Goal: Book appointment/travel/reservation

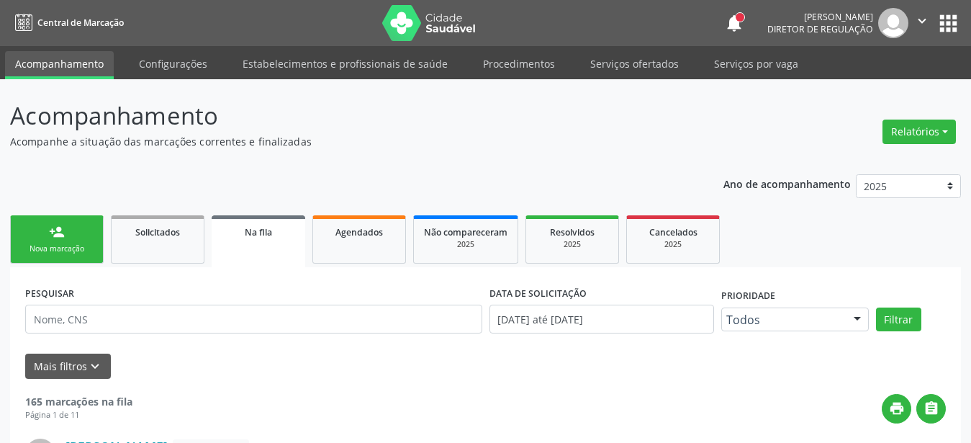
click at [949, 17] on button "apps" at bounding box center [948, 23] width 25 height 25
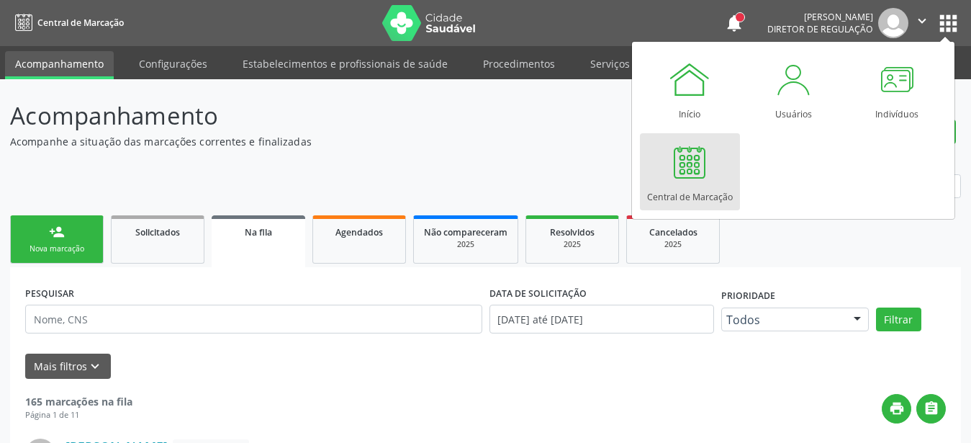
click at [722, 161] on link "Central de Marcação" at bounding box center [690, 171] width 100 height 77
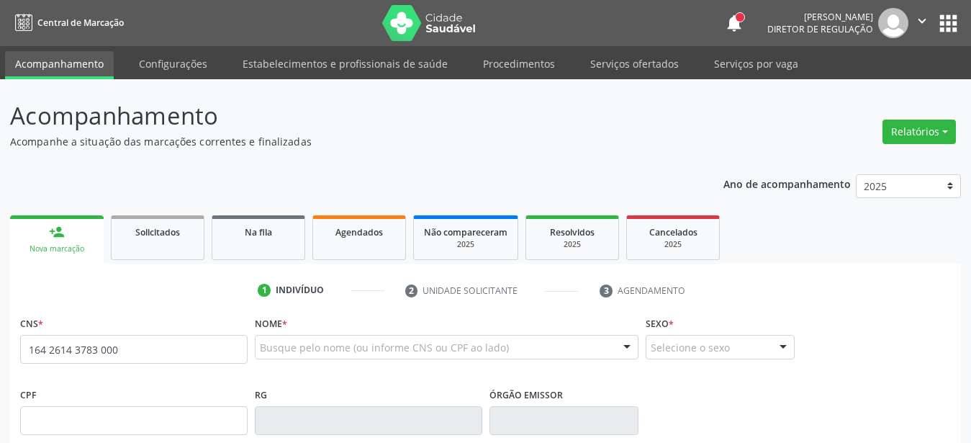
type input "164 2614 3783 0006"
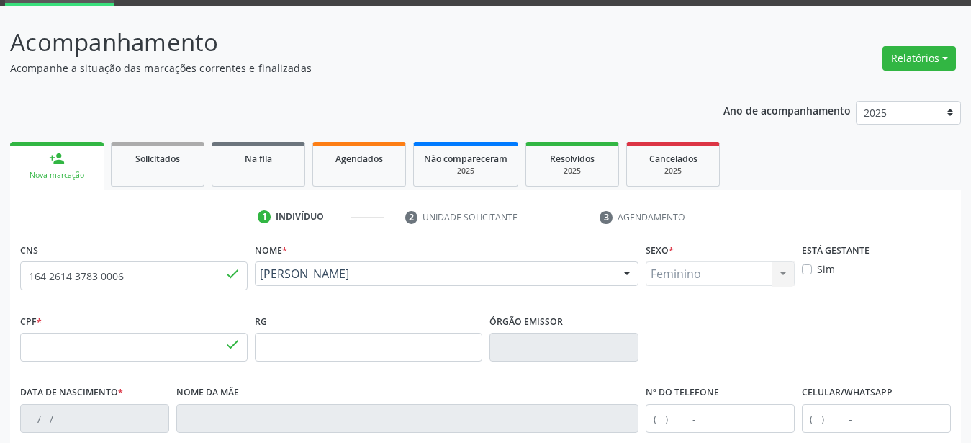
type input "040.605.534-33"
type input "15/09/1967"
type input "Amelha Maria da Conceicao"
type input "(87) 9999-9999"
type input "704.443.824-53"
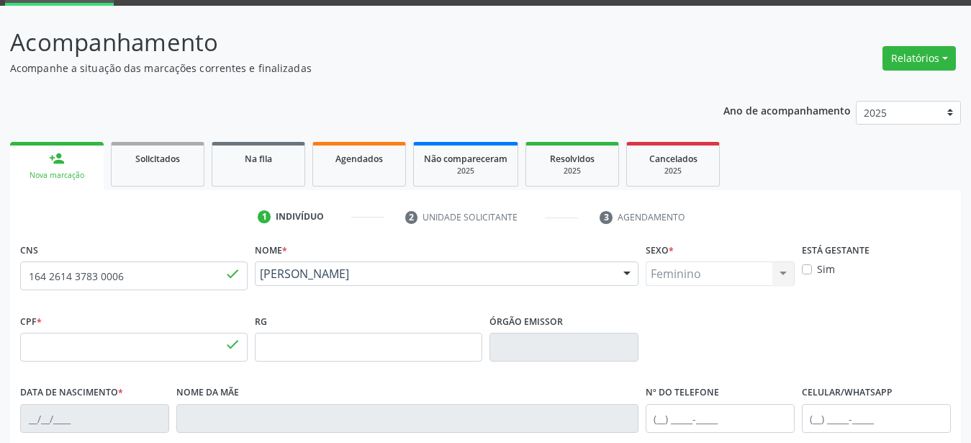
type input "S/N"
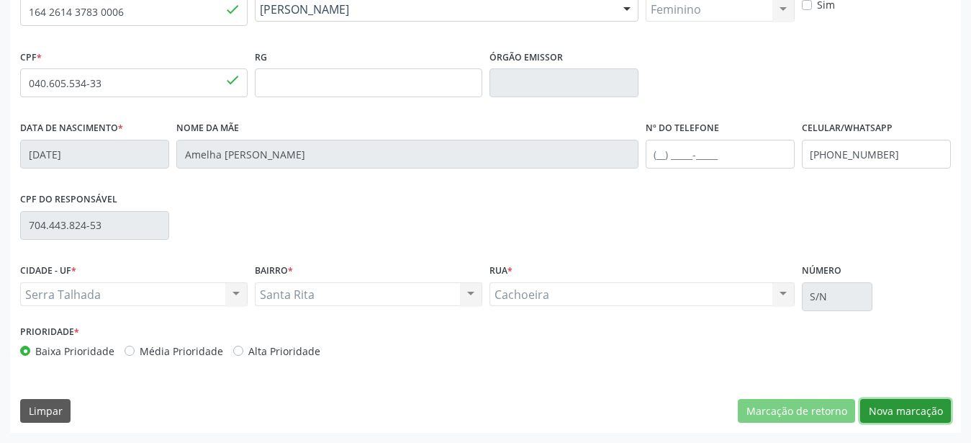
click at [909, 401] on button "Nova marcação" at bounding box center [906, 411] width 91 height 24
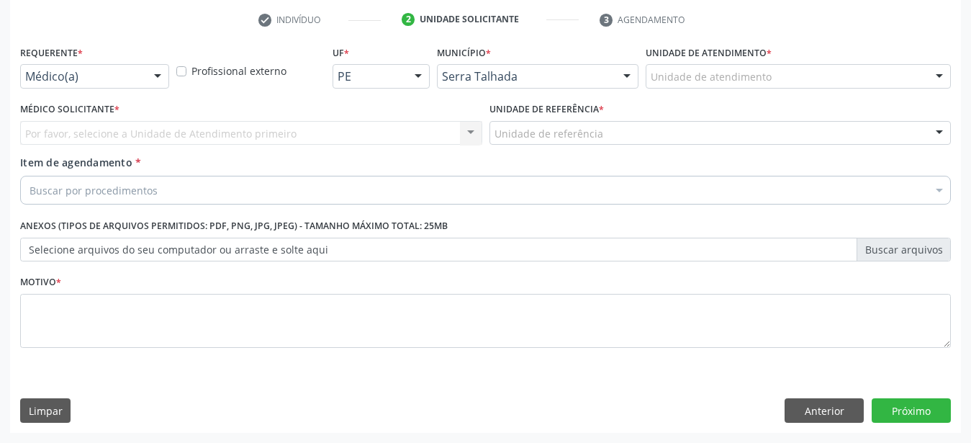
scroll to position [282, 0]
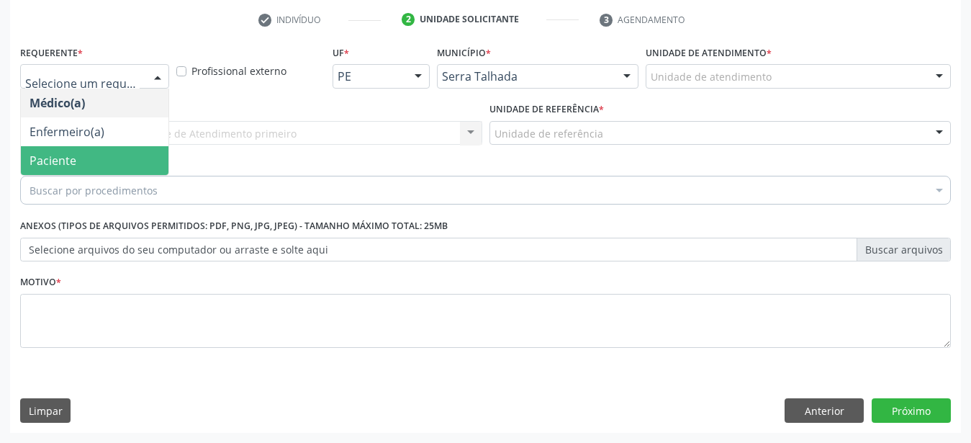
drag, startPoint x: 71, startPoint y: 158, endPoint x: 64, endPoint y: 151, distance: 9.7
click at [69, 158] on span "Paciente" at bounding box center [95, 160] width 148 height 29
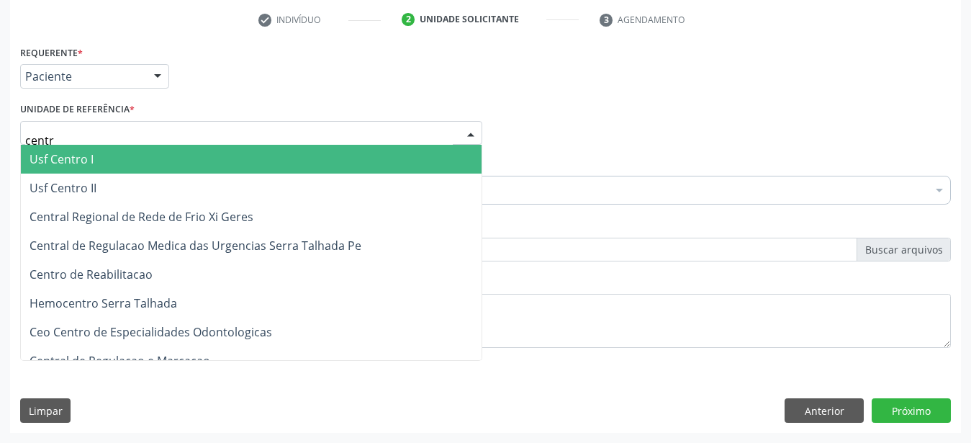
type input "centro"
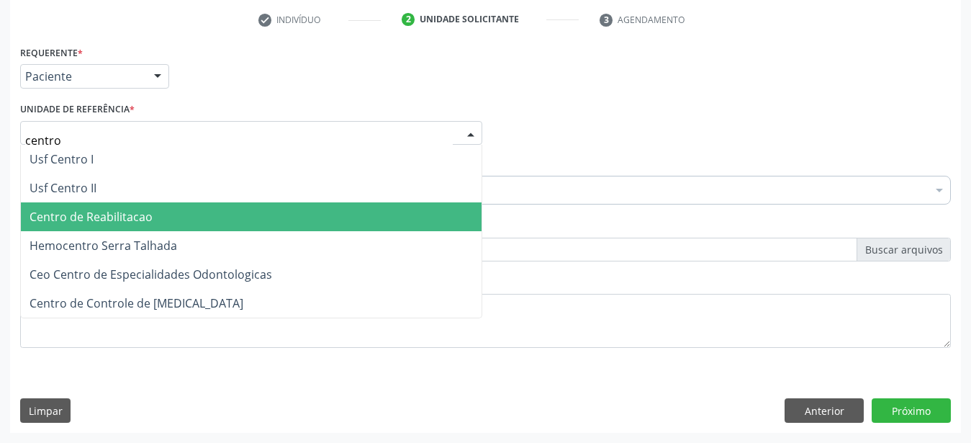
click at [142, 209] on span "Centro de Reabilitacao" at bounding box center [91, 217] width 123 height 16
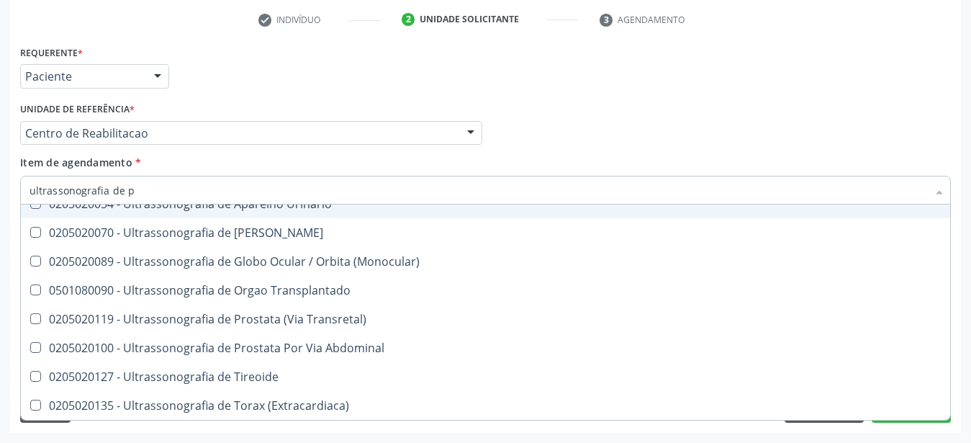
scroll to position [0, 0]
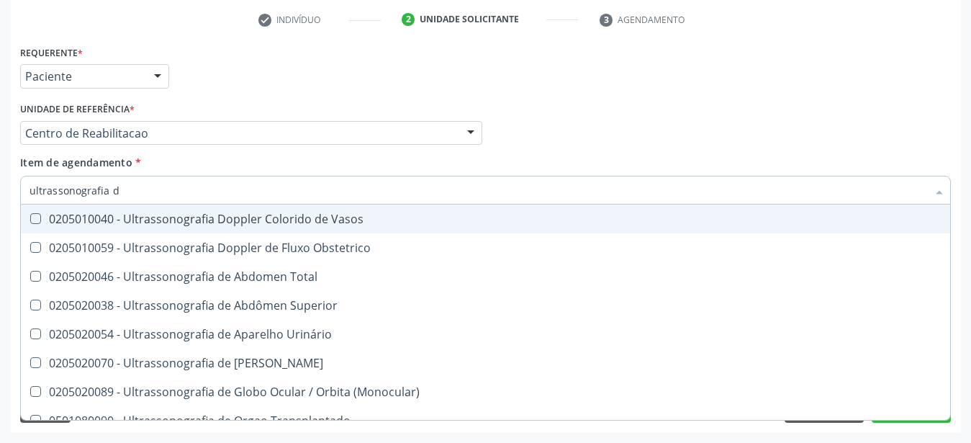
type input "ultrassonografia"
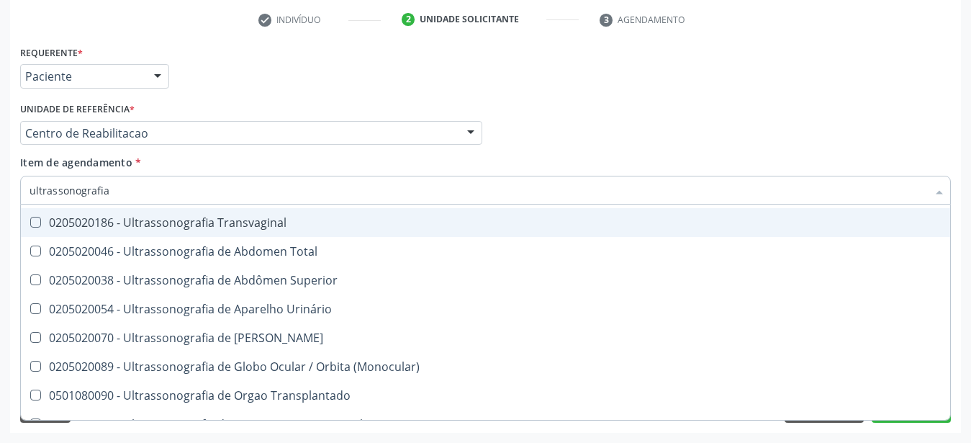
scroll to position [285, 0]
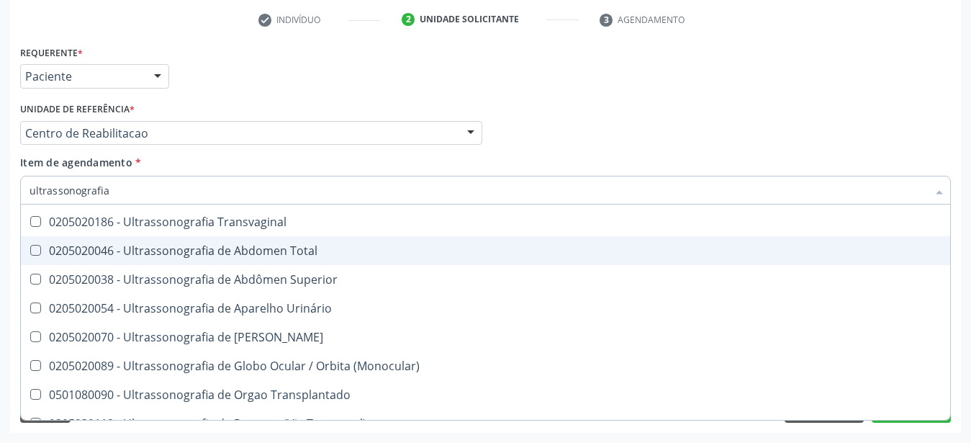
click at [305, 245] on div "0205020046 - Ultrassonografia de Abdomen Total" at bounding box center [486, 251] width 912 height 12
checkbox Total "true"
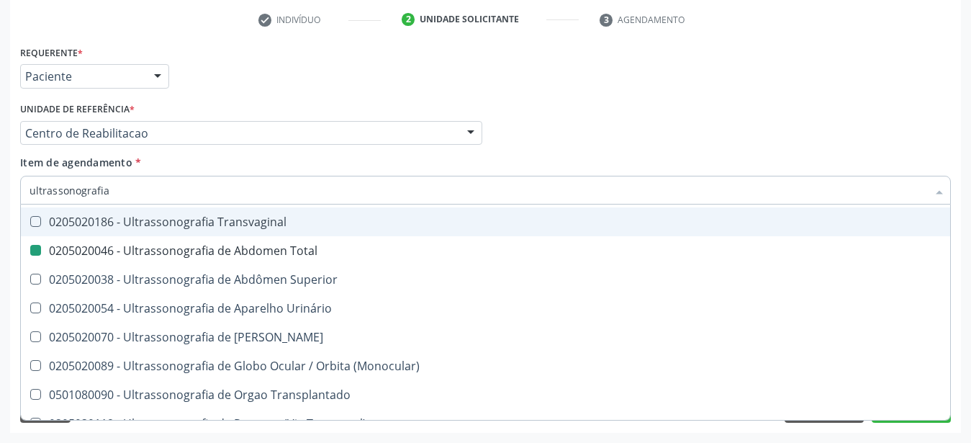
click at [897, 112] on div "Médico Solicitante Por favor, selecione a Unidade de Atendimento primeiro Nenhu…" at bounding box center [486, 127] width 938 height 56
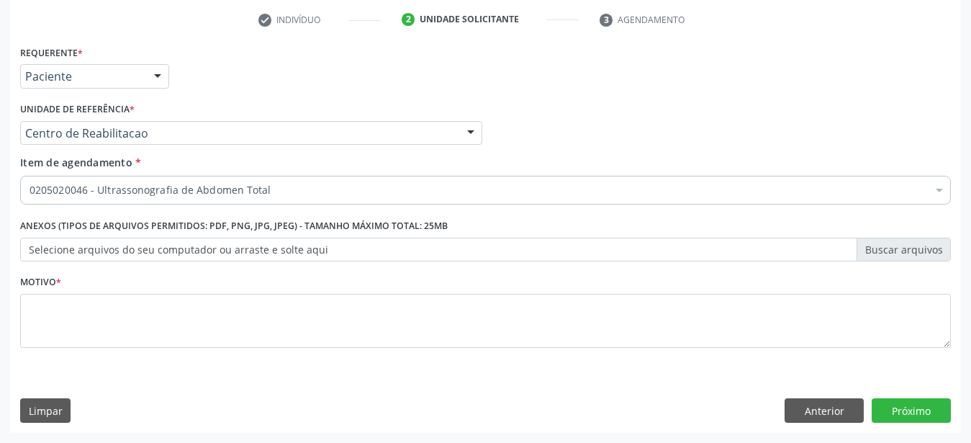
scroll to position [0, 0]
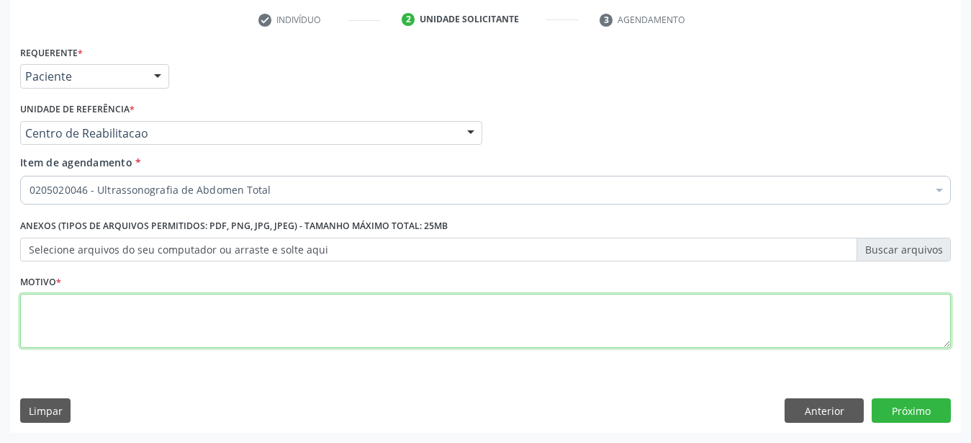
click at [135, 343] on textarea at bounding box center [485, 321] width 931 height 55
type textarea "parede abdominal"
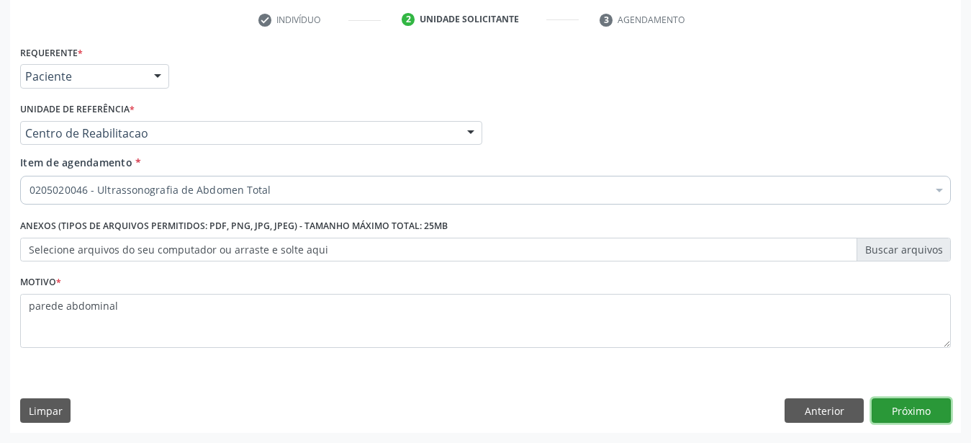
click at [901, 418] on button "Próximo" at bounding box center [911, 410] width 79 height 24
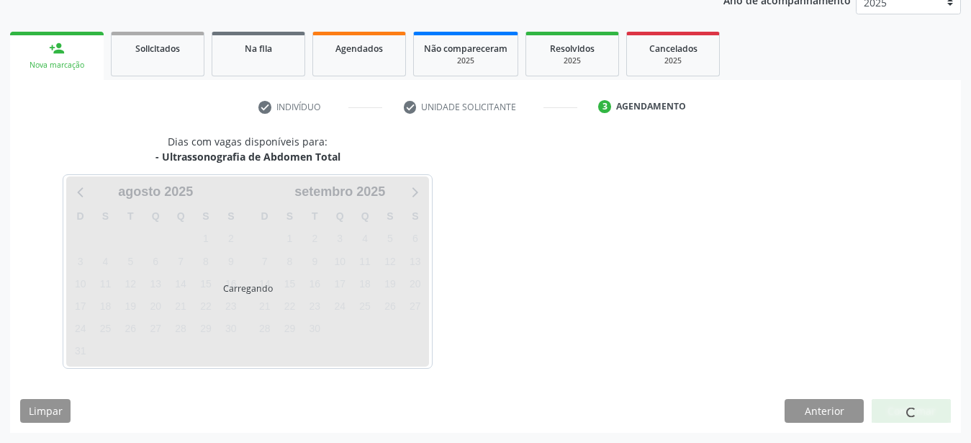
scroll to position [184, 0]
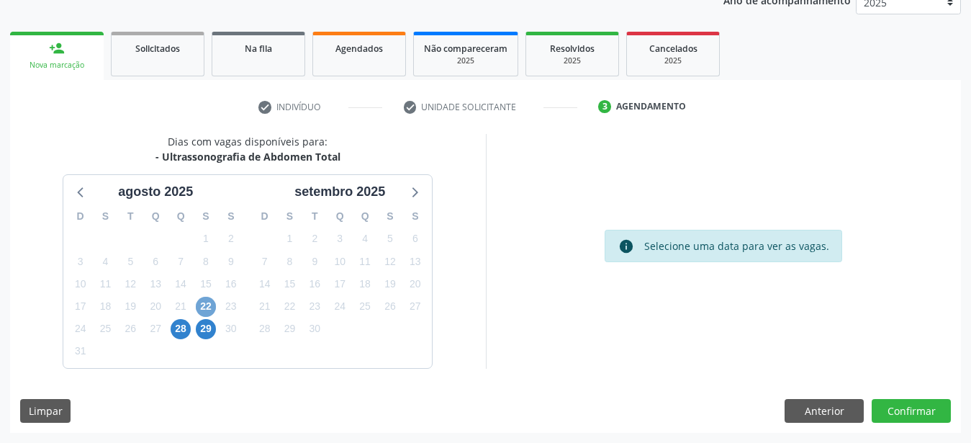
click at [197, 307] on span "22" at bounding box center [206, 307] width 20 height 20
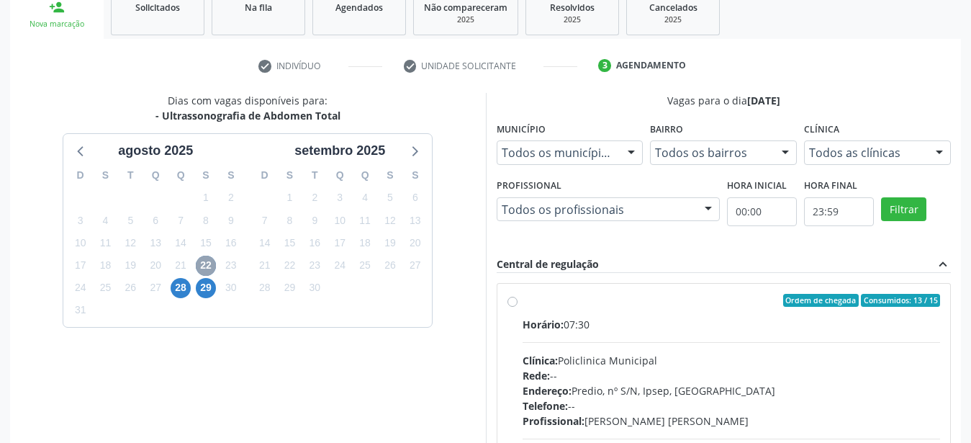
scroll to position [257, 0]
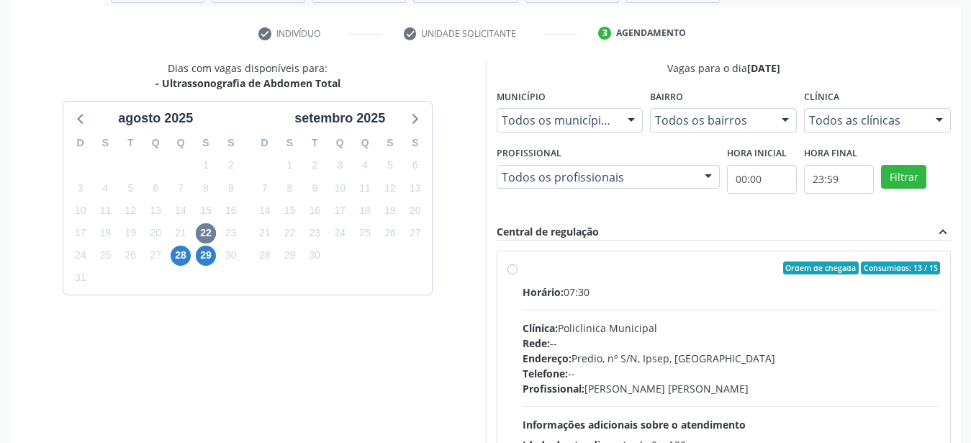
click at [523, 271] on label "Ordem de chegada Consumidos: 13 / 15 Horário: 07:30 Clínica: Policlinica Munici…" at bounding box center [732, 371] width 418 height 221
click at [513, 271] on input "Ordem de chegada Consumidos: 13 / 15 Horário: 07:30 Clínica: Policlinica Munici…" at bounding box center [513, 267] width 10 height 13
radio input "true"
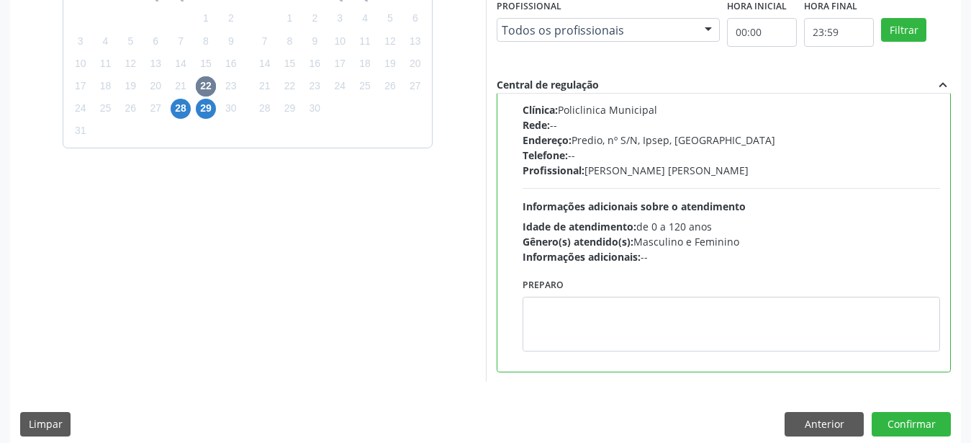
scroll to position [0, 0]
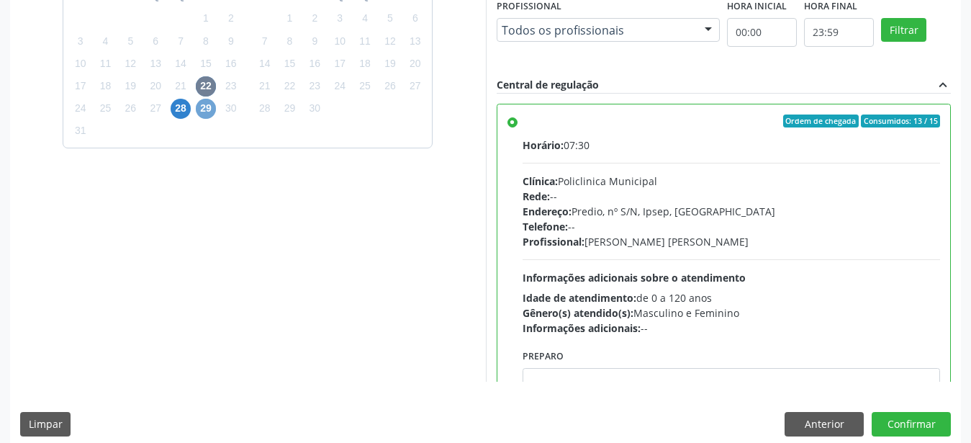
click at [207, 102] on span "29" at bounding box center [206, 109] width 20 height 20
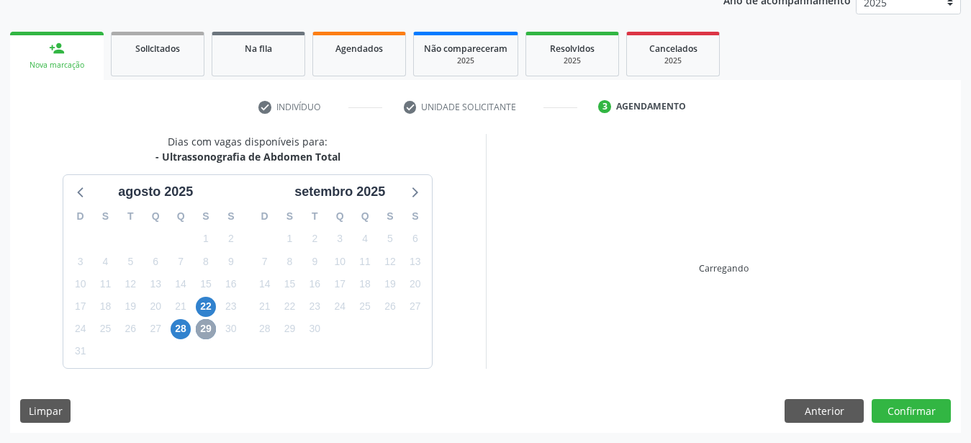
scroll to position [184, 0]
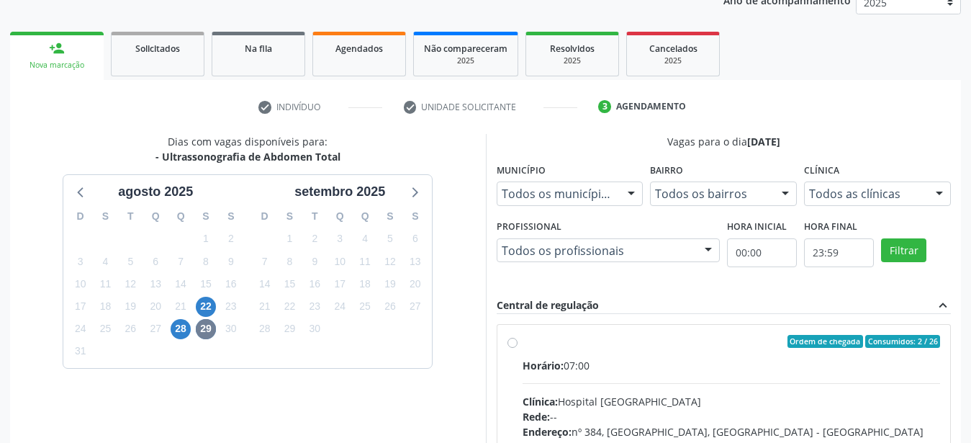
click at [523, 345] on label "Ordem de chegada Consumidos: 2 / 26 Horário: 07:00 Clínica: Hospital Sao Franci…" at bounding box center [732, 445] width 418 height 221
click at [517, 345] on input "Ordem de chegada Consumidos: 2 / 26 Horário: 07:00 Clínica: Hospital Sao Franci…" at bounding box center [513, 341] width 10 height 13
radio input "true"
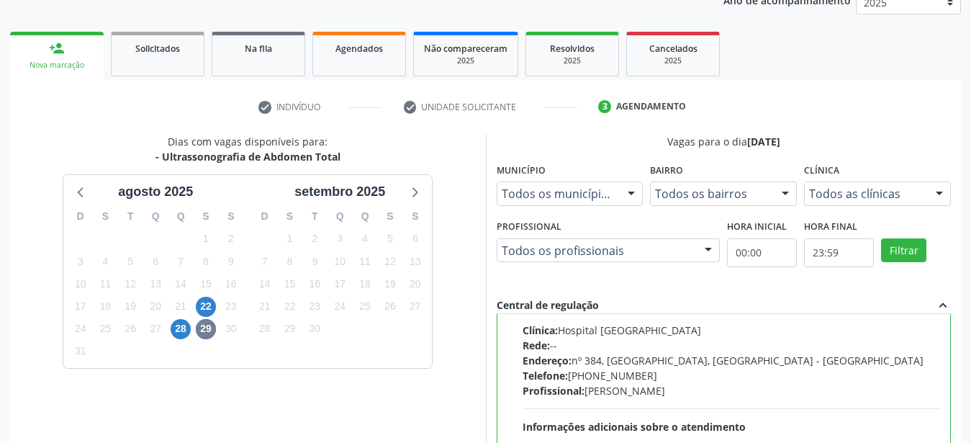
scroll to position [331, 0]
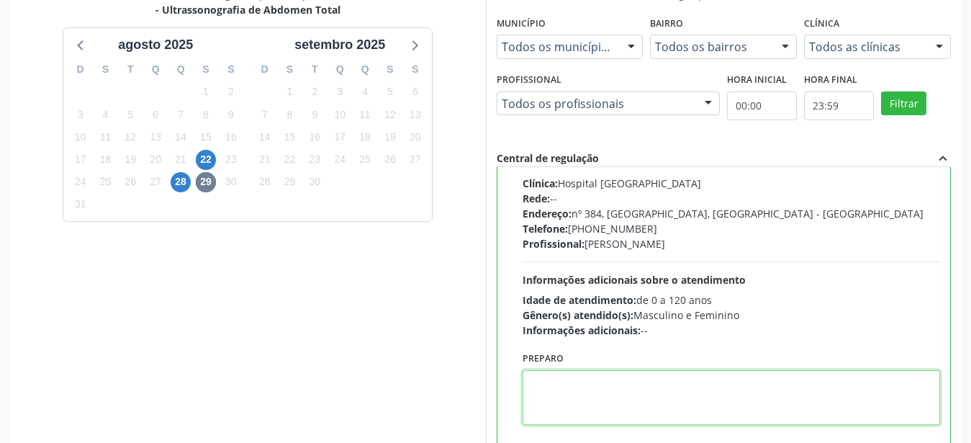
click at [608, 391] on textarea at bounding box center [732, 397] width 418 height 55
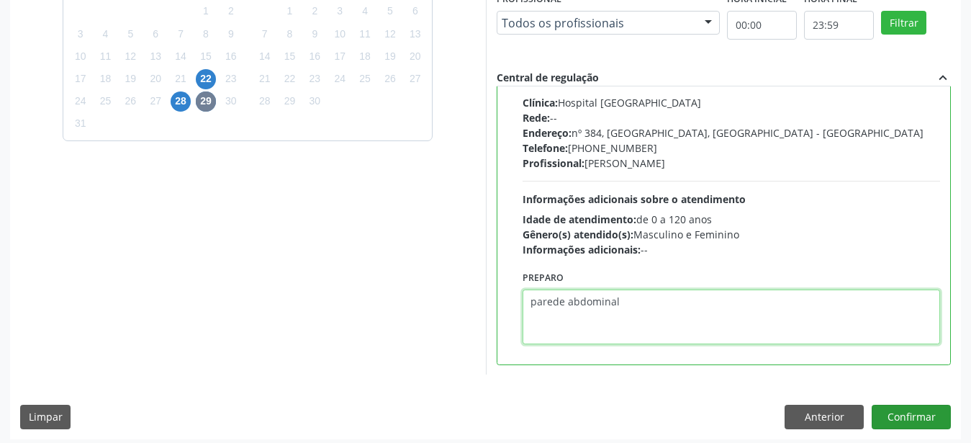
scroll to position [417, 0]
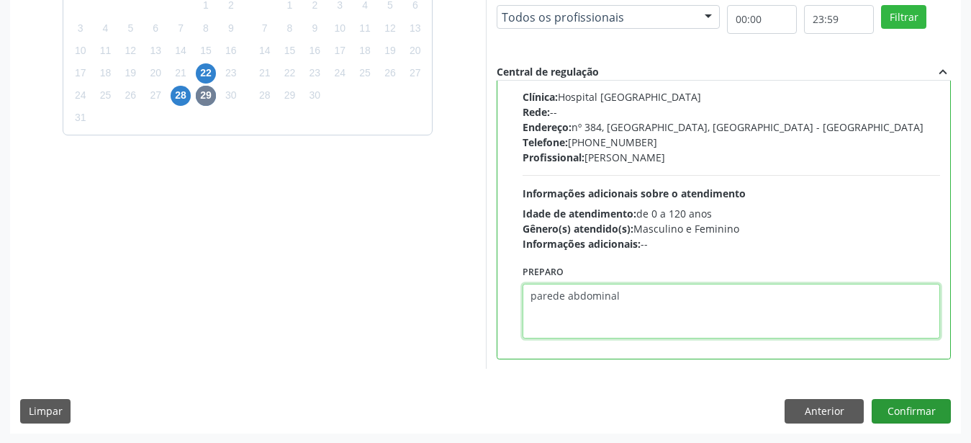
type textarea "parede abdominal"
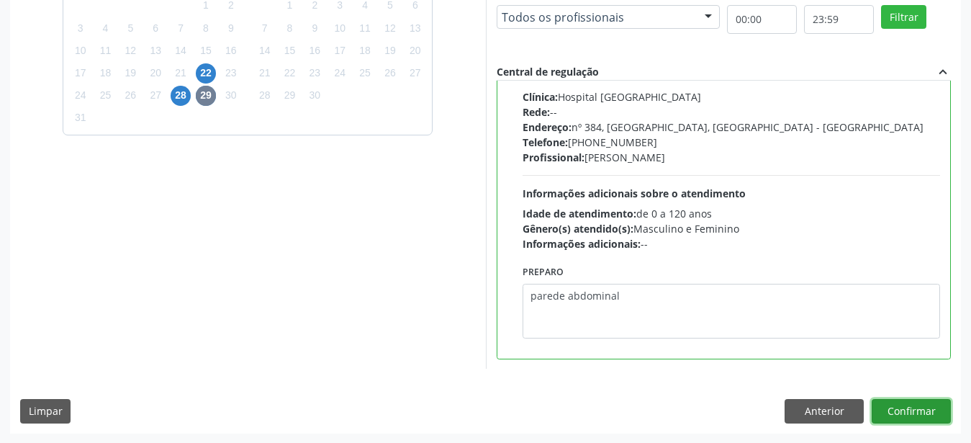
click at [903, 409] on button "Confirmar" at bounding box center [911, 411] width 79 height 24
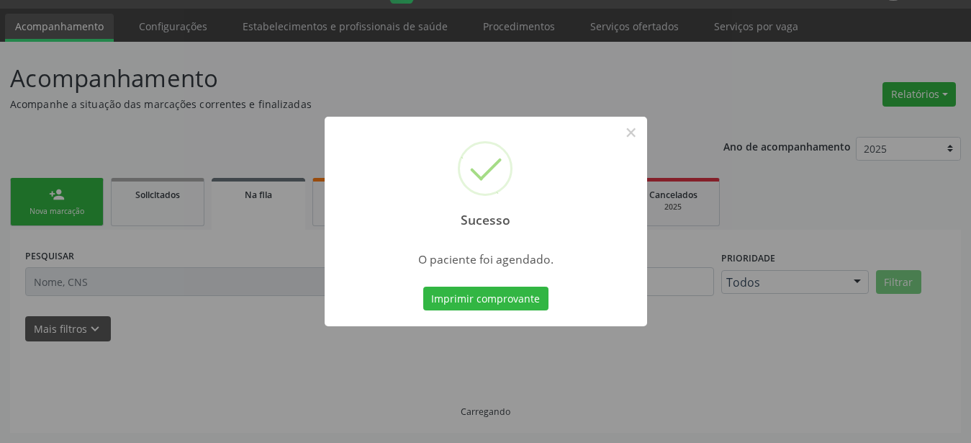
scroll to position [37, 0]
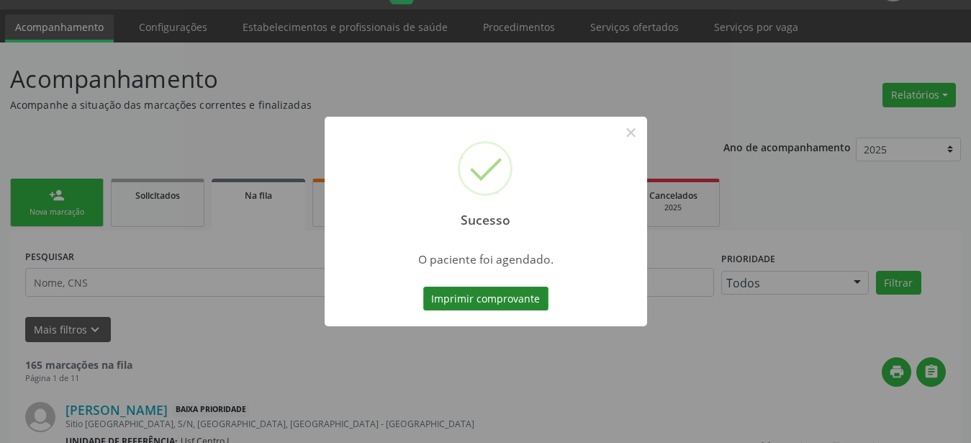
click at [449, 301] on button "Imprimir comprovante" at bounding box center [485, 299] width 125 height 24
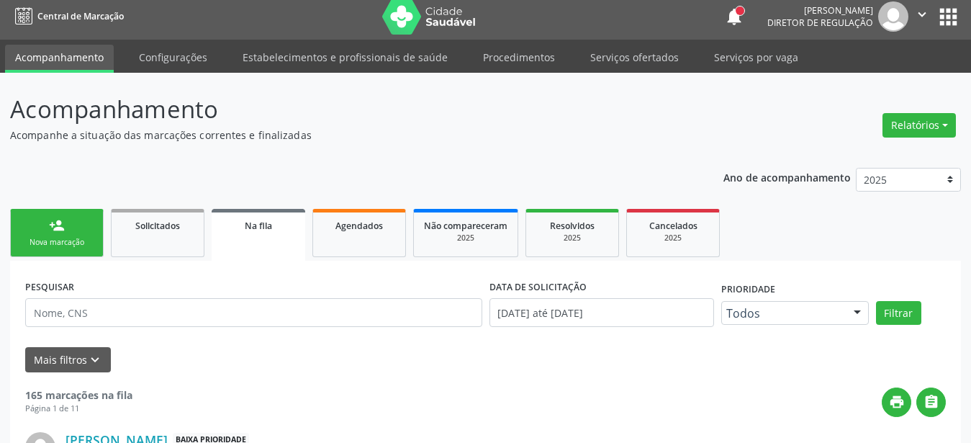
scroll to position [0, 0]
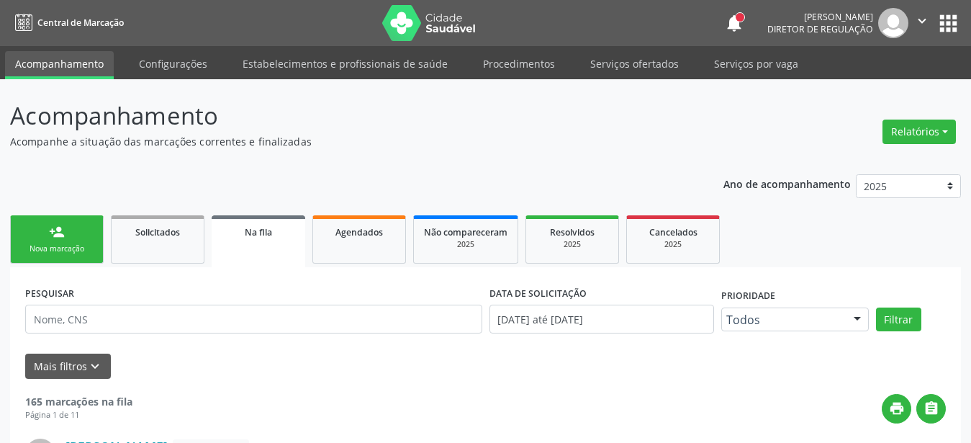
click at [951, 30] on button "apps" at bounding box center [948, 23] width 25 height 25
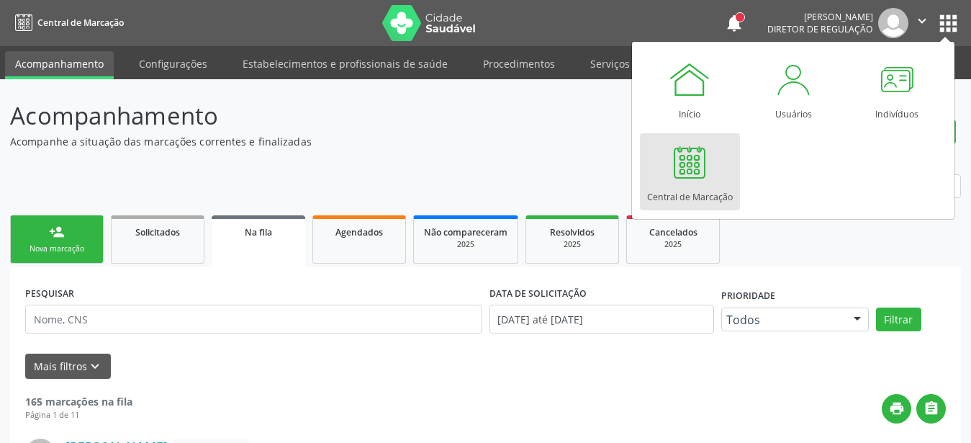
click at [704, 156] on div at bounding box center [689, 161] width 43 height 43
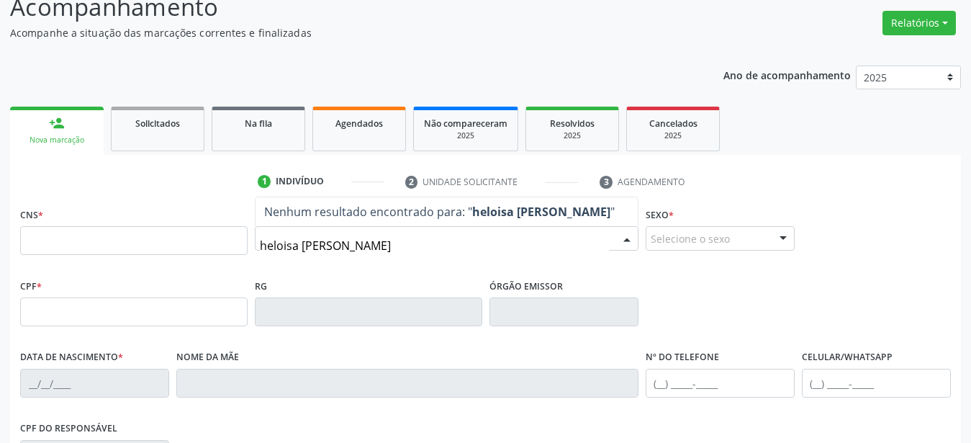
scroll to position [147, 0]
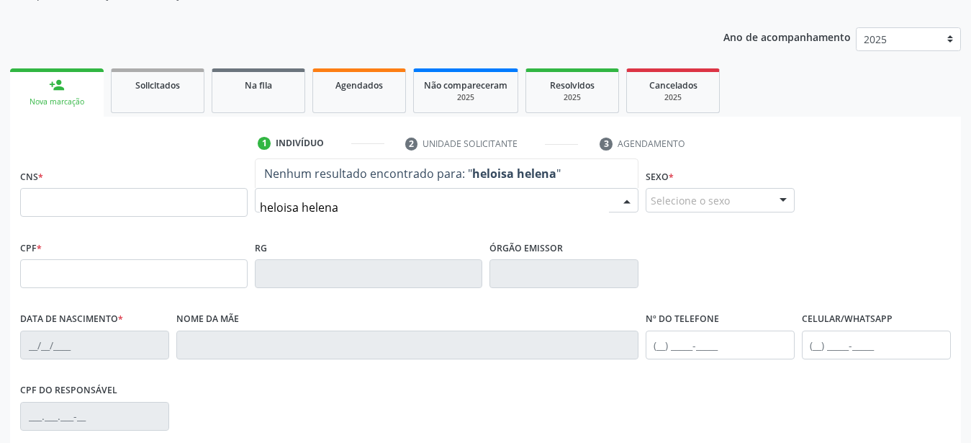
type input "heloisa helena"
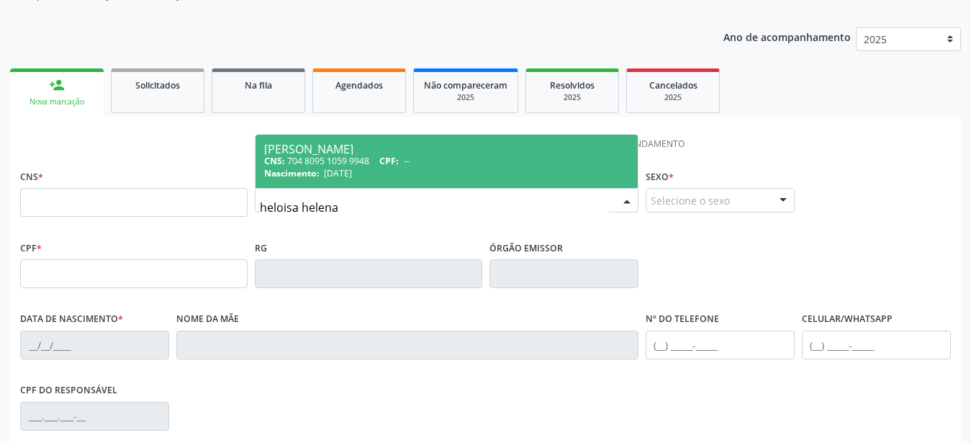
click at [415, 159] on div "CNS: 704 8095 1059 9948 CPF: --" at bounding box center [446, 161] width 365 height 12
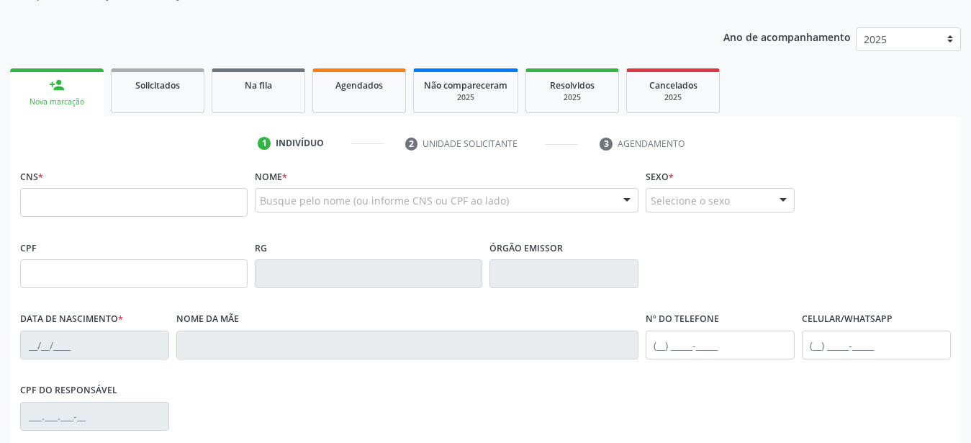
type input "704 8095 1059 9948"
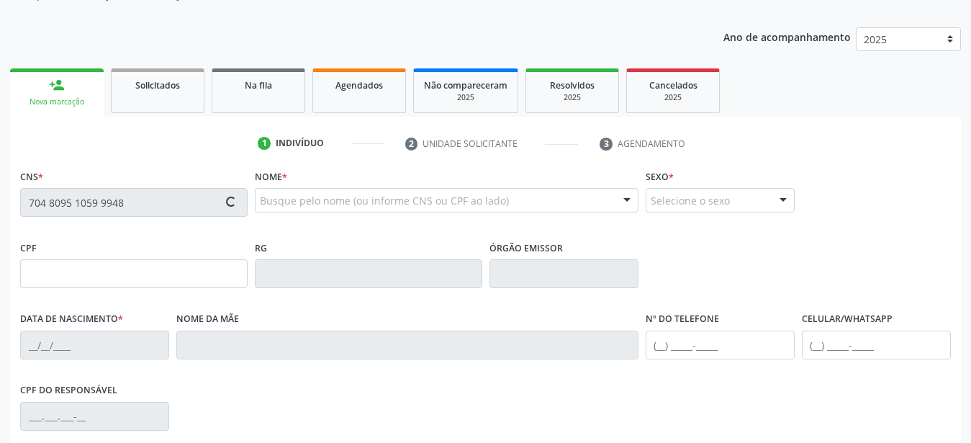
type input "26/01/2008"
type input "Ana Alice Nunes de Souza Gomes"
type input "(87) 99999-9999"
type input "060.142.184-16"
type input "181"
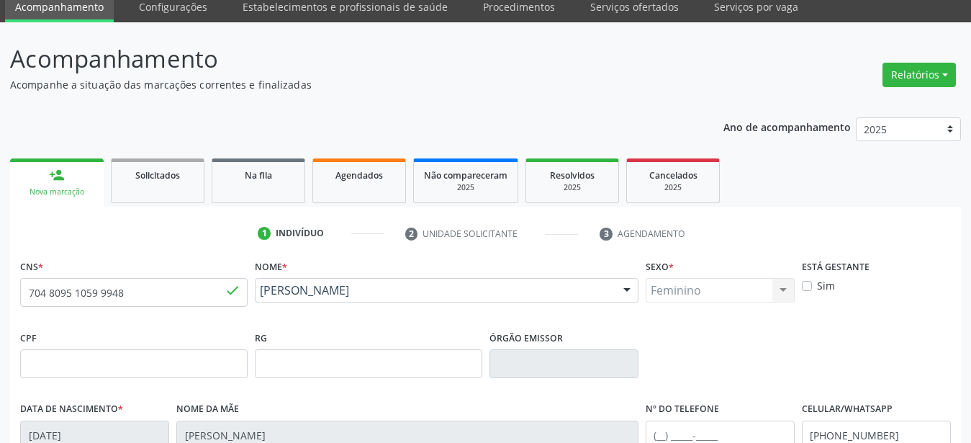
scroll to position [0, 0]
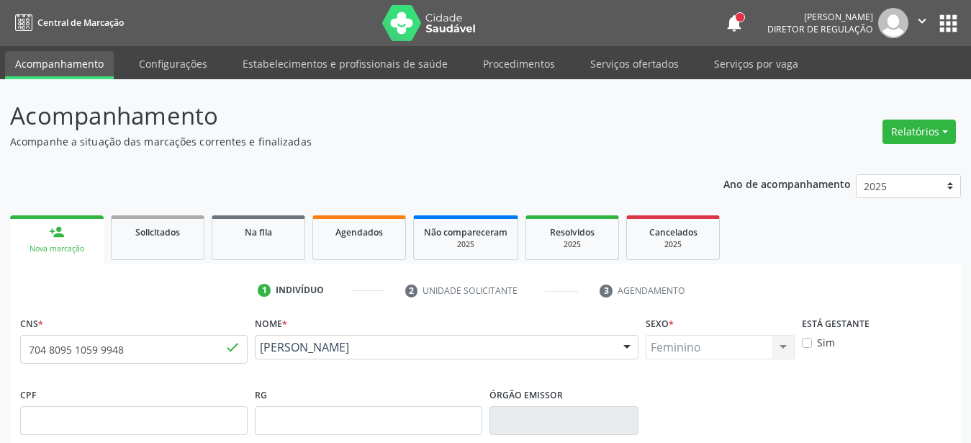
click at [943, 32] on button "apps" at bounding box center [948, 23] width 25 height 25
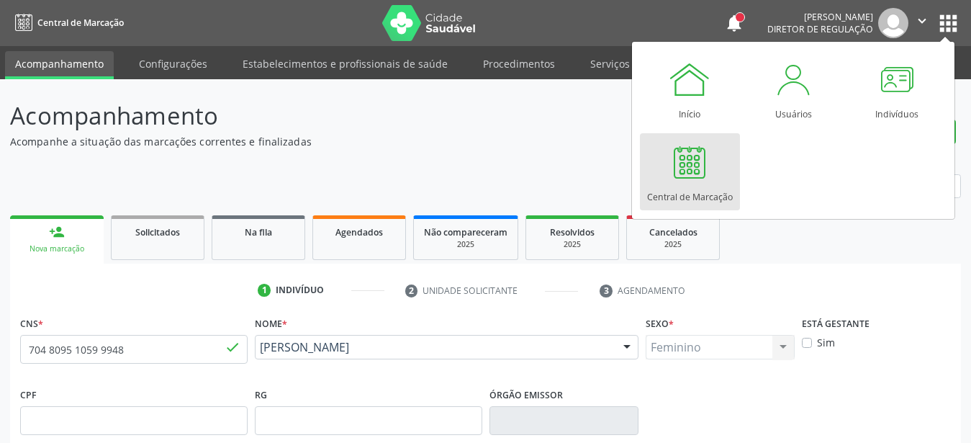
click at [657, 182] on link "Central de Marcação" at bounding box center [690, 171] width 100 height 77
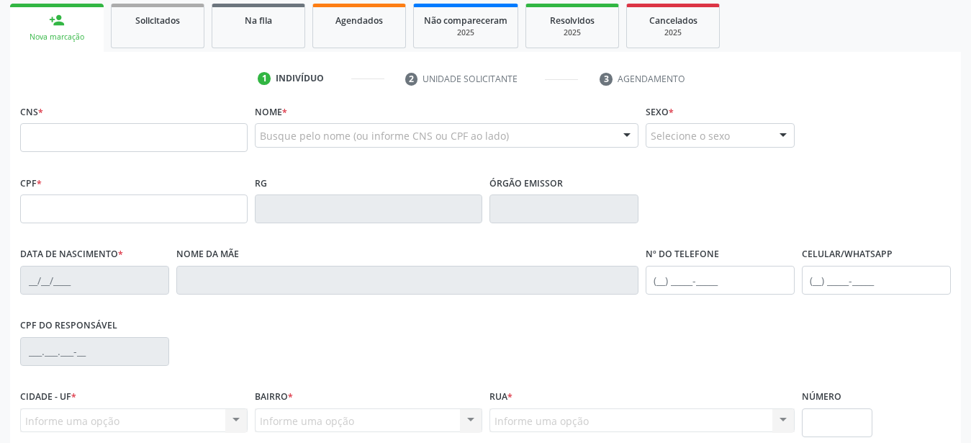
scroll to position [220, 0]
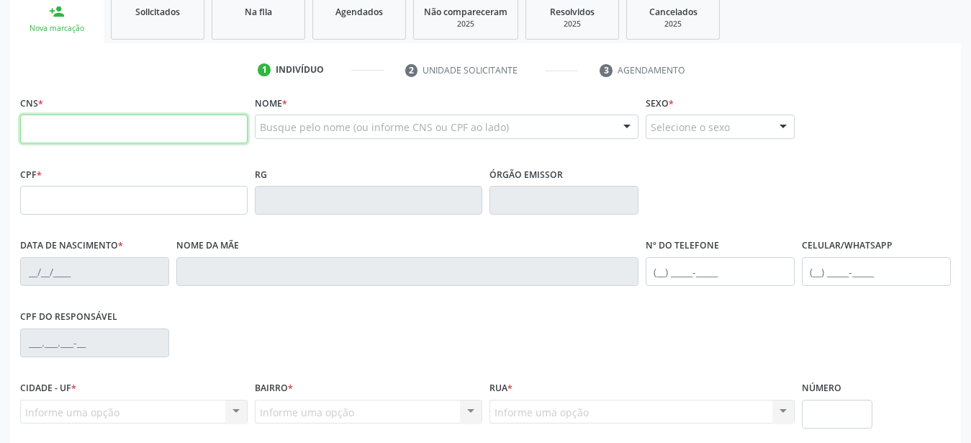
click at [120, 134] on input "text" at bounding box center [134, 128] width 228 height 29
type input "898 0051 0218 1132"
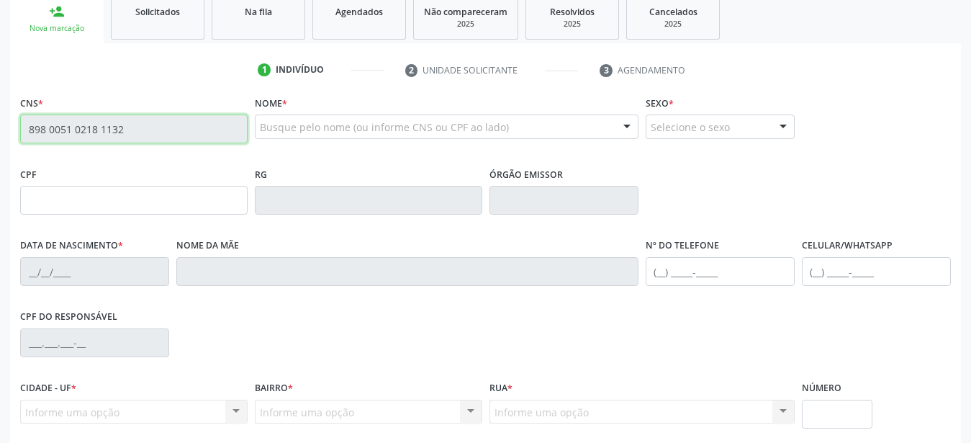
type input "137.547.214-37"
type input "05/04/2016"
type input "Ana Karla Nunes Lima"
type input "(87) 99999-9999"
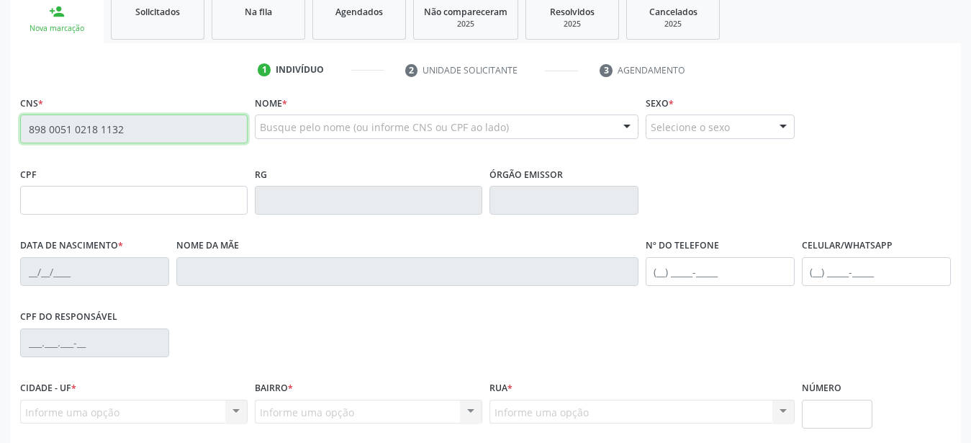
type input "1088"
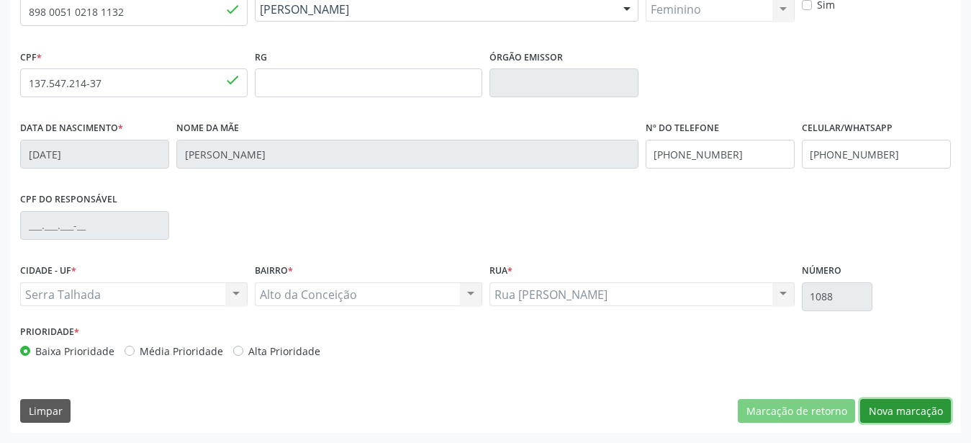
click at [879, 410] on button "Nova marcação" at bounding box center [906, 411] width 91 height 24
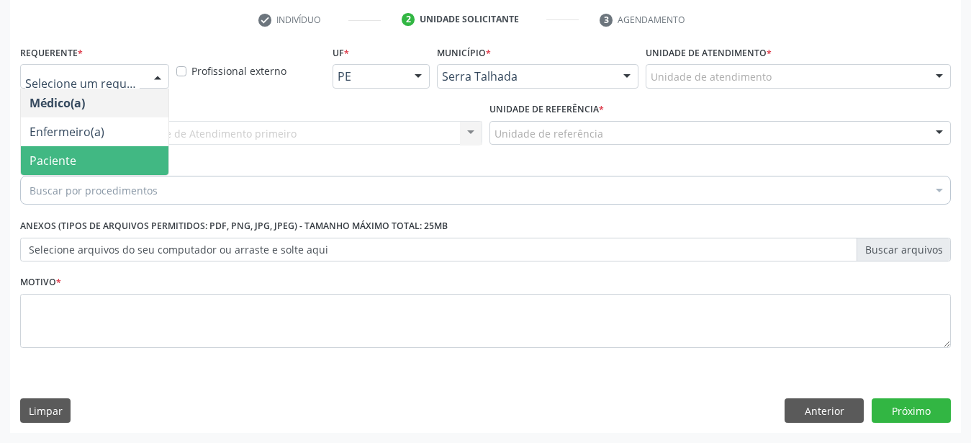
click at [78, 152] on span "Paciente" at bounding box center [95, 160] width 148 height 29
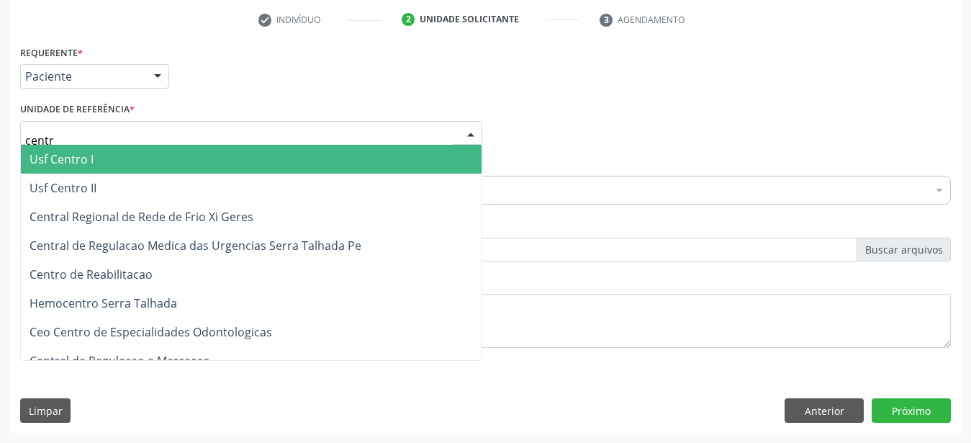
type input "centro"
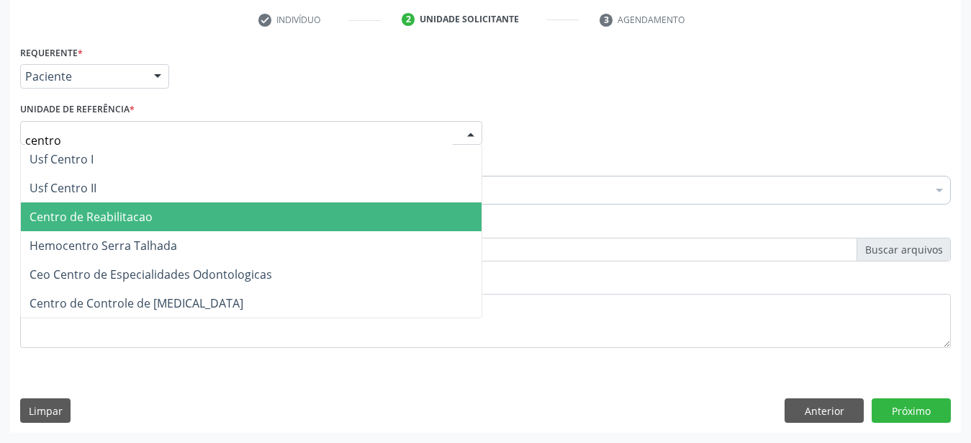
drag, startPoint x: 111, startPoint y: 204, endPoint x: 108, endPoint y: 196, distance: 8.4
click at [110, 209] on span "Centro de Reabilitacao" at bounding box center [91, 217] width 123 height 16
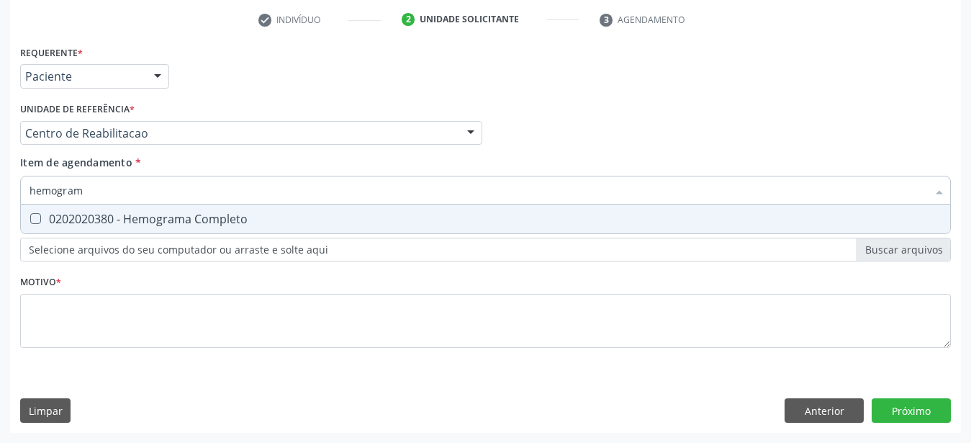
type input "hemograma"
click at [112, 238] on label "Selecione arquivos do seu computador ou arraste e solte aqui" at bounding box center [485, 250] width 931 height 24
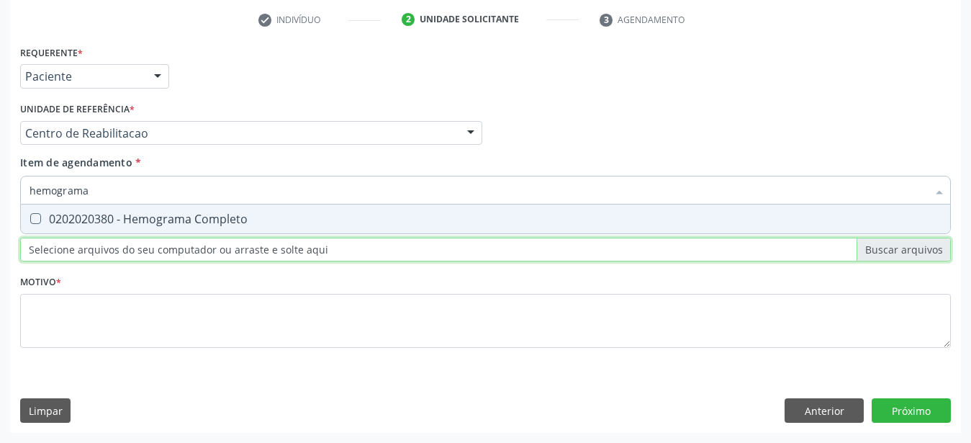
click at [112, 238] on input "Selecione arquivos do seu computador ou arraste e solte aqui" at bounding box center [485, 250] width 931 height 24
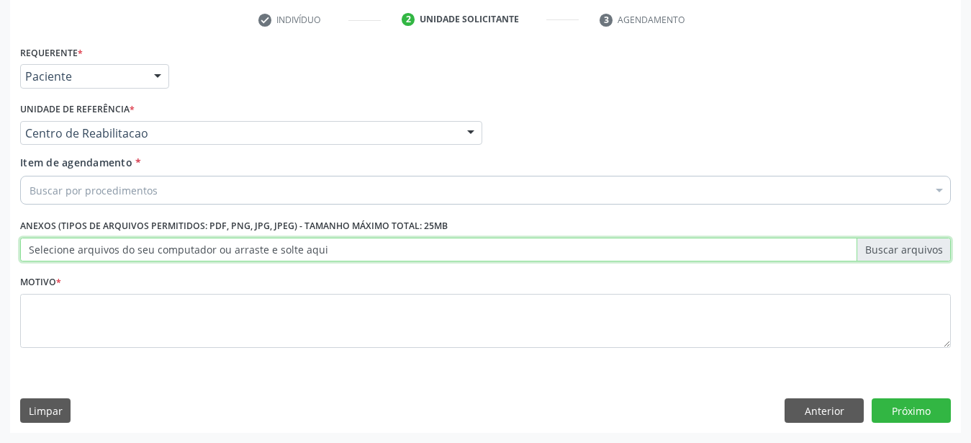
click at [113, 215] on div "Selecionar todos" at bounding box center [590, 229] width 1139 height 29
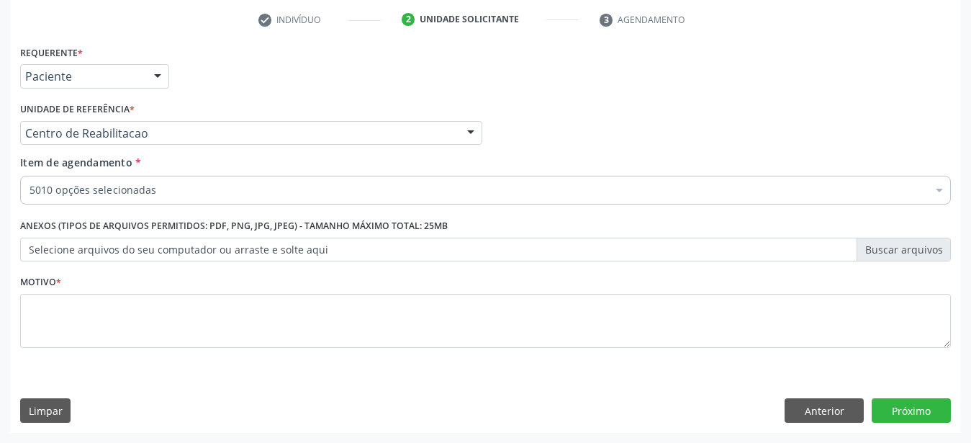
click at [30, 183] on input "Item de agendamento *" at bounding box center [30, 190] width 0 height 29
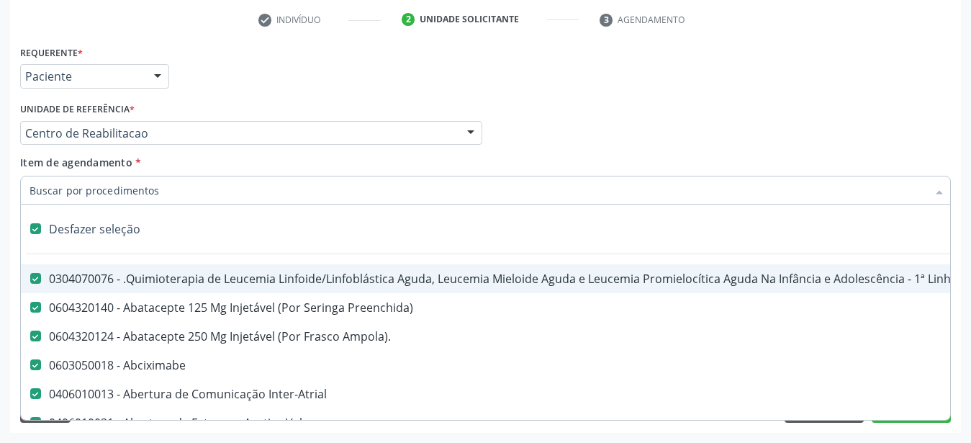
click at [39, 223] on label at bounding box center [35, 228] width 11 height 11
checkbox input "false"
checkbox Manutenção "false"
checkbox Preenchida\) "false"
checkbox Ampola\)\ "false"
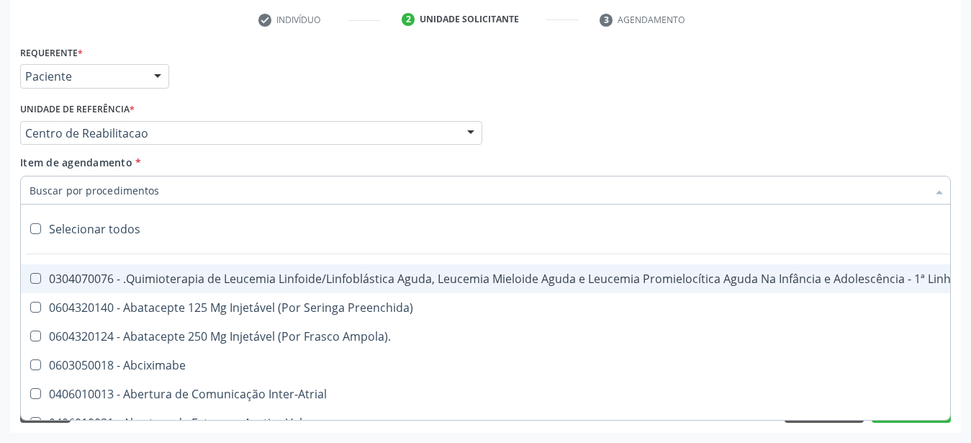
checkbox Abciximabe "false"
checkbox Inter-Atrial "false"
checkbox Valvar "false"
checkbox Adolescente\) "false"
checkbox Valvar "false"
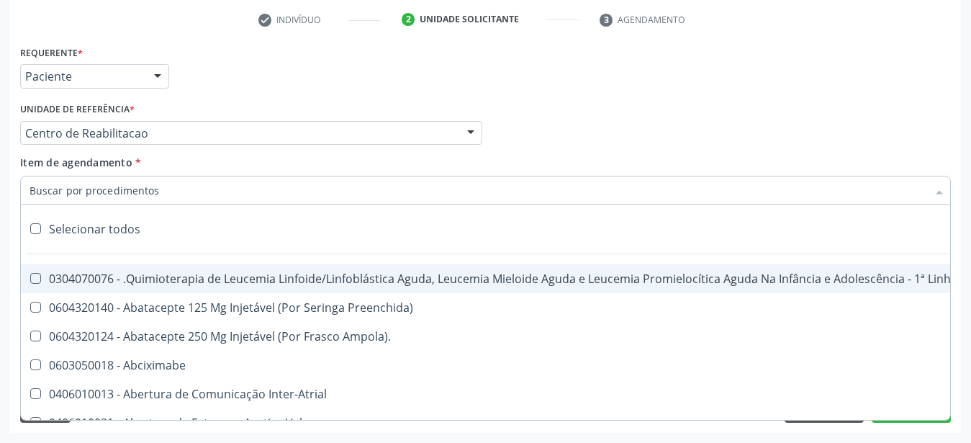
checkbox Adolescente\) "false"
checkbox Paciente\) "false"
checkbox Dente\) "false"
checkbox Comprimido\) "false"
checkbox \(Dornic\) "false"
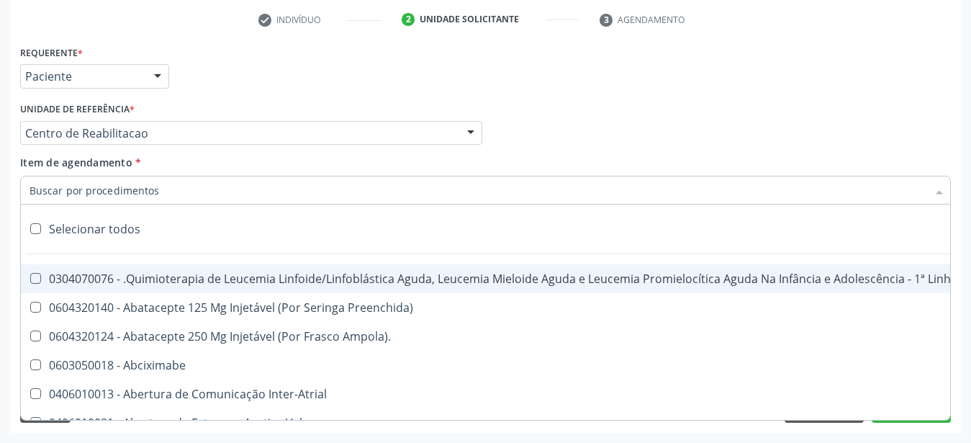
checkbox Capsula\) "false"
checkbox Psicossocial "false"
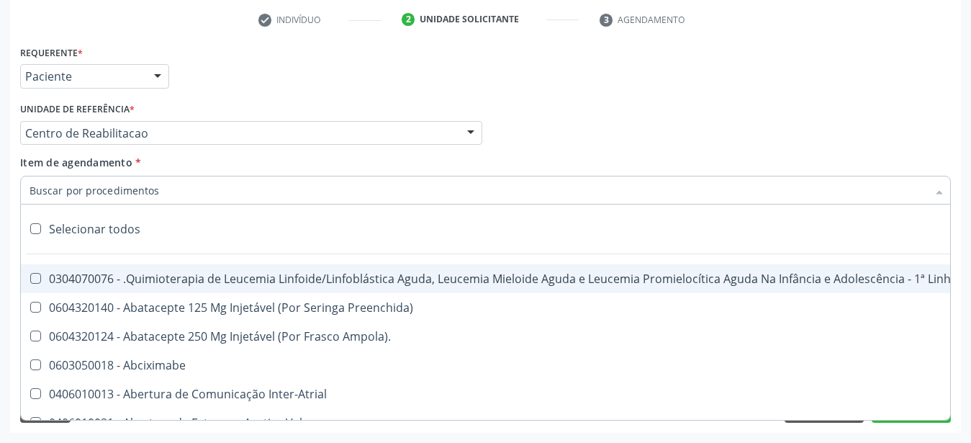
checkbox Risco "false"
checkbox Lei "false"
checkbox Psicossocial "false"
checkbox Diálise "false"
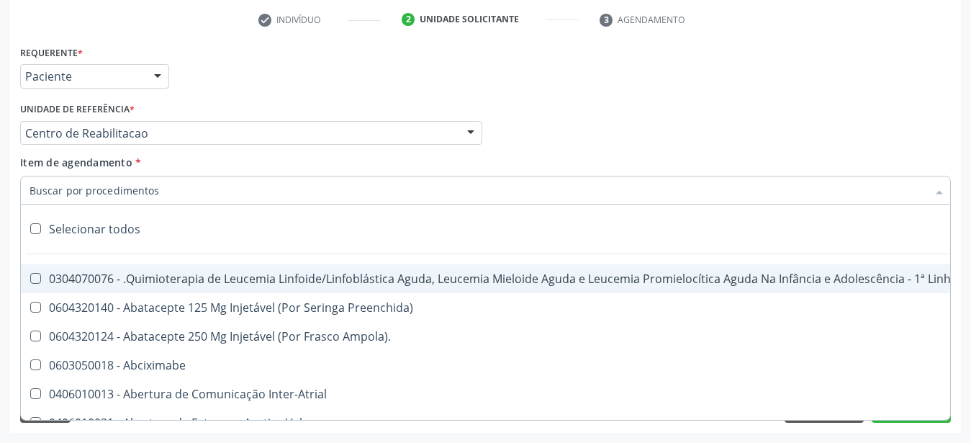
checkbox Reabilitação "false"
checkbox Reabilitacao "false"
checkbox \(Uai\)\ "false"
checkbox Fígado "false"
checkbox Pulmão "false"
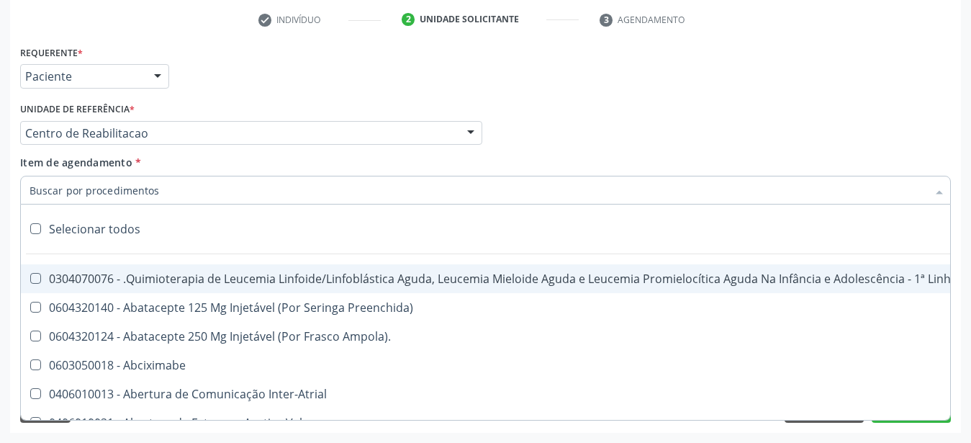
checkbox Rim "false"
checkbox Coclear "false"
checkbox Queimado "false"
checkbox Bilateral "false"
checkbox Queimado "false"
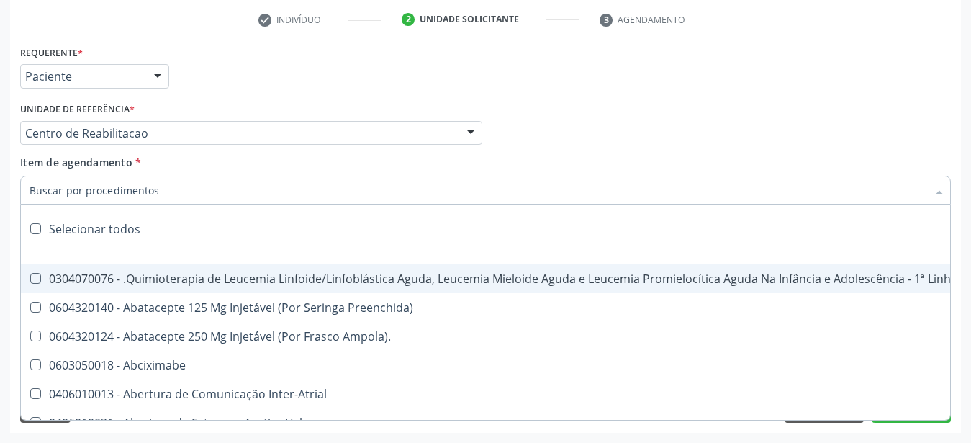
checkbox Trabalho "false"
checkbox Coração "false"
checkbox Cornea "false"
checkbox Fígado "false"
checkbox Aparentado "false"
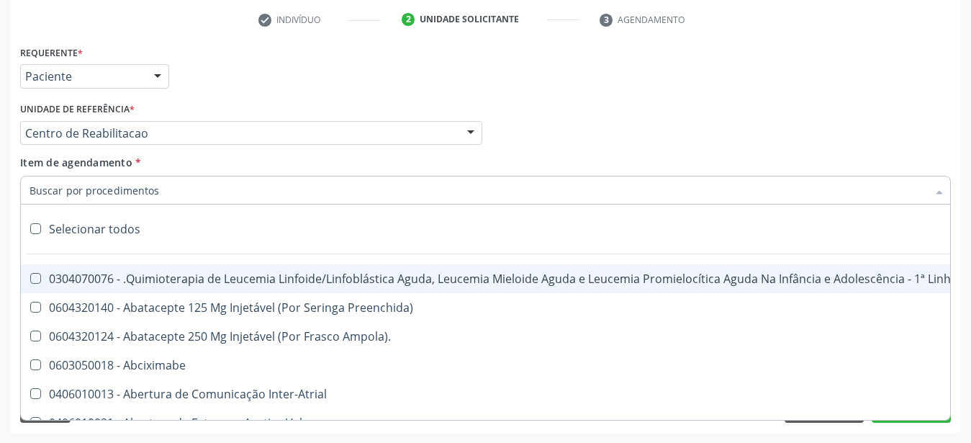
checkbox Aparentado "false"
checkbox Autogênico "false"
checkbox Pulmão "false"
checkbox Pâncreas "false"
checkbox Rim "false"
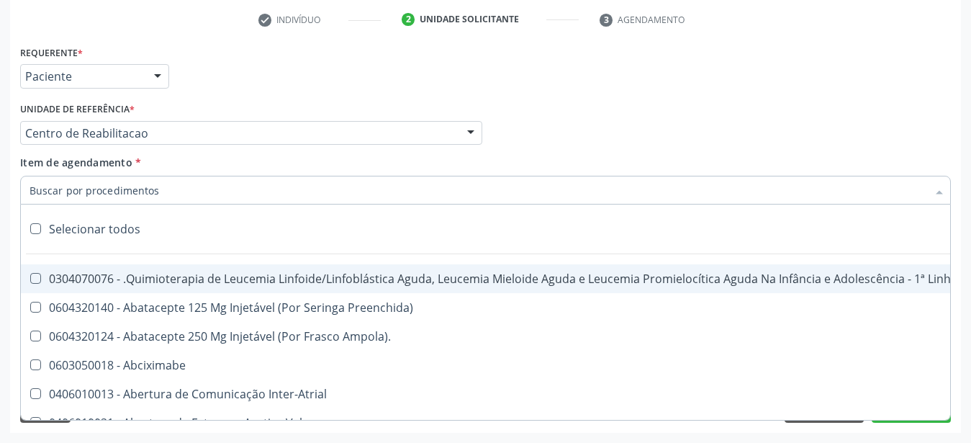
checkbox Multiprofissional "false"
checkbox Fenilcetonúria "false"
checkbox Cística "false"
checkbox Hemoglobinopatias "false"
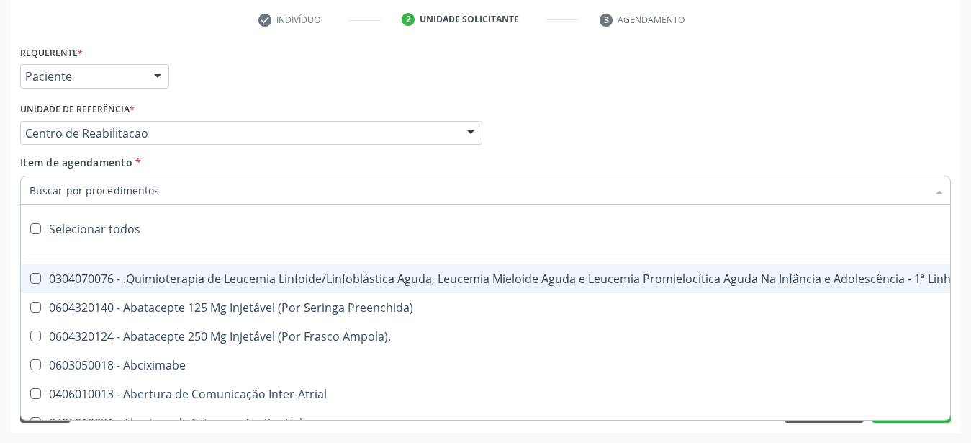
checkbox Congênito "false"
checkbox Coclear "false"
checkbox Osso "false"
checkbox Alternativa "false"
checkbox Terapeutica\) "false"
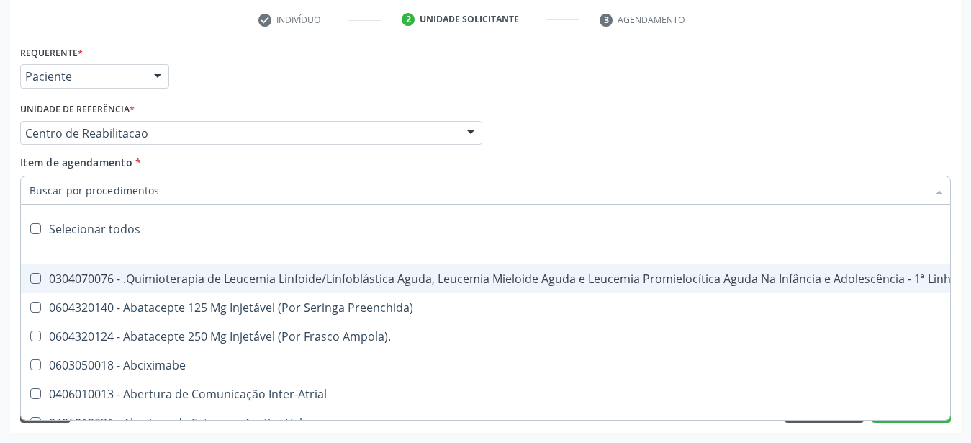
checkbox Nutricional "false"
checkbox Bloco "false"
checkbox Coração "false"
checkbox Fígado "false"
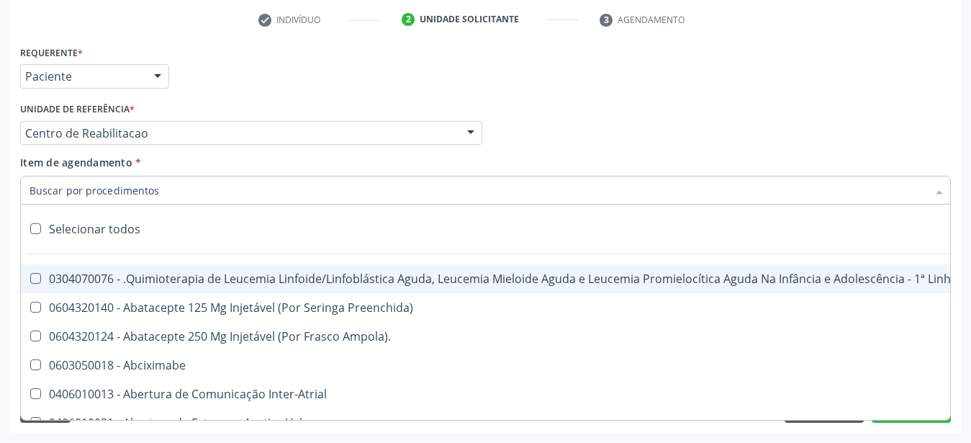
checkbox Pulmão "false"
checkbox Pâncreas "false"
checkbox Rim "false"
checkbox \(Uaa\)\ "false"
checkbox Terapêuticas\)\ "false"
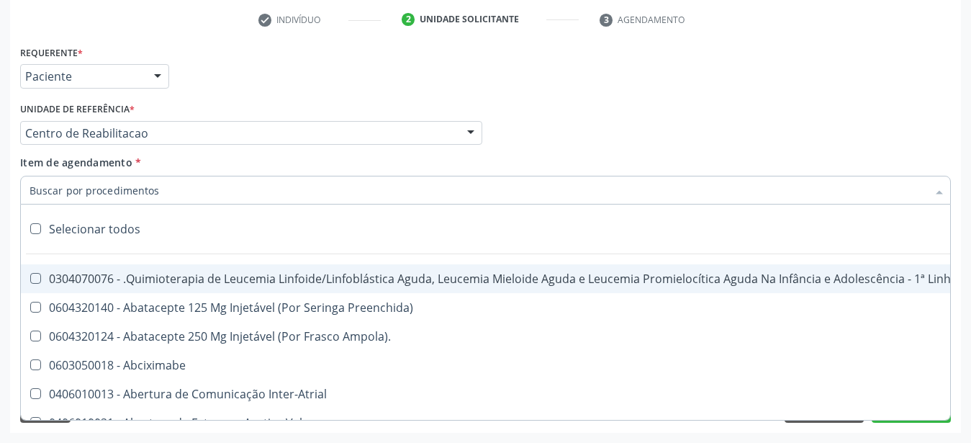
checkbox Psicossocial "false"
checkbox Complicada "false"
checkbox Tonometria "false"
checkbox Paciente\/Mês "false"
checkbox Biotinidase "false"
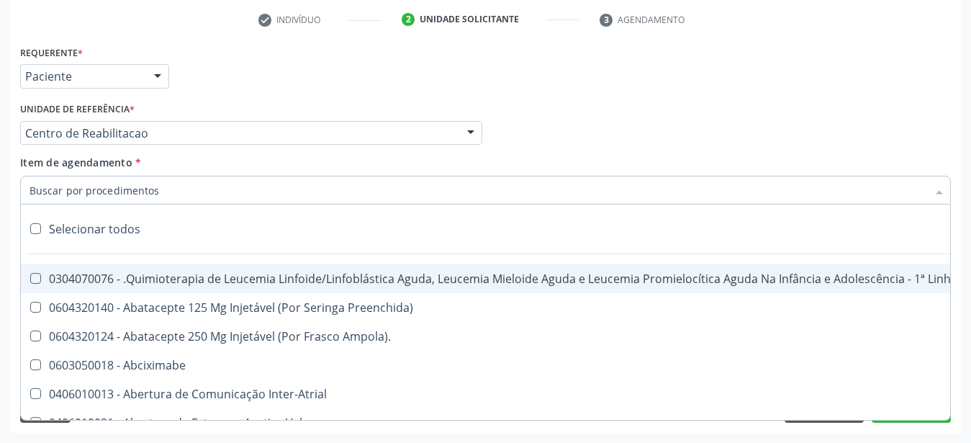
checkbox Congênita\ "false"
checkbox Clínico "false"
checkbox Pós-Operatório "false"
checkbox Trabalho "false"
checkbox Genético "false"
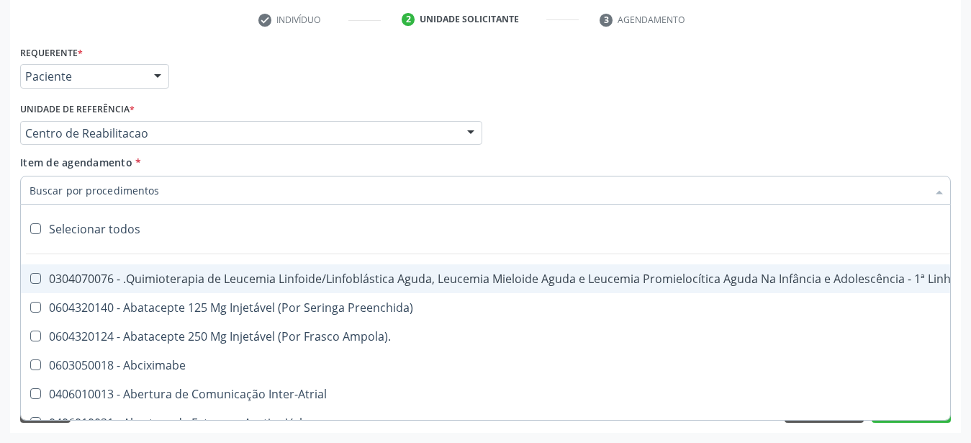
checkbox Preenchida\) "false"
checkbox A\) "false"
checkbox Ampola\) "false"
checkbox Preenchida\) "false"
checkbox B\) "false"
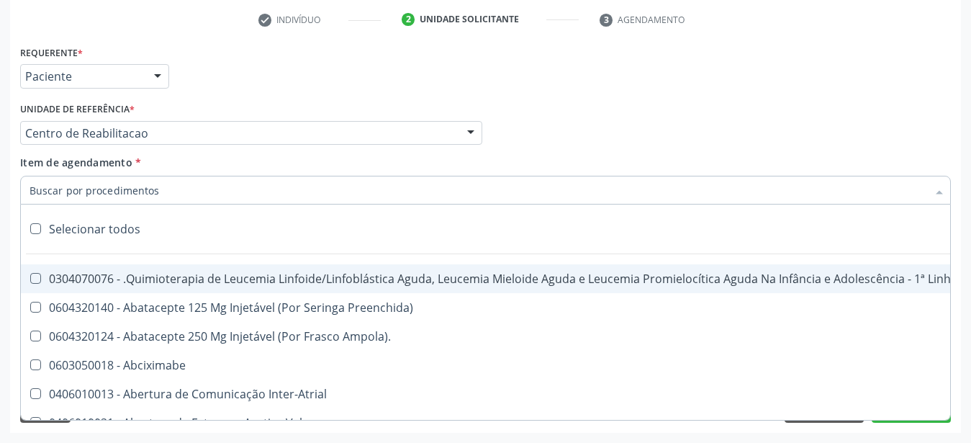
checkbox Rodas "false"
checkbox Quadril "false"
checkbox Tronco "false"
checkbox Locomoção "false"
checkbox Oftalmológica "false"
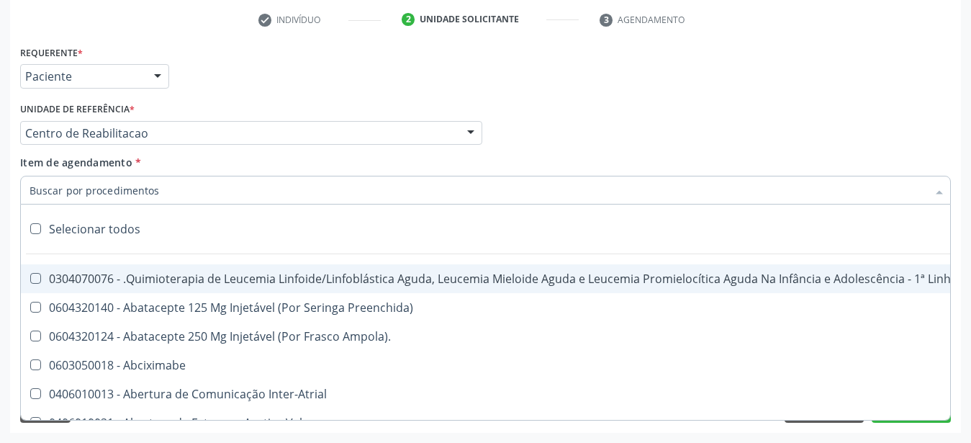
checkbox Ortopédica "false"
checkbox Dentária "false"
checkbox Rodas "false"
checkbox Adenograma "false"
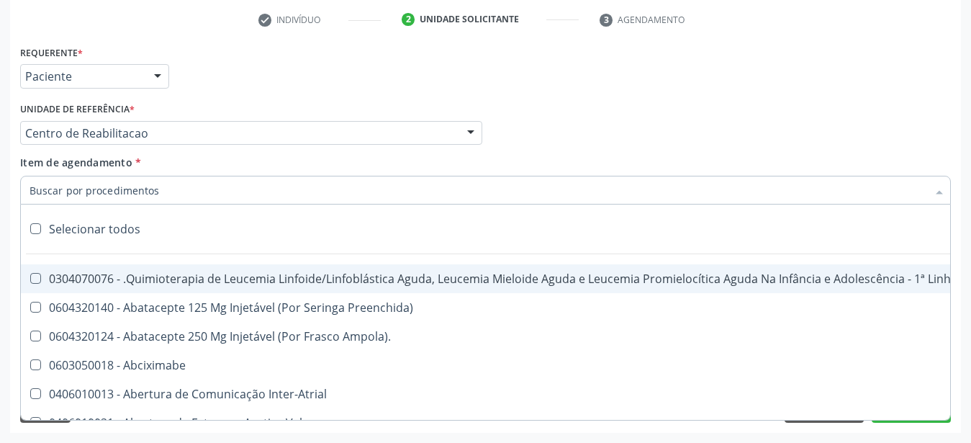
checkbox Adenoidectomia "false"
checkbox Deficiência "false"
checkbox Crianças "false"
checkbox I\) "false"
checkbox Especializada\ "false"
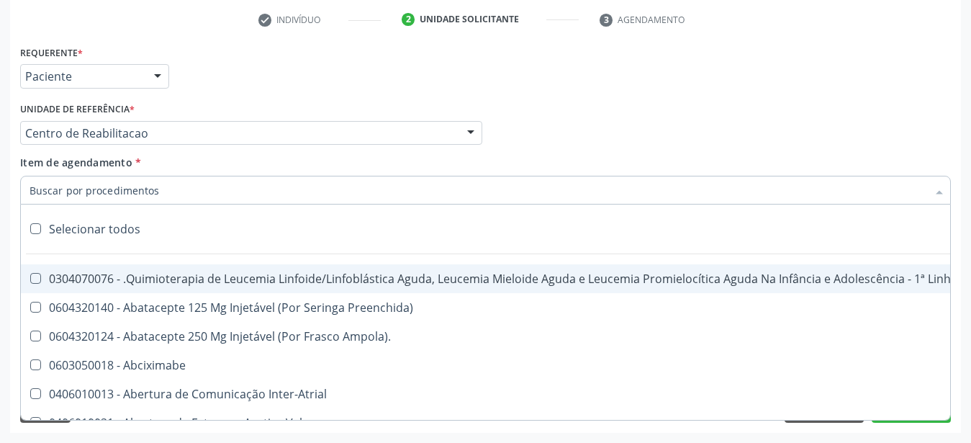
checkbox Medicamento\(S\) "false"
checkbox Parenteral\) "false"
checkbox Endovenosa "false"
checkbox Intramuscular "false"
checkbox Oral "false"
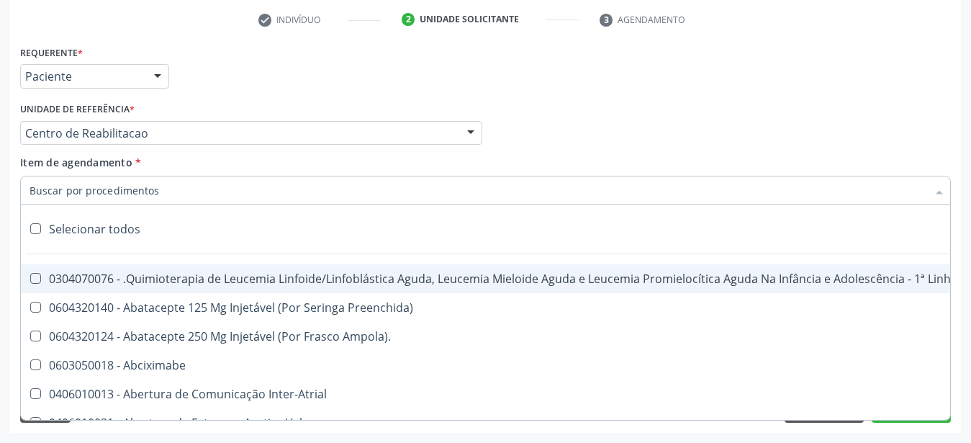
checkbox \(Sc\) "false"
checkbox Sífilis "false"
checkbox A "false"
checkbox Terapeutica "false"
checkbox Arterial "false"
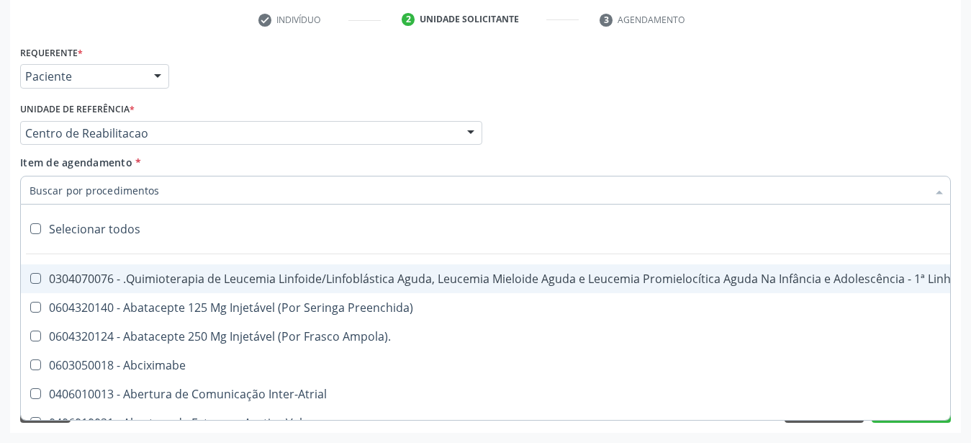
checkbox Temperatura "false"
checkbox Transeptal "false"
checkbox Cnrac\) "false"
checkbox Paciente "false"
checkbox Cnrac\) "false"
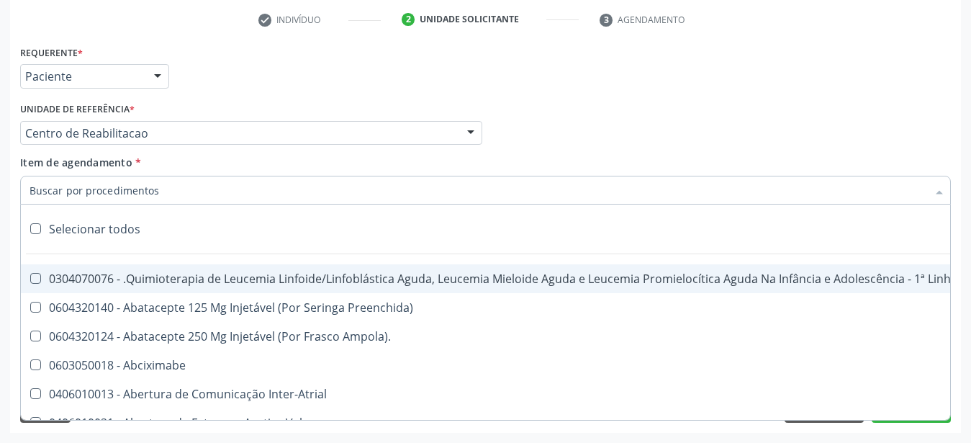
checkbox S\/Pernoite "false"
checkbox Pernoite "false"
checkbox Acompanhante "false"
checkbox Agudizadas "false"
checkbox Oclusal "false"
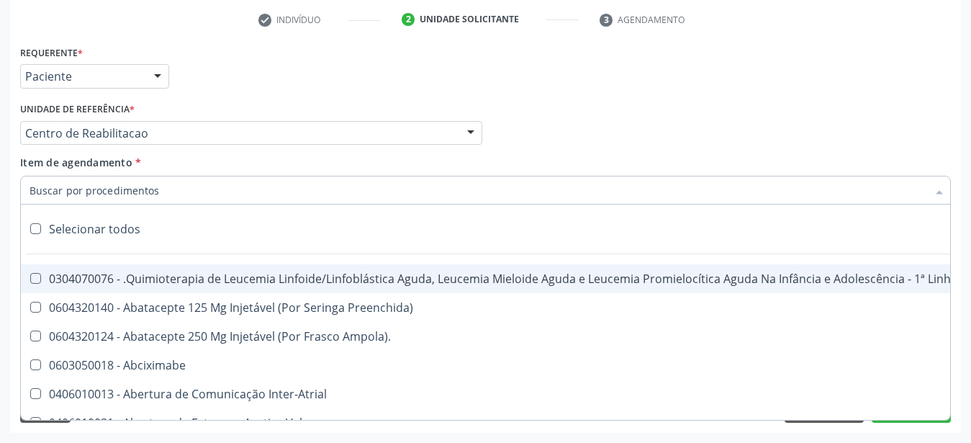
checkbox Vaginal "false"
checkbox Ml\) "false"
checkbox Hepático "false"
checkbox Angiografico\) "false"
checkbox Craniano "false"
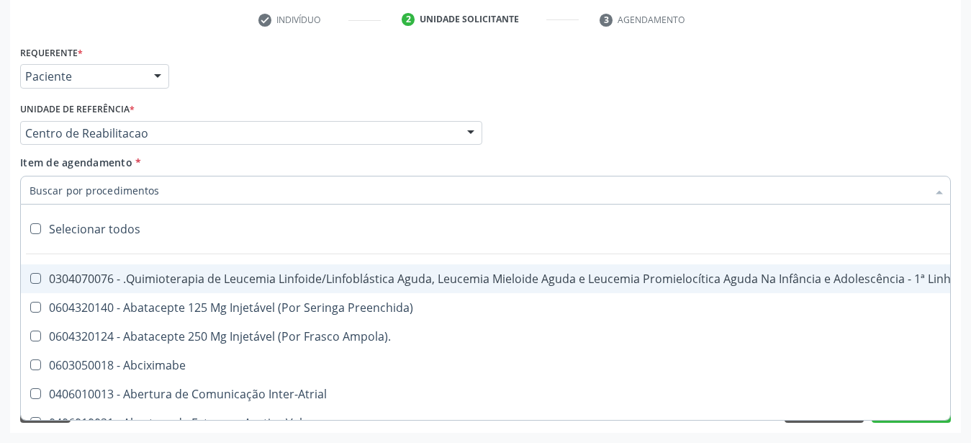
checkbox Ml\) "false"
checkbox Injetável "false"
checkbox Capsula\) "false"
checkbox Ampola\) "false"
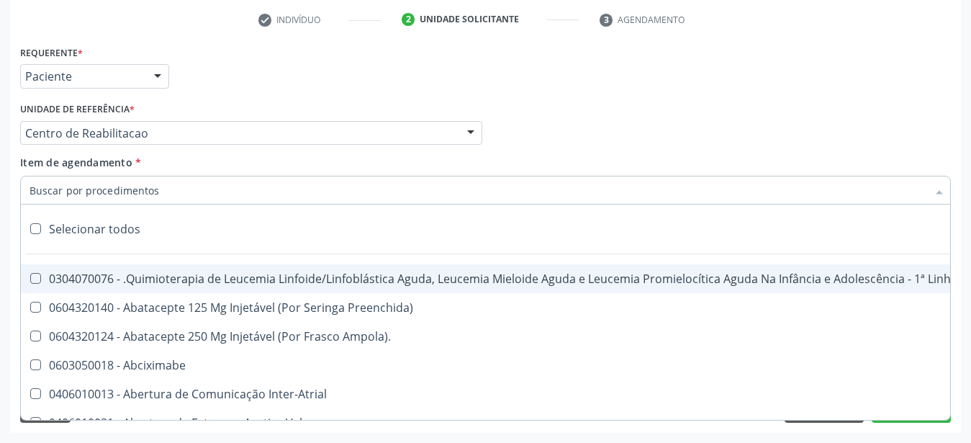
checkbox Ml\) "false"
checkbox Frasco-Ampola\) "false"
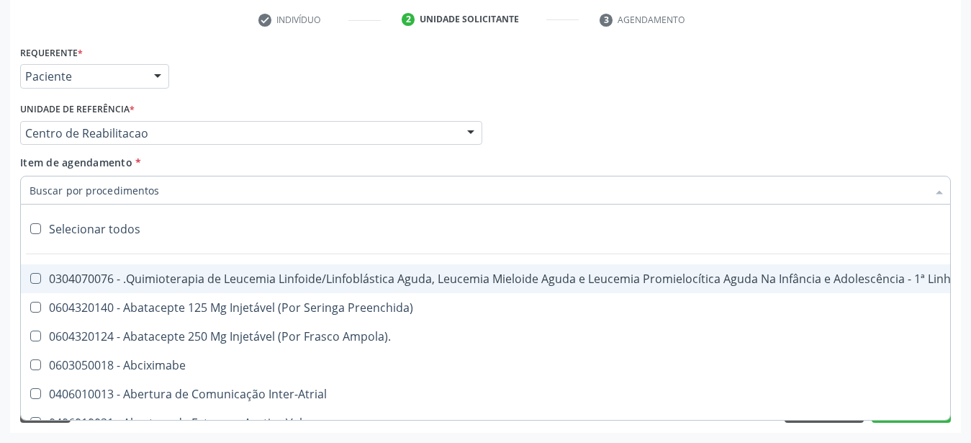
checkbox Frasco-Ampola\) "false"
checkbox Ml\) "false"
checkbox Frasco-Ampola\) "false"
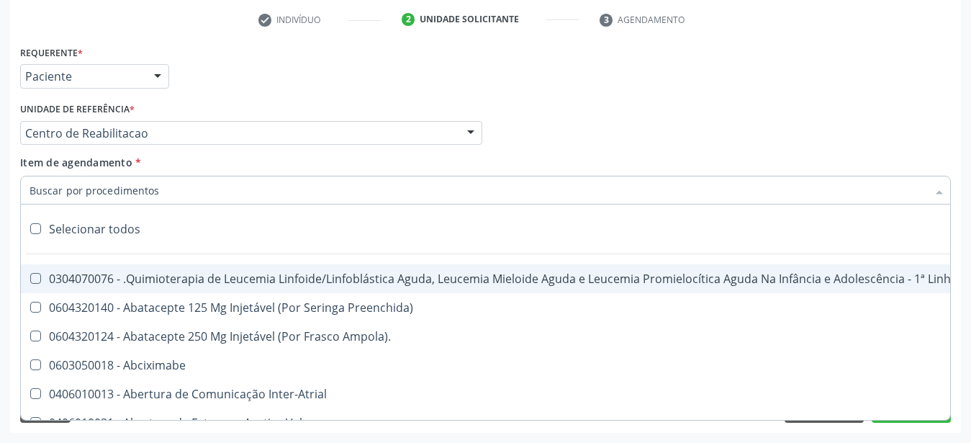
checkbox Ampola\) "false"
checkbox 5Ml\) "false"
checkbox Simples "false"
checkbox Ar "false"
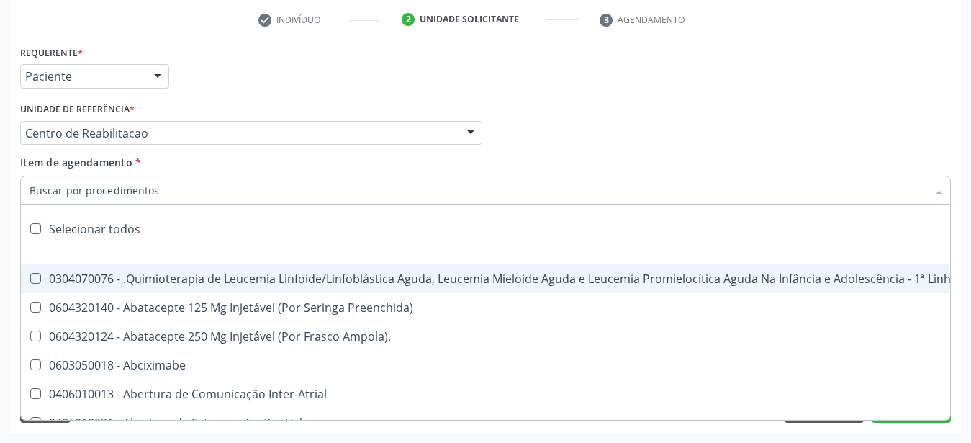
checkbox Miotendinoso "false"
checkbox Pé "false"
checkbox Pé\) "false"
checkbox Columela "false"
checkbox Bucomaxilofacial "false"
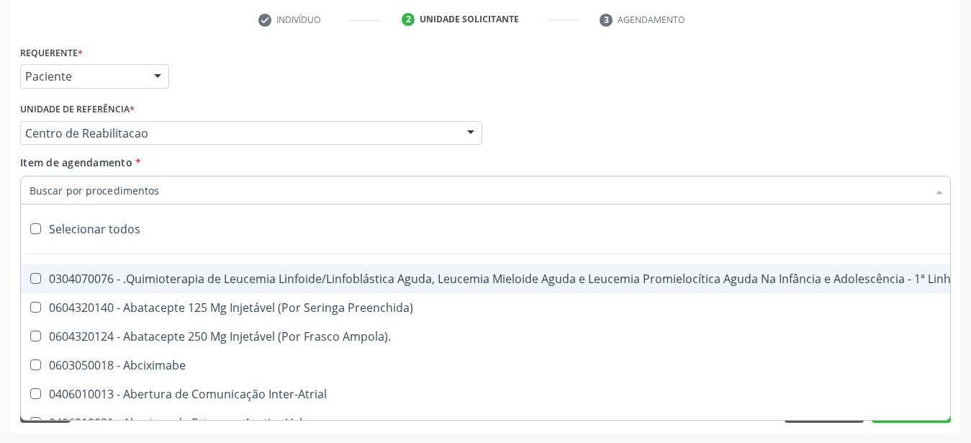
checkbox Especializada "false"
checkbox Ampola\) "false"
checkbox Crâniofacial "false"
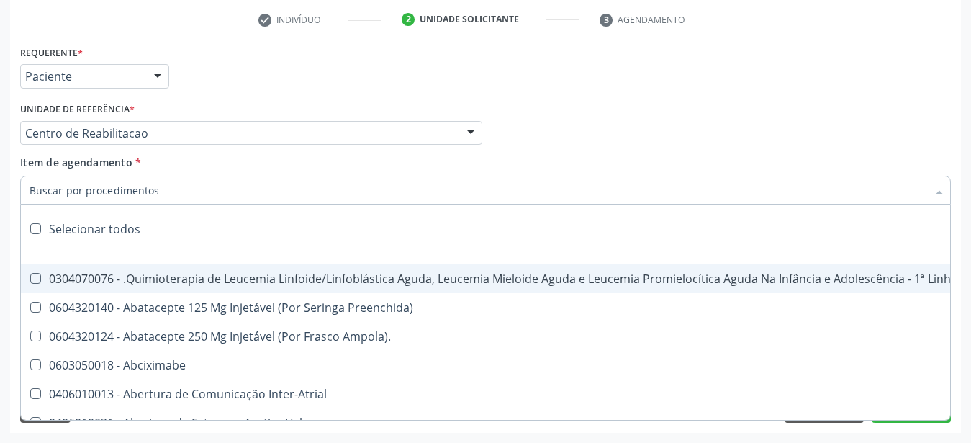
checkbox Comprimido\) "false"
checkbox Revestido\) "false"
checkbox Amigdalectomia "false"
checkbox Adenoidectomia "false"
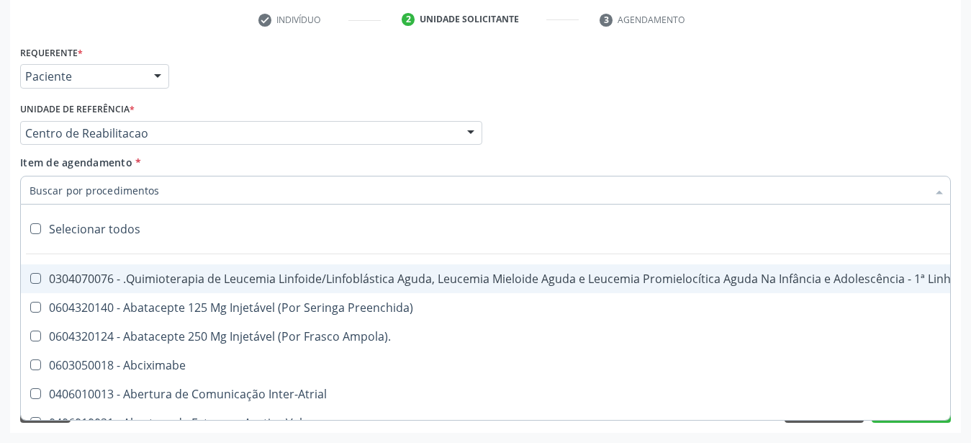
checkbox Amniocentese "false"
checkbox Amnioscopia "false"
checkbox Pulmonares "false"
checkbox Adolescente\) "false"
checkbox Esquerdo "false"
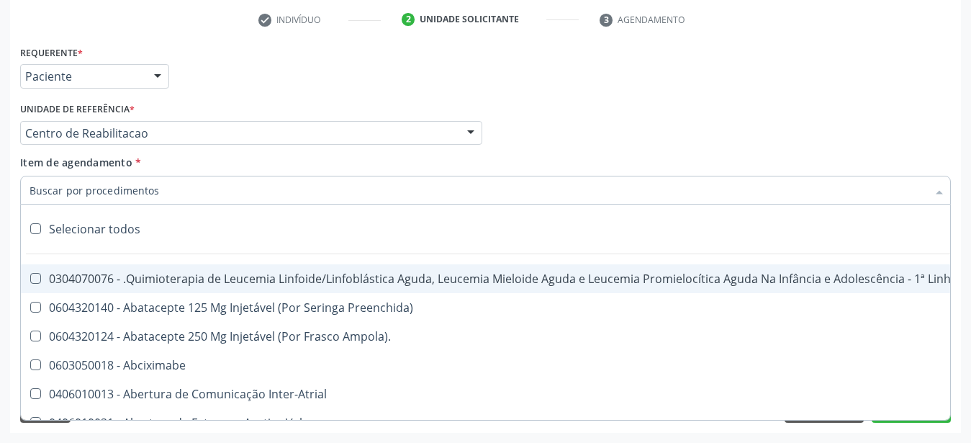
checkbox Adolescente\) "false"
checkbox Inferiores "false"
checkbox Tarso "false"
checkbox Oncologia "false"
checkbox Dedo "false"
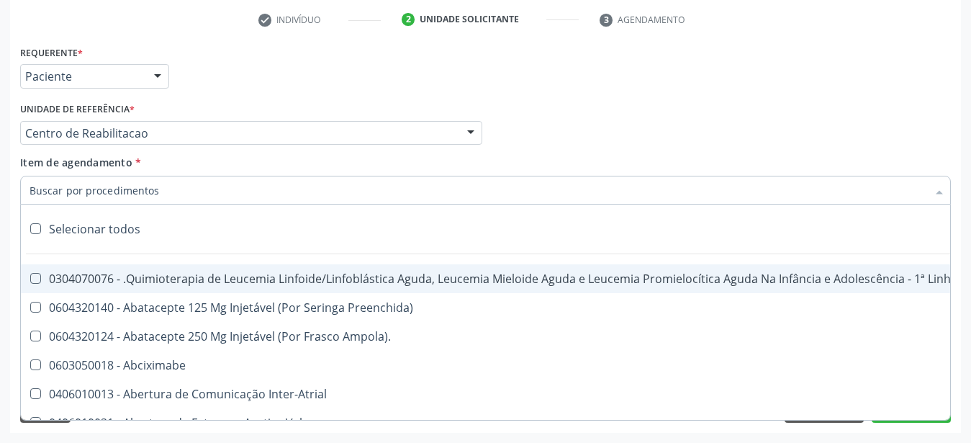
checkbox Oncologia "false"
checkbox Superiores "false"
checkbox Oncologia "false"
checkbox Punho "false"
checkbox Oncologia "false"
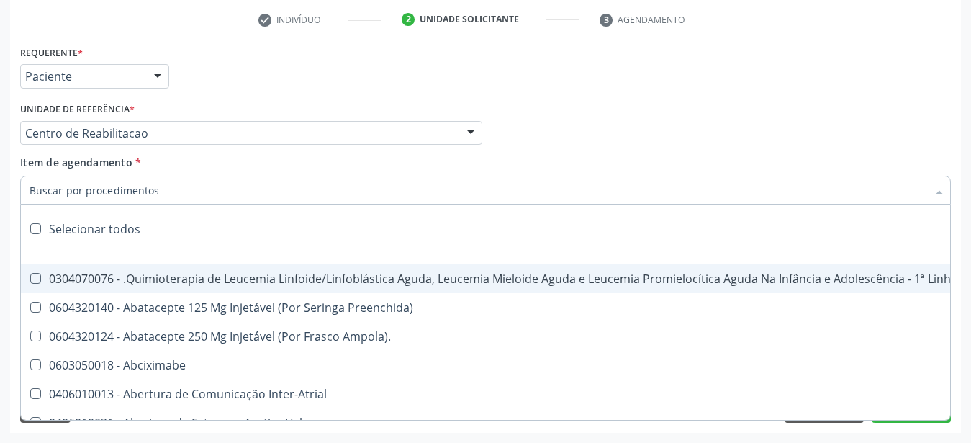
checkbox Reto "false"
checkbox Oncologia "false"
checkbox Pênis "false"
checkbox Oncologia "false"
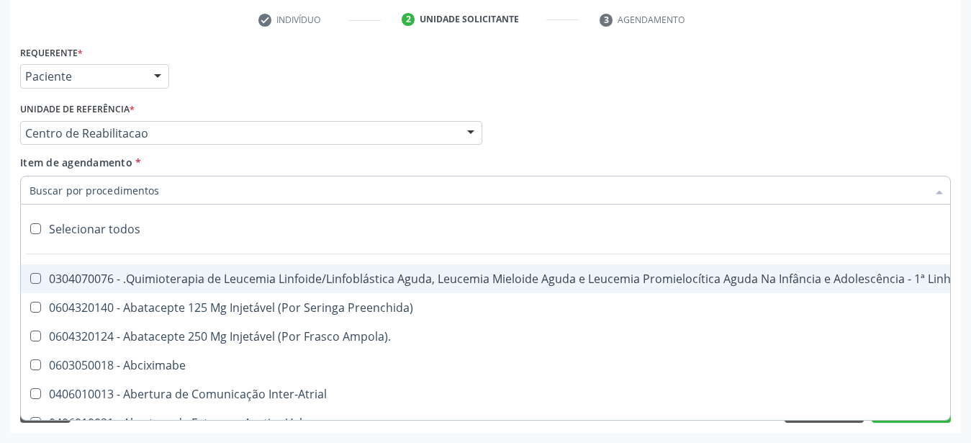
checkbox Normal "false"
checkbox Voz "false"
checkbox Agua "false"
checkbox Solo "false"
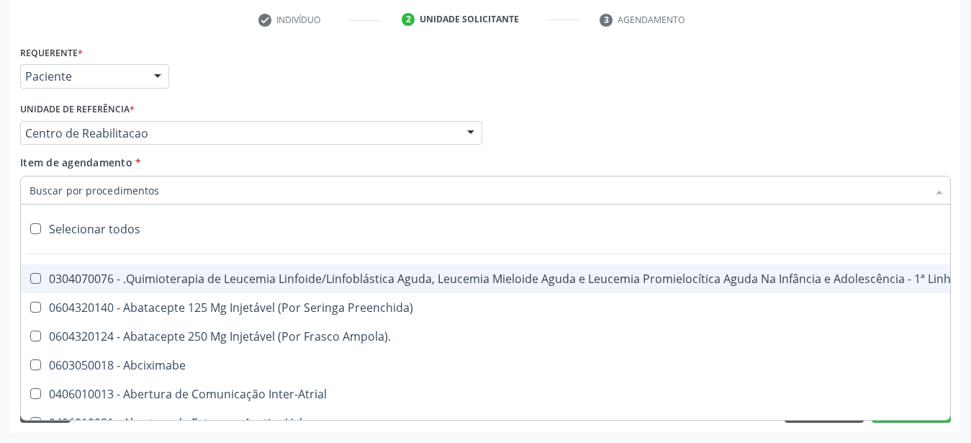
checkbox Urina "false"
checkbox Agua "false"
checkbox Pesados "false"
checkbox Pesticidas "false"
checkbox Bileo-Digestiva "false"
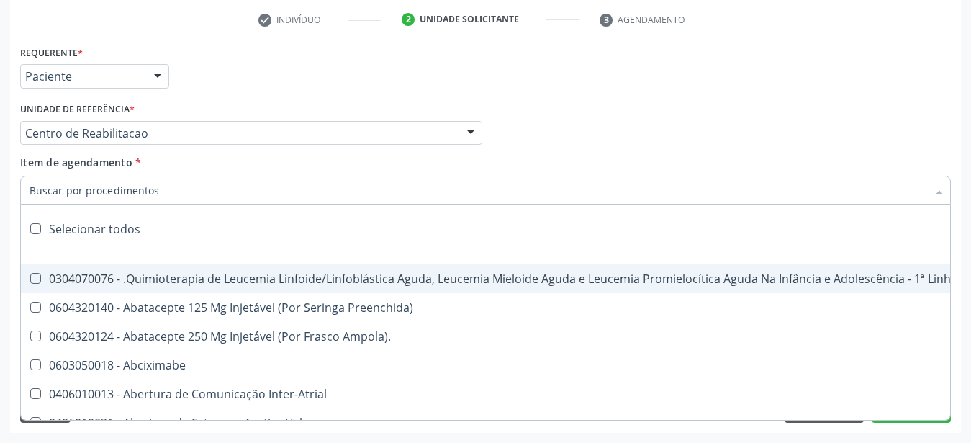
checkbox Oncologia "false"
checkbox Bidirecional "false"
checkbox Adolescente\) "false"
checkbox Total "false"
checkbox Central "false"
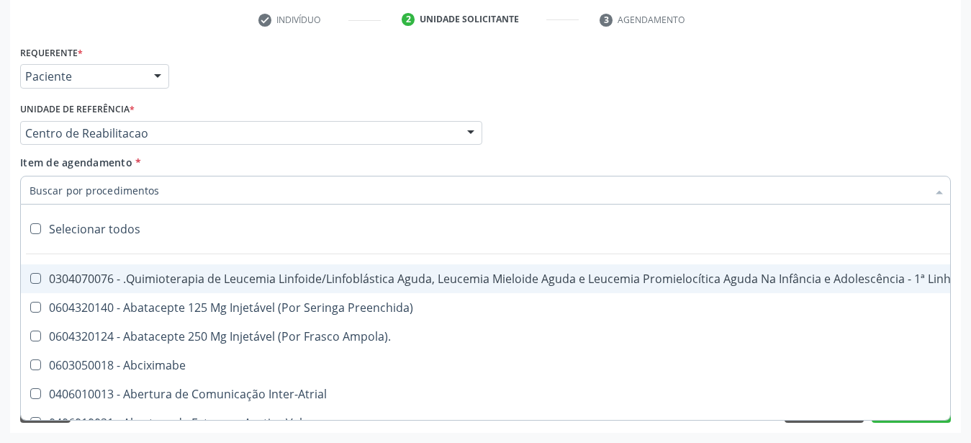
checkbox Linfovenosa "false"
checkbox Porto-Cava "false"
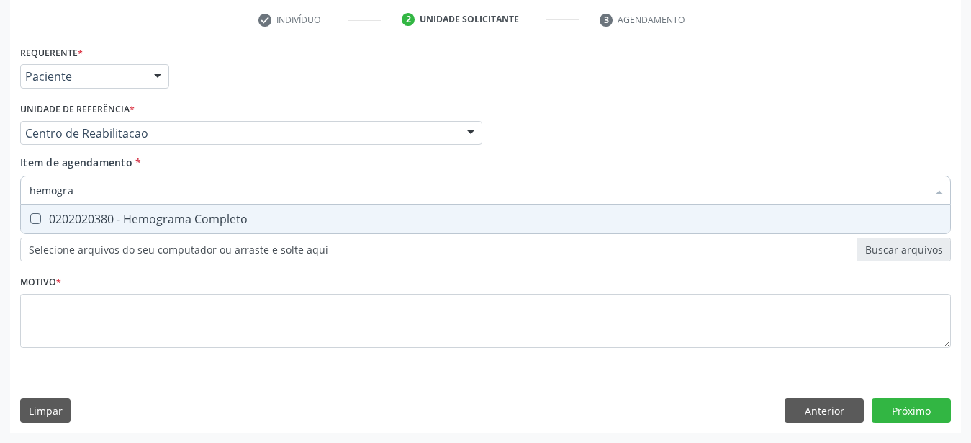
click at [113, 213] on div "0202020380 - Hemograma Completo" at bounding box center [486, 219] width 912 height 12
click at [112, 213] on div "0202010503 - Dosagem de Hemoglobina Glicosilada" at bounding box center [486, 219] width 912 height 12
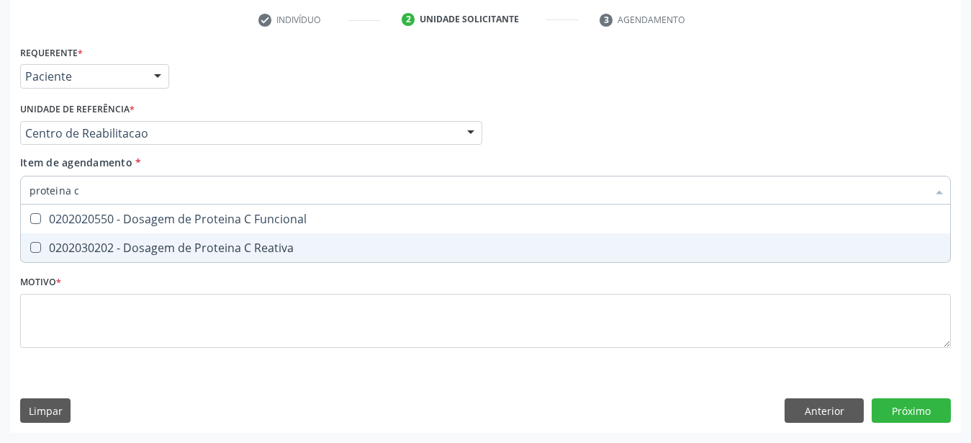
click at [170, 242] on div "0202030202 - Dosagem de Proteina C Reativa" at bounding box center [486, 248] width 912 height 12
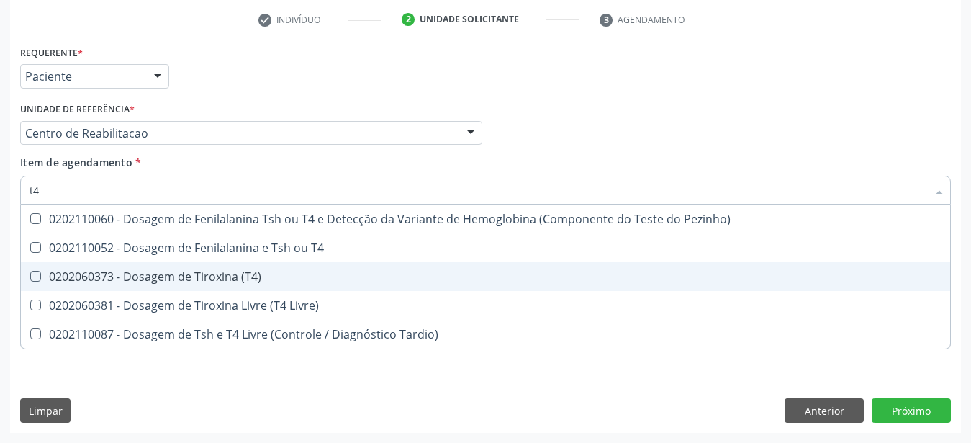
click at [214, 271] on div "0202060373 - Dosagem de Tiroxina (T4)" at bounding box center [486, 277] width 912 height 12
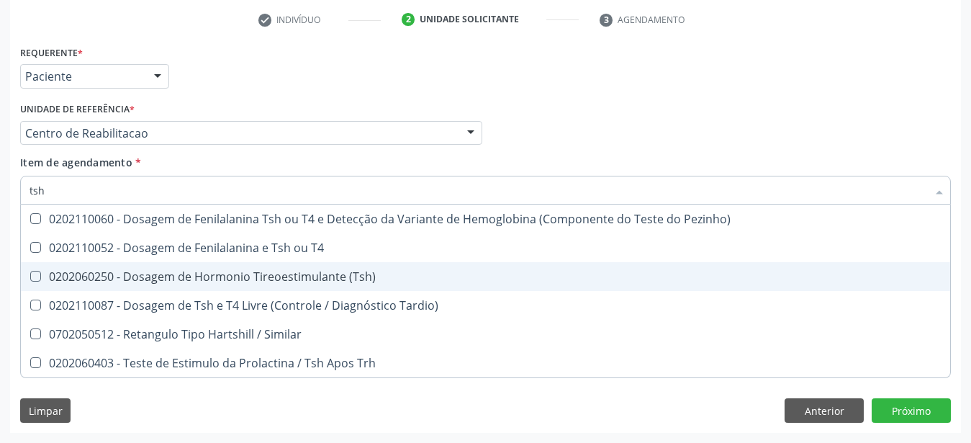
click at [284, 271] on div "0202060250 - Dosagem de Hormonio Tireoestimulante (Tsh)" at bounding box center [486, 277] width 912 height 12
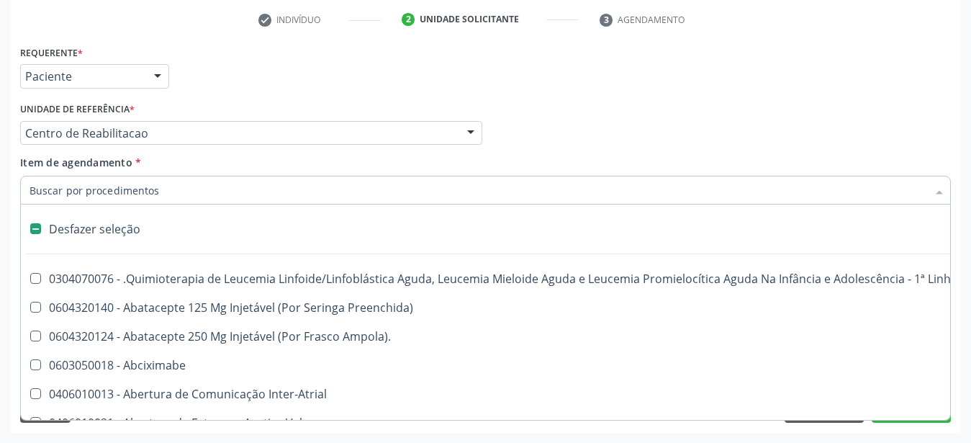
scroll to position [190, 0]
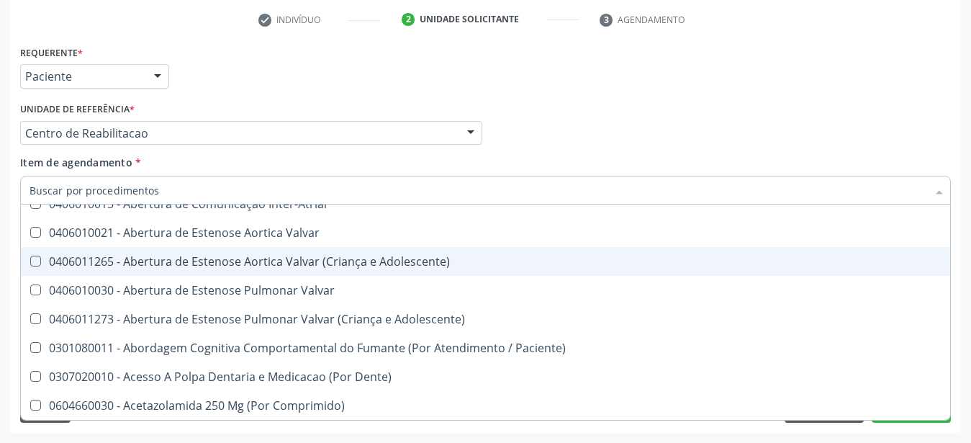
click at [596, 114] on div "Médico Solicitante Por favor, selecione a Unidade de Atendimento primeiro Nenhu…" at bounding box center [486, 127] width 938 height 56
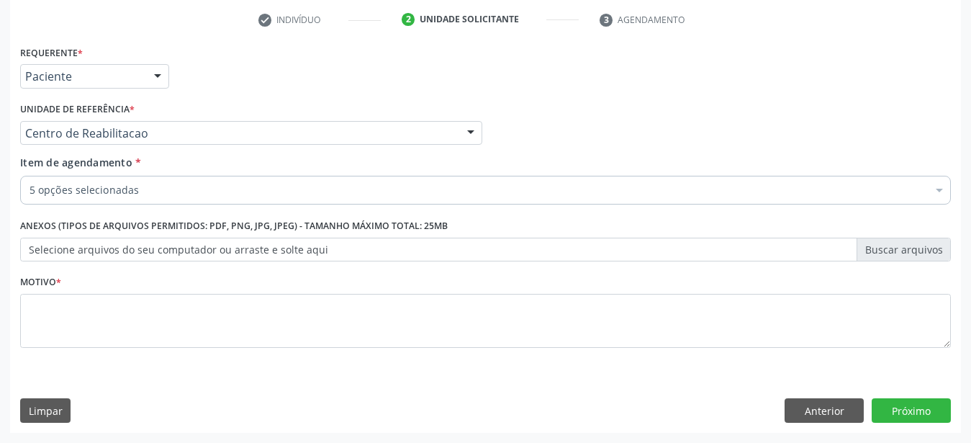
scroll to position [14, 0]
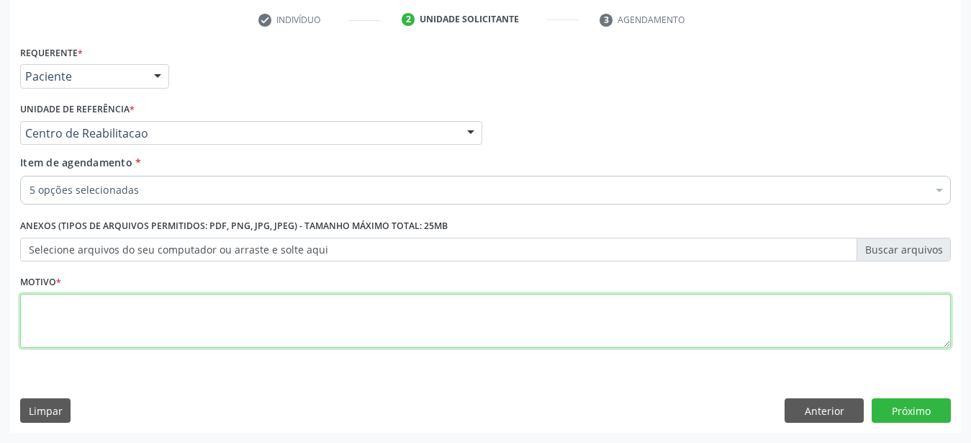
click at [124, 320] on textarea at bounding box center [485, 321] width 931 height 55
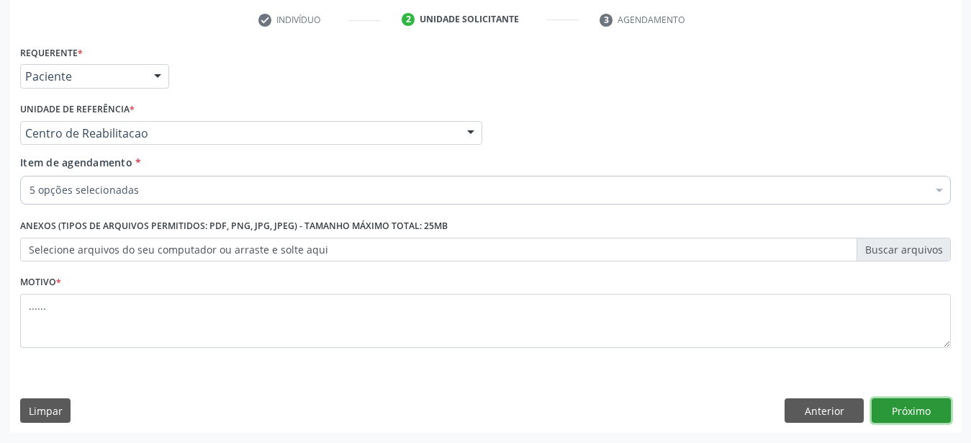
click at [925, 418] on button "Próximo" at bounding box center [911, 410] width 79 height 24
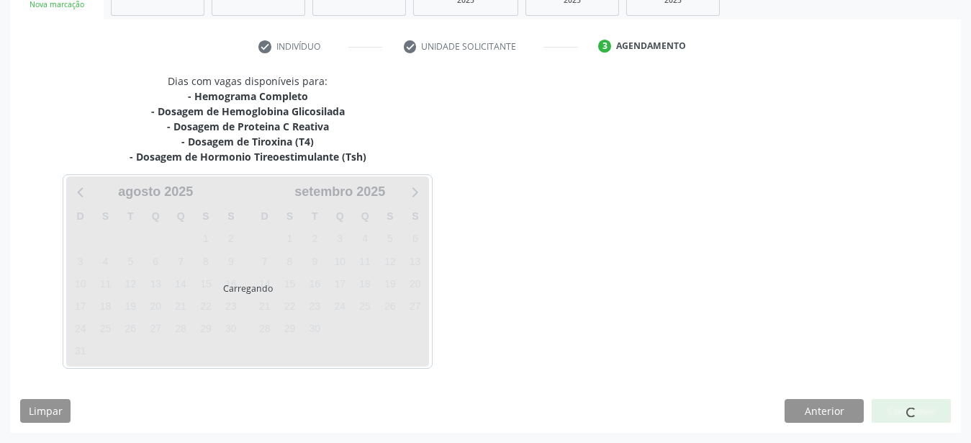
scroll to position [244, 0]
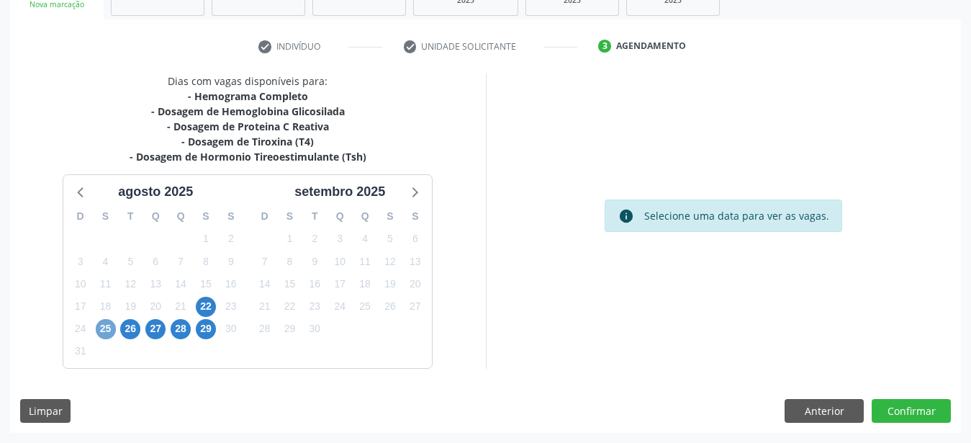
click at [108, 332] on span "25" at bounding box center [106, 329] width 20 height 20
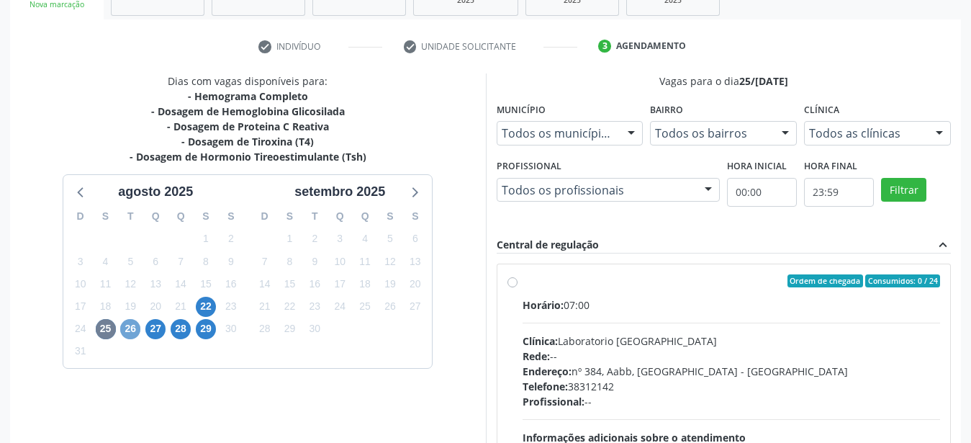
click at [138, 331] on span "26" at bounding box center [130, 329] width 20 height 20
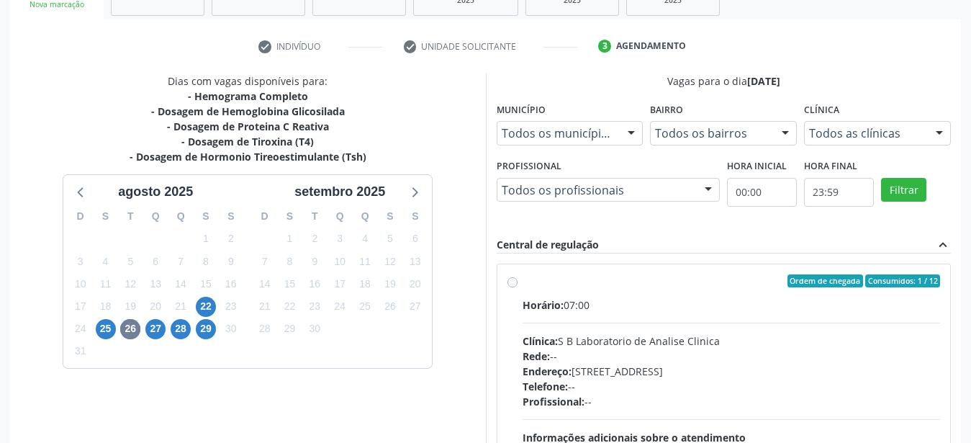
click at [523, 281] on label "Ordem de chegada Consumidos: 1 / 12 Horário: 07:00 Clínica: S B Laboratorio de …" at bounding box center [732, 384] width 418 height 221
click at [510, 281] on input "Ordem de chegada Consumidos: 1 / 12 Horário: 07:00 Clínica: S B Laboratorio de …" at bounding box center [513, 280] width 10 height 13
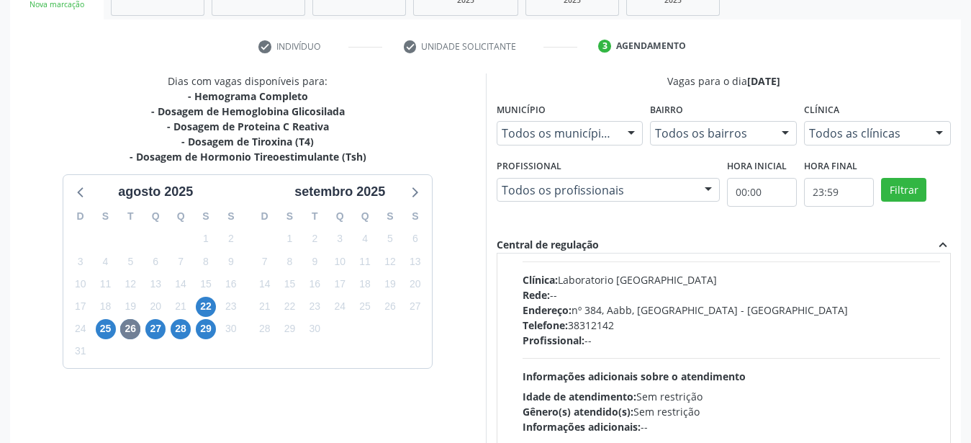
scroll to position [417, 0]
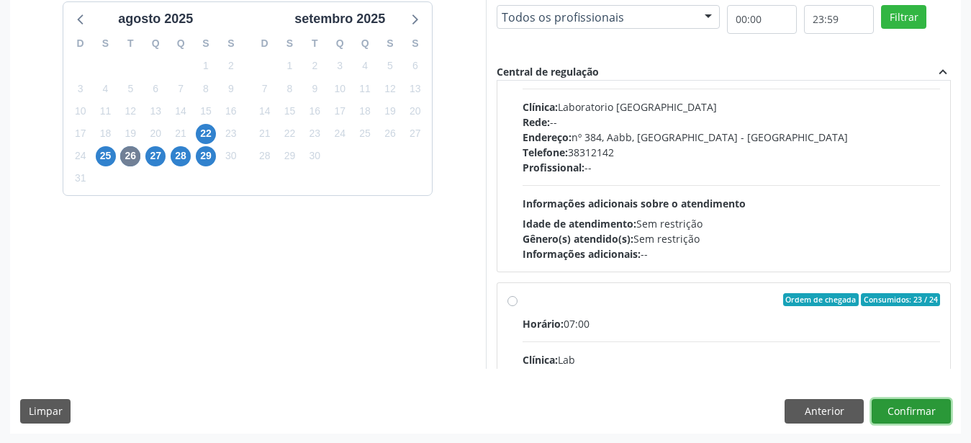
click at [927, 414] on button "Confirmar" at bounding box center [911, 411] width 79 height 24
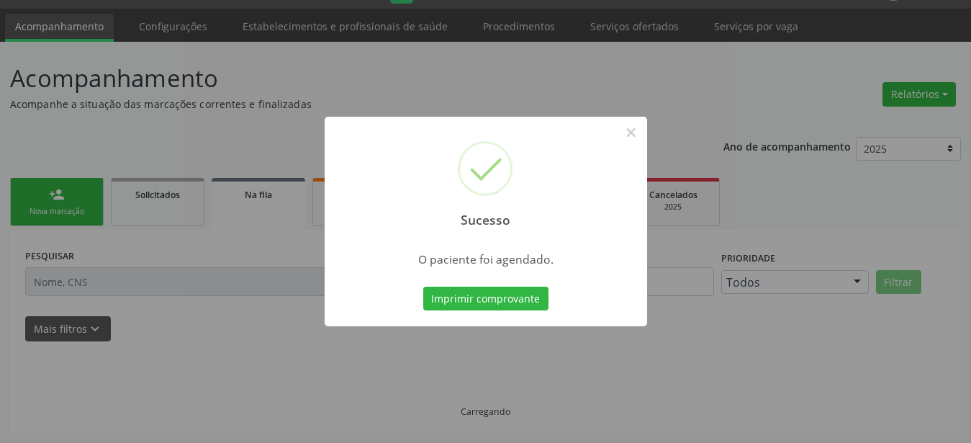
scroll to position [37, 0]
click at [513, 296] on button "Imprimir comprovante" at bounding box center [485, 299] width 125 height 24
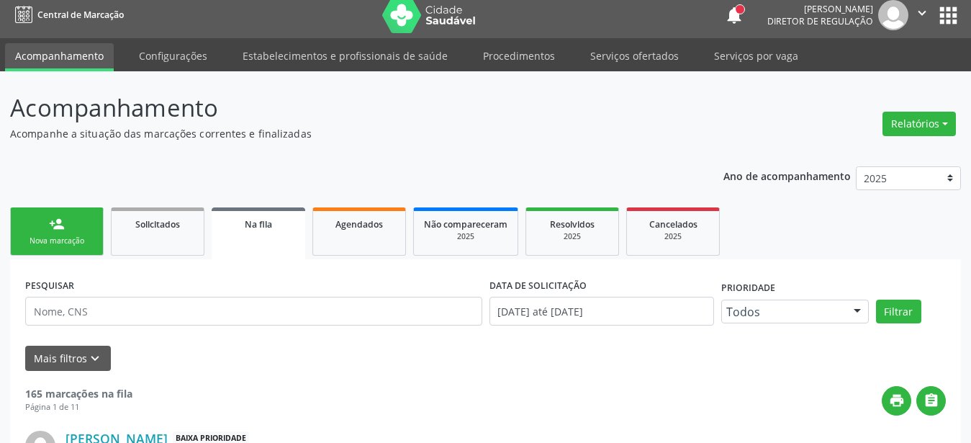
scroll to position [0, 0]
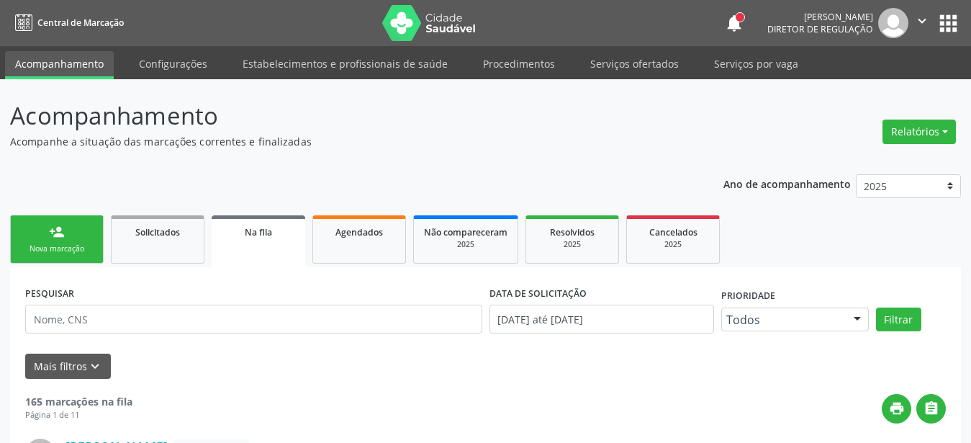
click at [949, 23] on button "apps" at bounding box center [948, 23] width 25 height 25
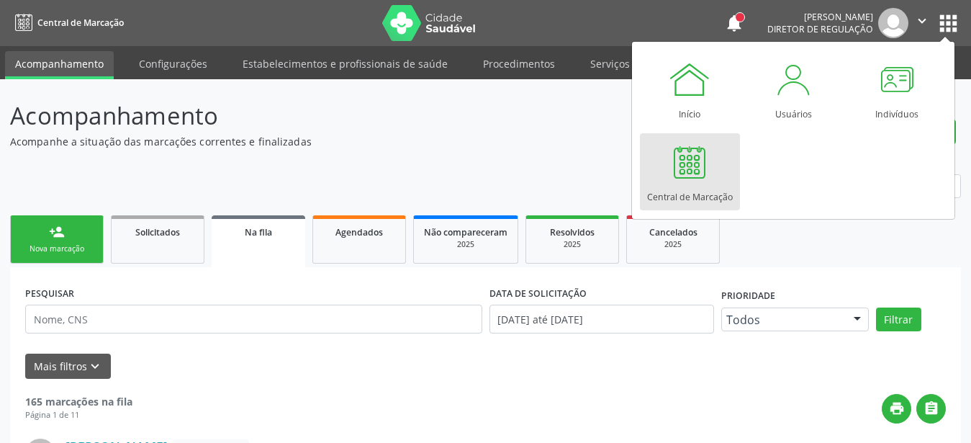
click at [688, 177] on div at bounding box center [689, 161] width 43 height 43
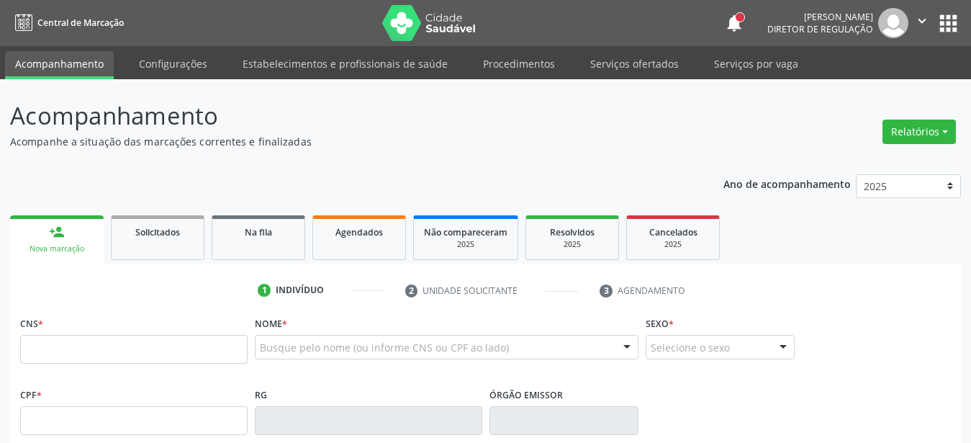
type input "898 0051 0218 1132"
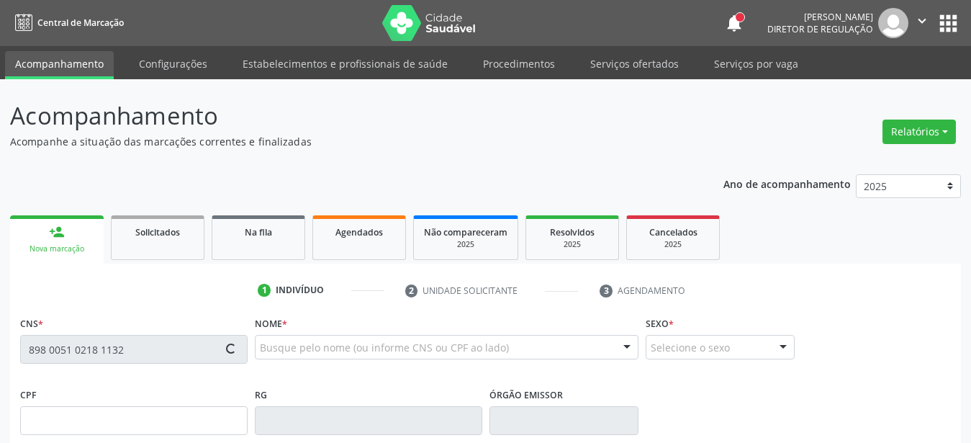
type input "137.547.214-37"
type input "0[DATE]"
type input "[PERSON_NAME]"
type input "[PHONE_NUMBER]"
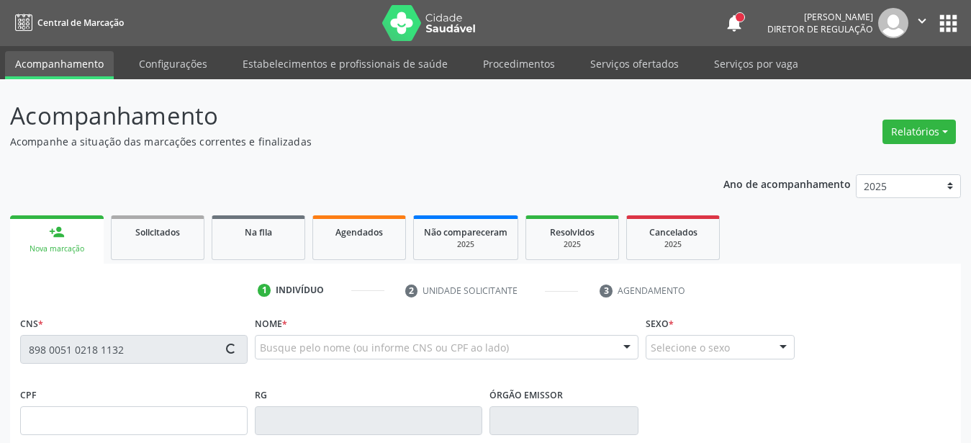
type input "1088"
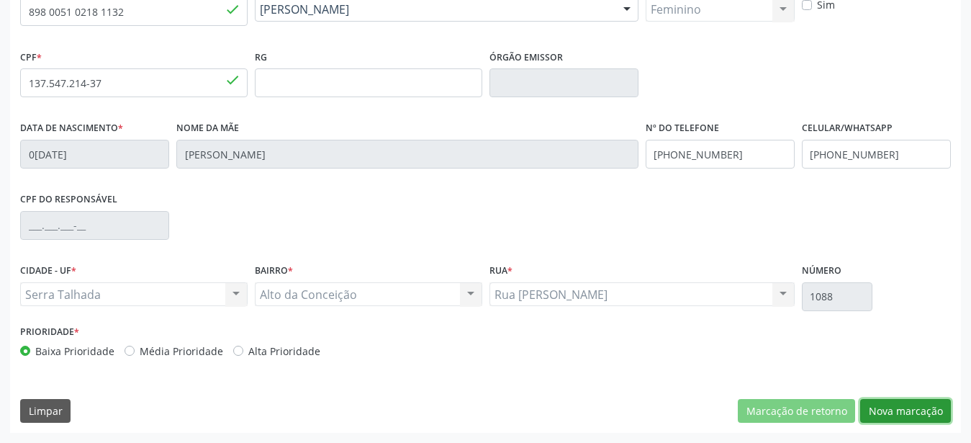
click at [912, 411] on button "Nova marcação" at bounding box center [906, 411] width 91 height 24
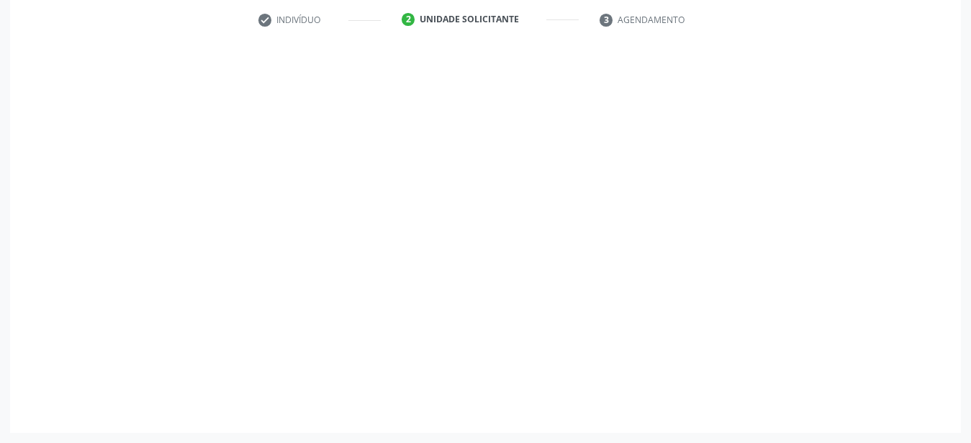
scroll to position [282, 0]
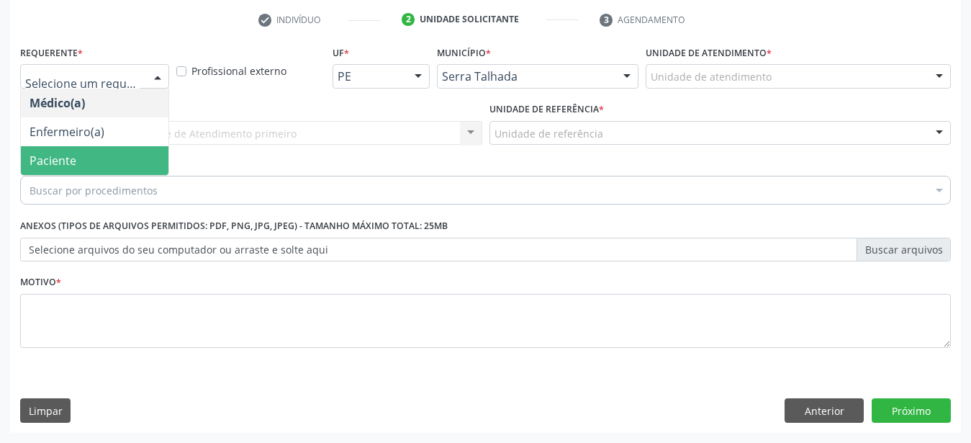
drag, startPoint x: 93, startPoint y: 148, endPoint x: 89, endPoint y: 140, distance: 8.7
click at [92, 149] on span "Paciente" at bounding box center [95, 160] width 148 height 29
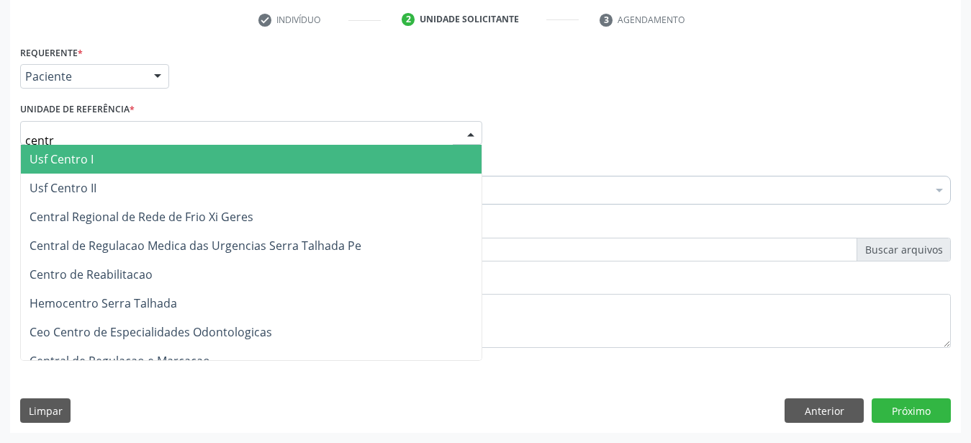
type input "centro"
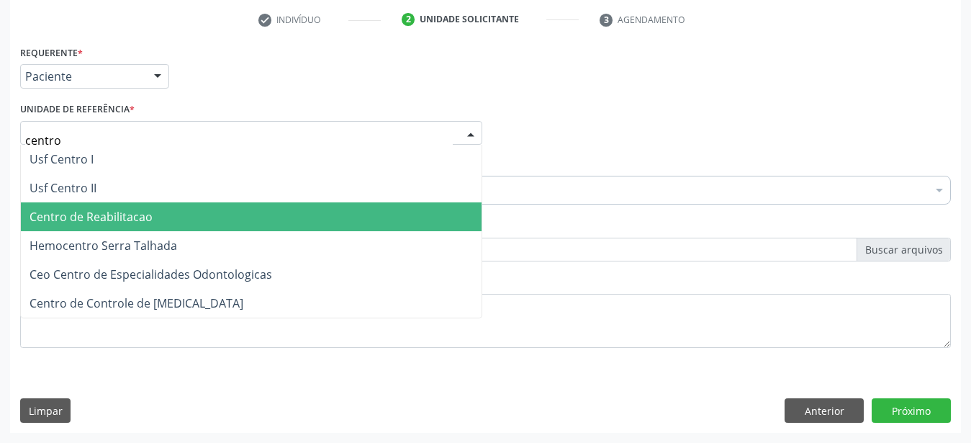
click at [154, 202] on span "Centro de Reabilitacao" at bounding box center [251, 216] width 461 height 29
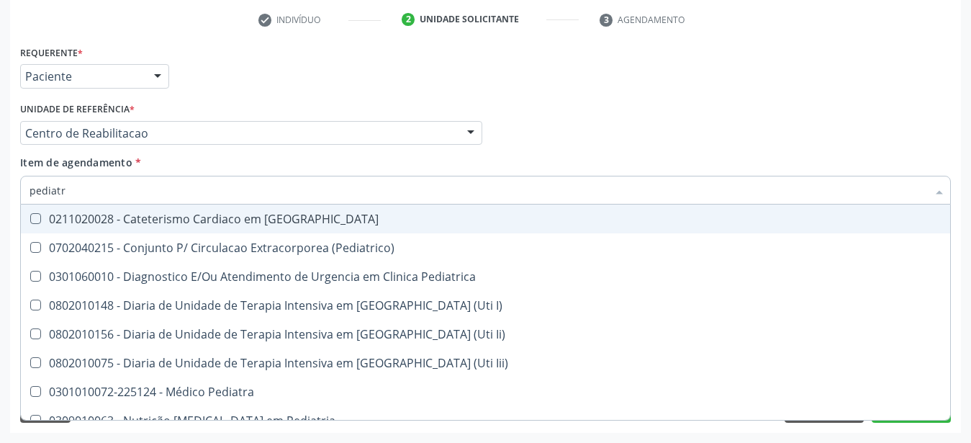
type input "pediatra"
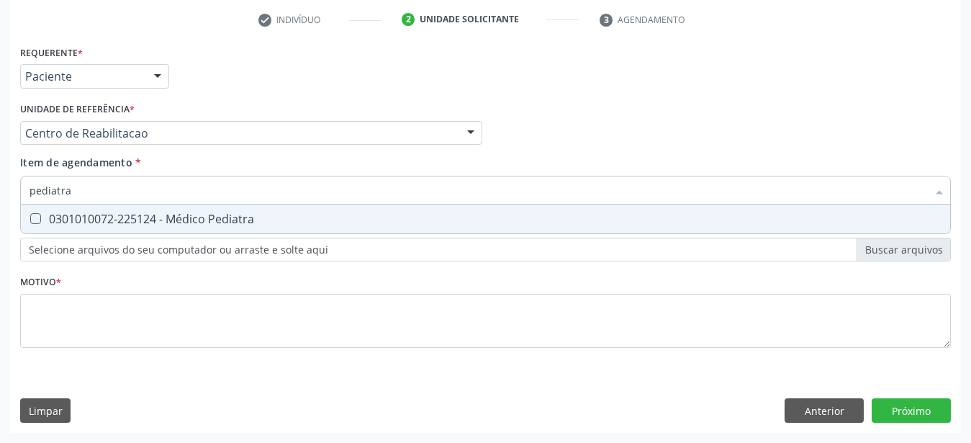
click at [82, 213] on div "0301010072-225124 - Médico Pediatra" at bounding box center [486, 219] width 912 height 12
checkbox Pediatra "true"
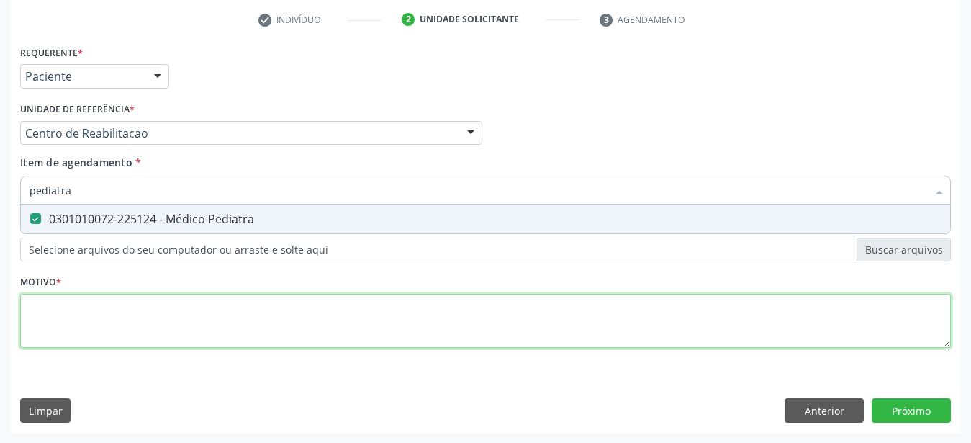
click at [68, 322] on textarea at bounding box center [485, 321] width 931 height 55
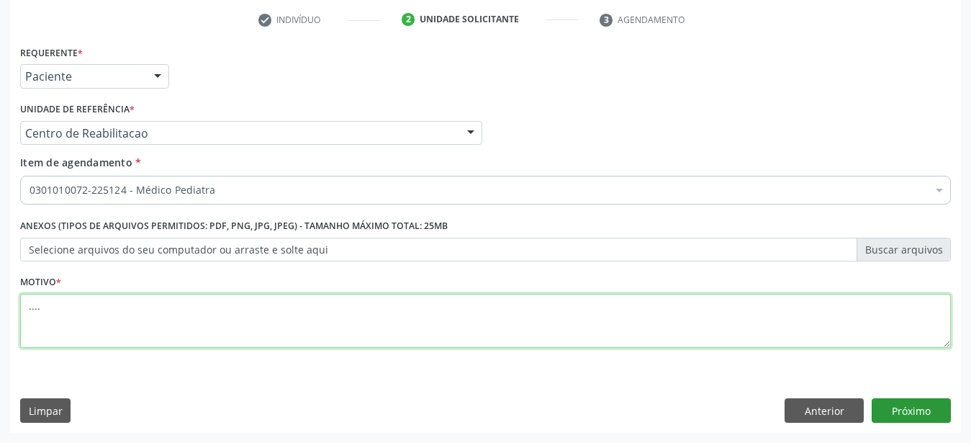
type textarea "...."
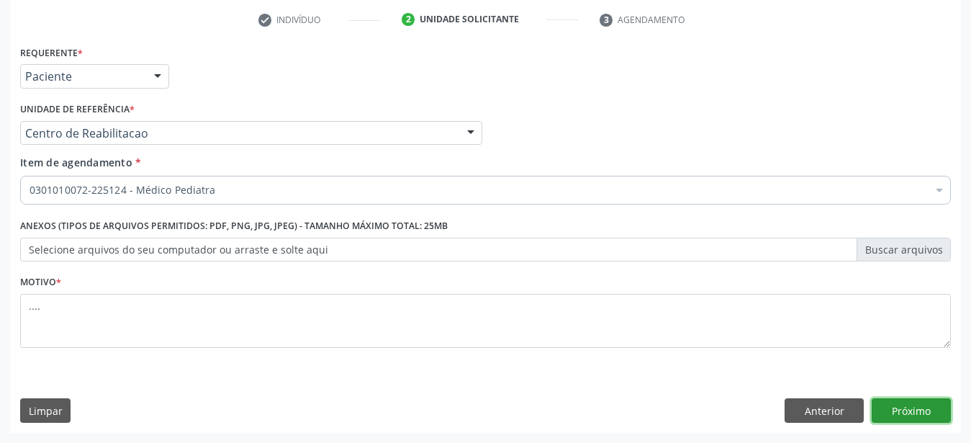
click at [929, 403] on button "Próximo" at bounding box center [911, 410] width 79 height 24
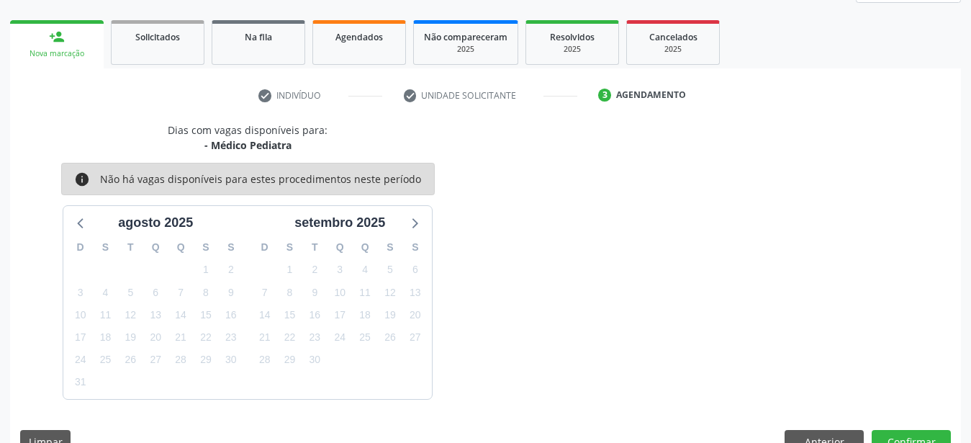
scroll to position [226, 0]
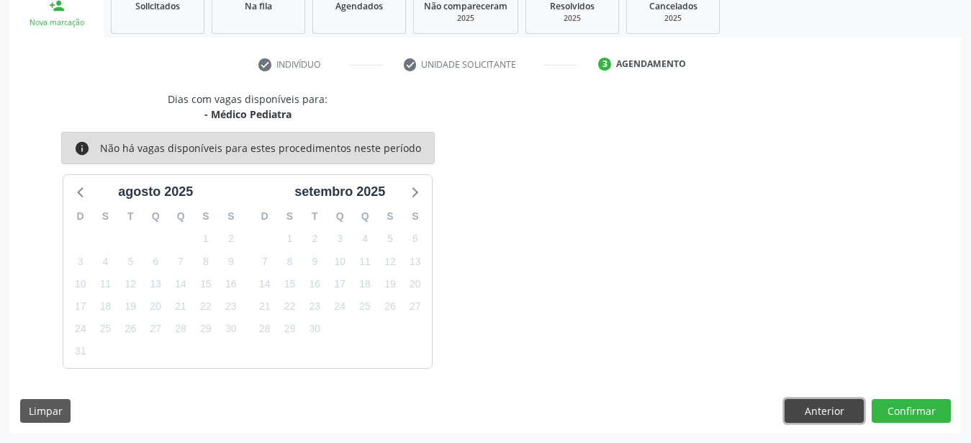
click at [820, 407] on button "Anterior" at bounding box center [824, 411] width 79 height 24
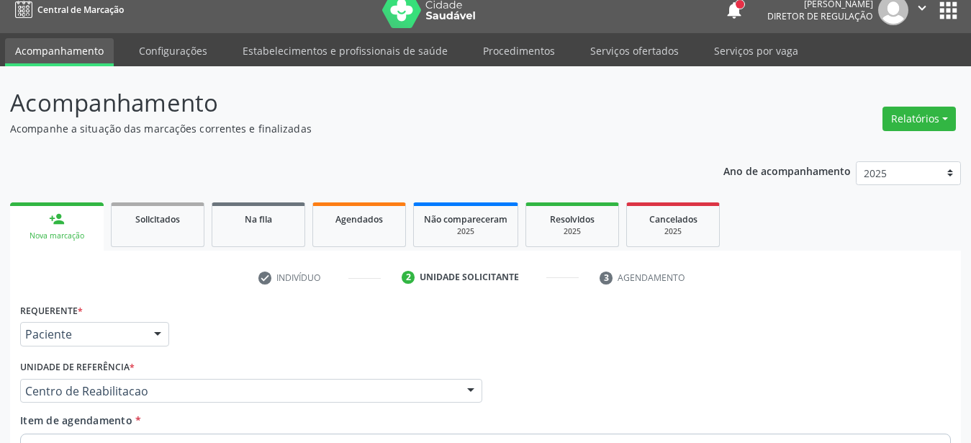
scroll to position [0, 0]
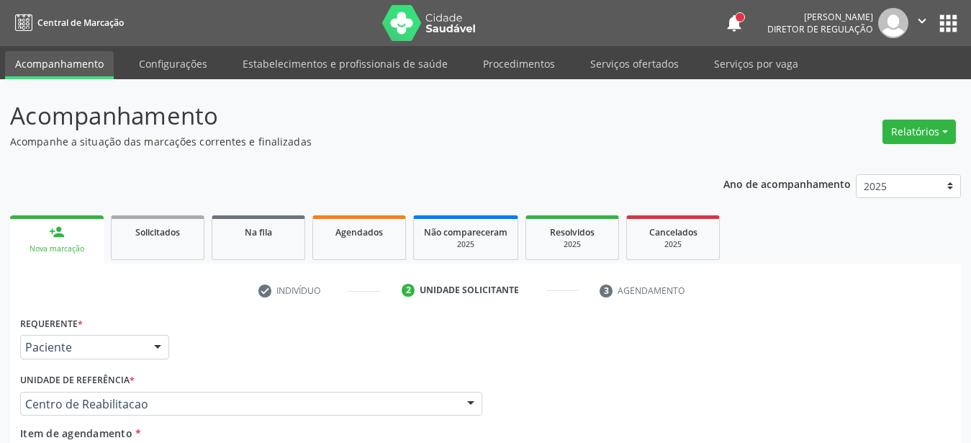
click at [953, 26] on button "apps" at bounding box center [948, 23] width 25 height 25
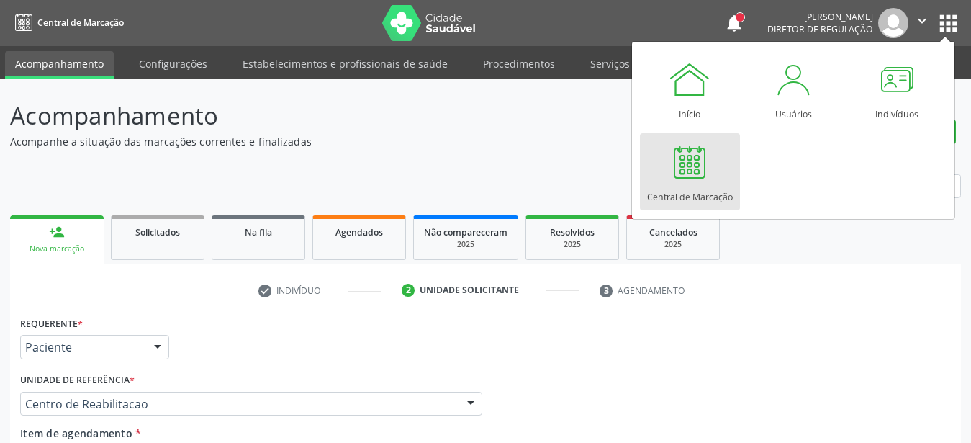
click at [673, 196] on div "Central de Marcação" at bounding box center [690, 193] width 86 height 19
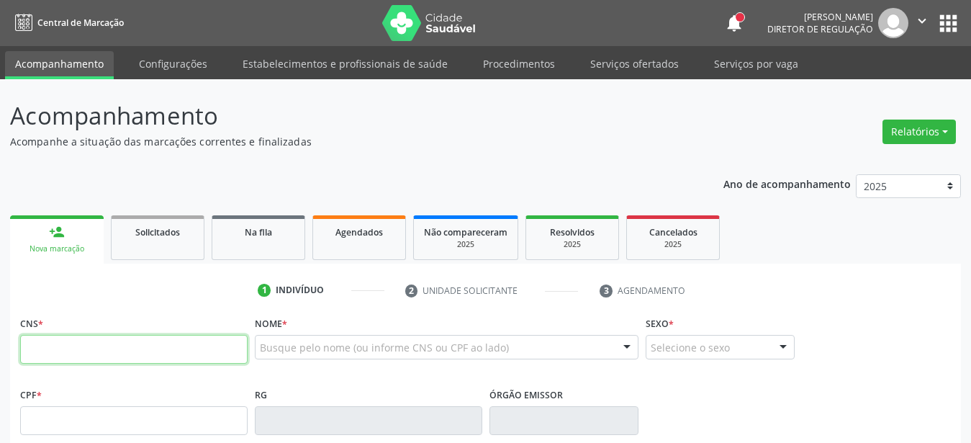
click at [108, 349] on input "text" at bounding box center [134, 349] width 228 height 29
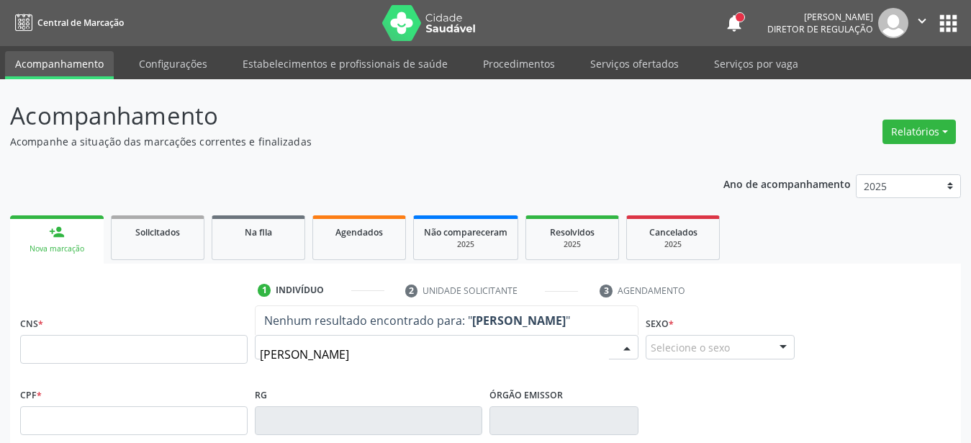
type input "[PERSON_NAME]"
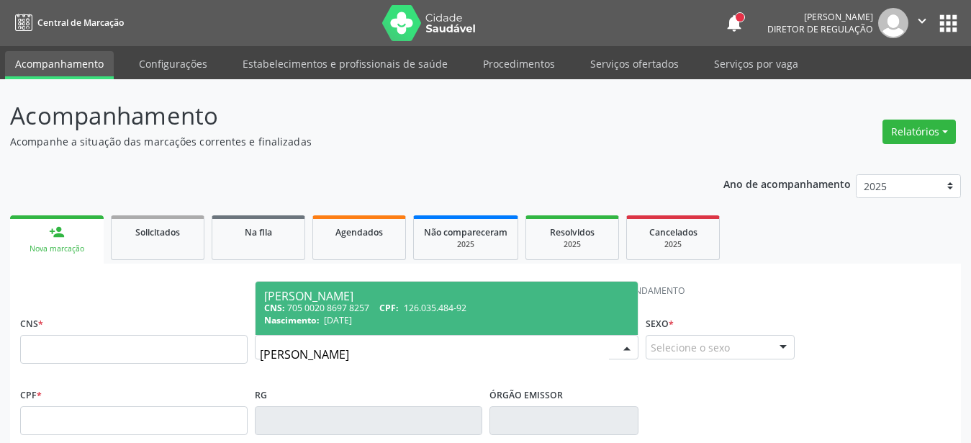
click at [467, 309] on span "126.035.484-92" at bounding box center [435, 308] width 63 height 12
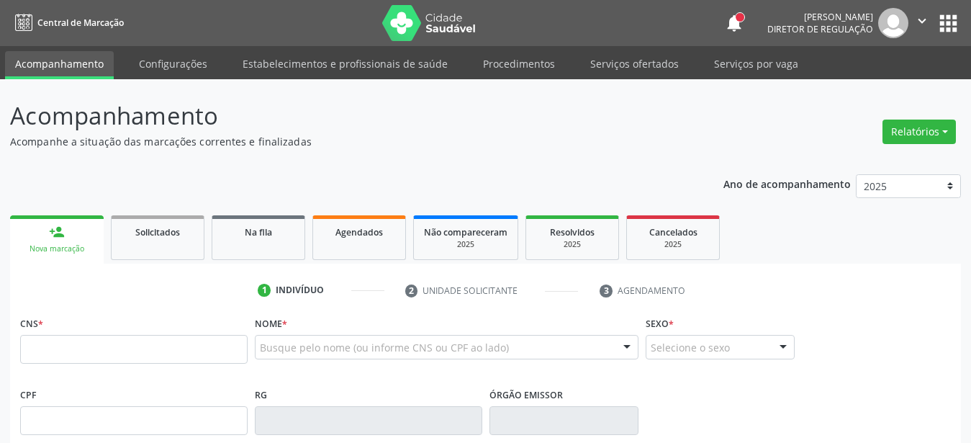
type input "705 0020 8697 8257"
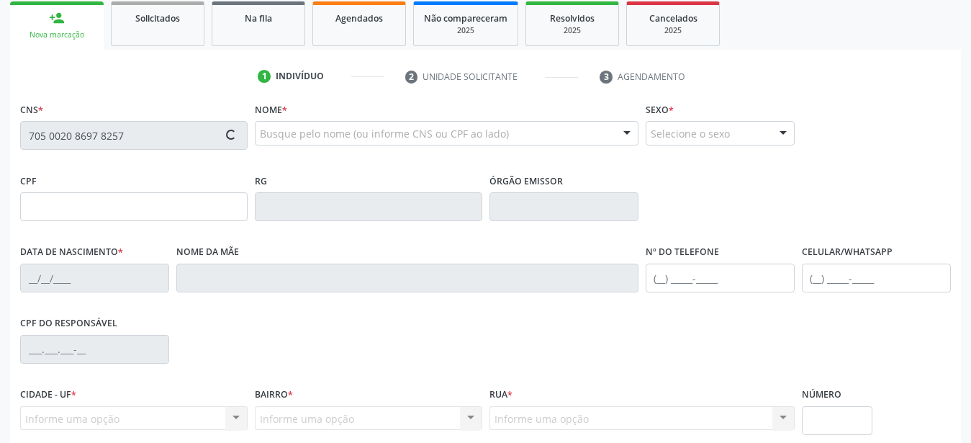
scroll to position [220, 0]
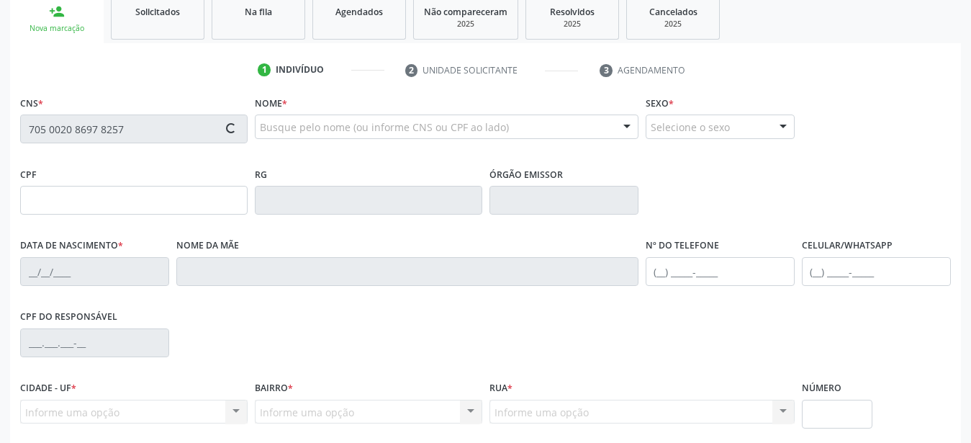
type input "126.035.484-92"
type input "[DATE]"
type input "[PERSON_NAME]"
type input "[PHONE_NUMBER]"
type input "1107"
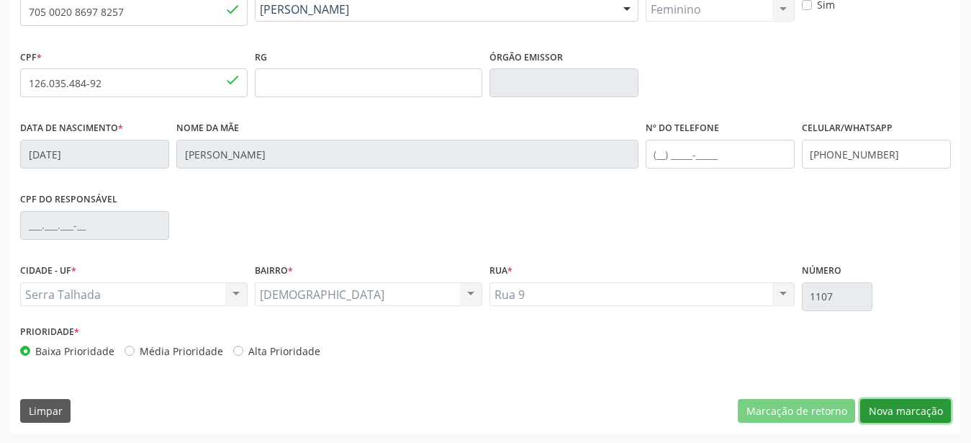
click at [915, 415] on button "Nova marcação" at bounding box center [906, 411] width 91 height 24
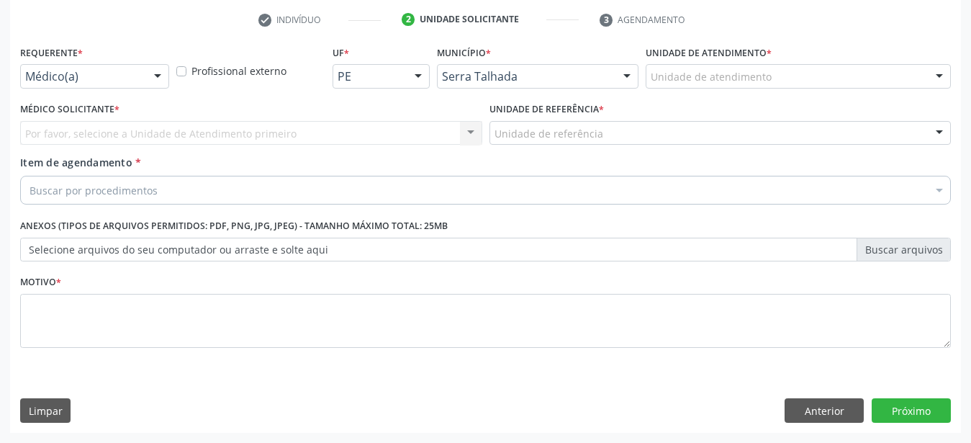
scroll to position [282, 0]
drag, startPoint x: 71, startPoint y: 70, endPoint x: 71, endPoint y: 78, distance: 8.0
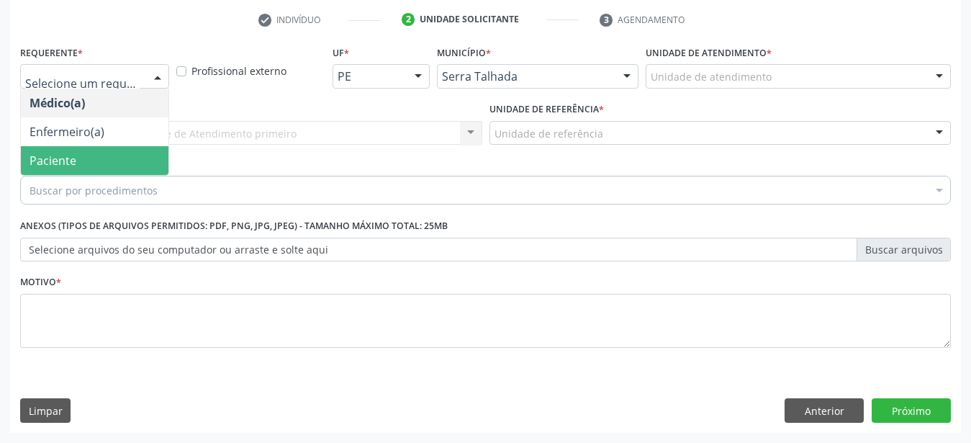
click at [58, 156] on span "Paciente" at bounding box center [95, 160] width 148 height 29
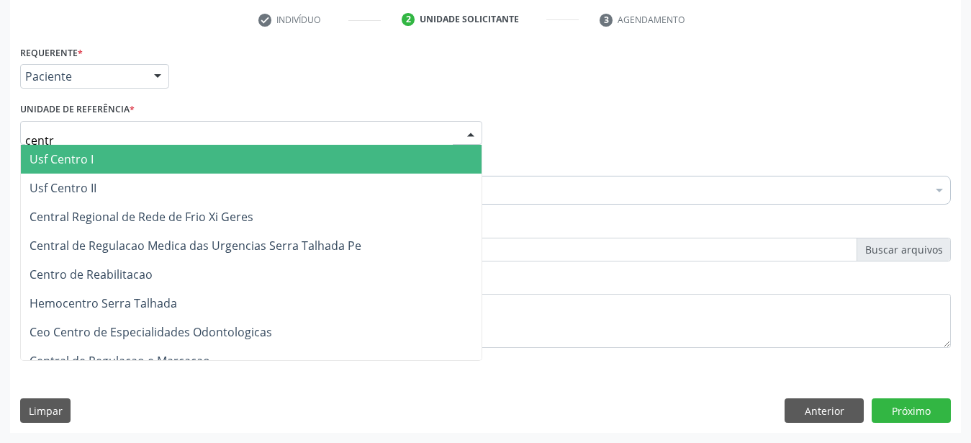
type input "centro"
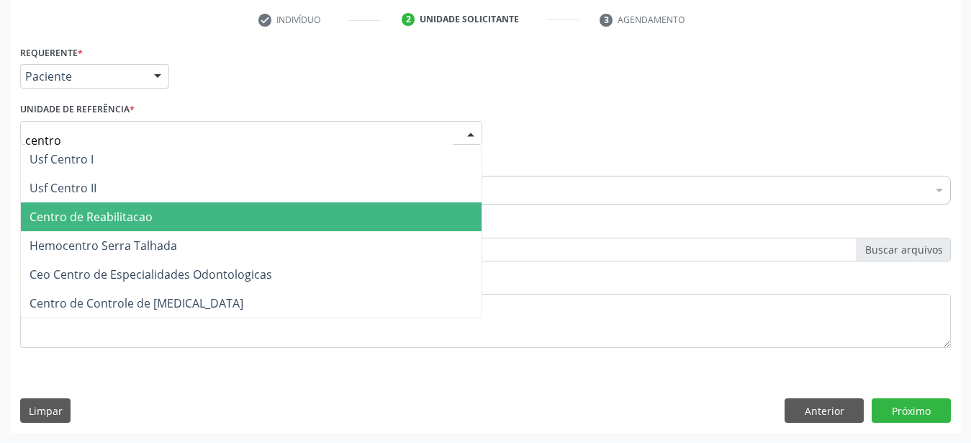
click at [129, 209] on span "Centro de Reabilitacao" at bounding box center [91, 217] width 123 height 16
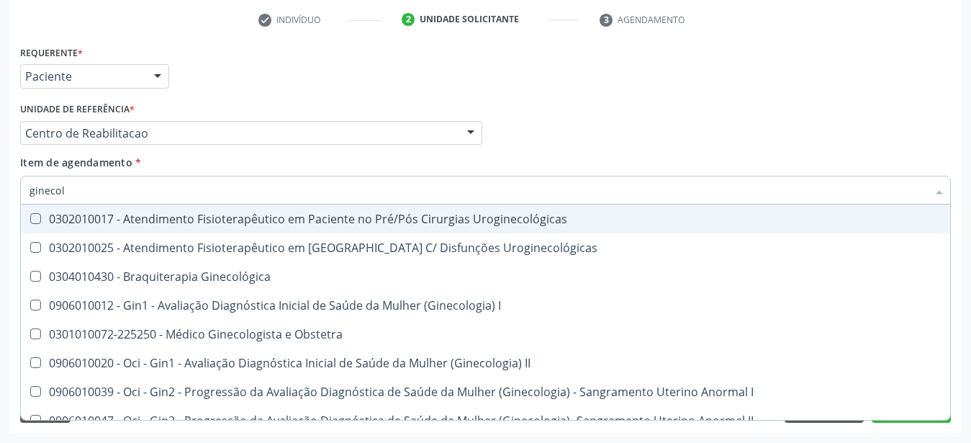
type input "ginecolo"
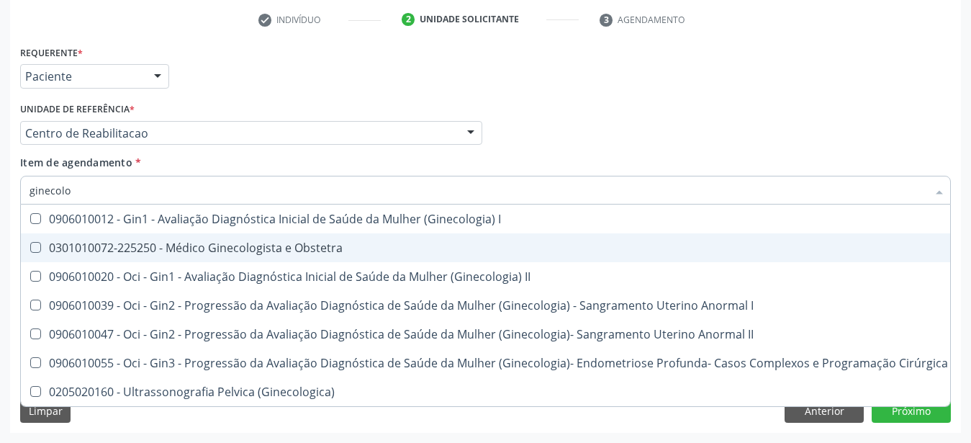
click at [157, 242] on div "0301010072-225250 - Médico Ginecologista e Obstetra" at bounding box center [489, 248] width 919 height 12
checkbox Obstetra "true"
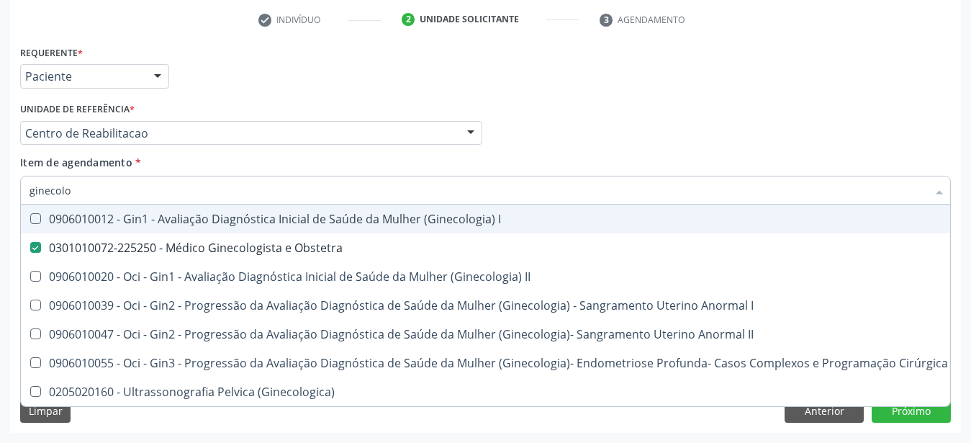
click at [724, 135] on div "Médico Solicitante Por favor, selecione a Unidade de Atendimento primeiro Nenhu…" at bounding box center [486, 127] width 938 height 56
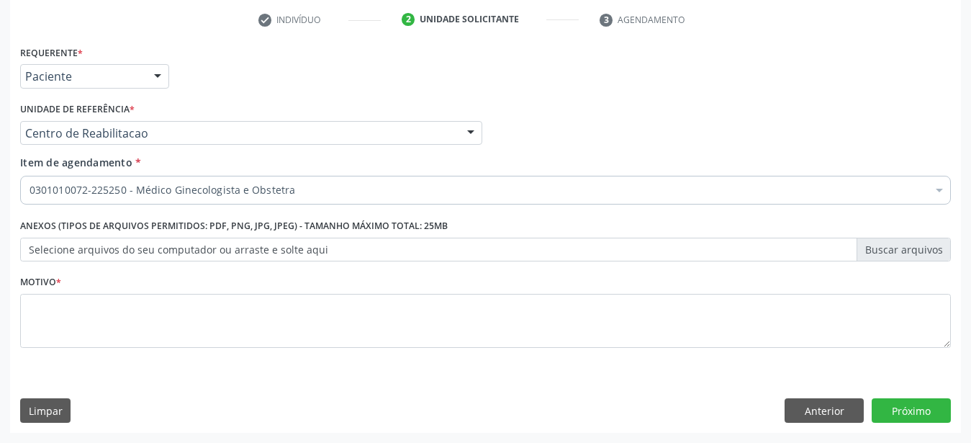
click at [694, 130] on div "Médico Solicitante Por favor, selecione a Unidade de Atendimento primeiro Nenhu…" at bounding box center [486, 127] width 938 height 56
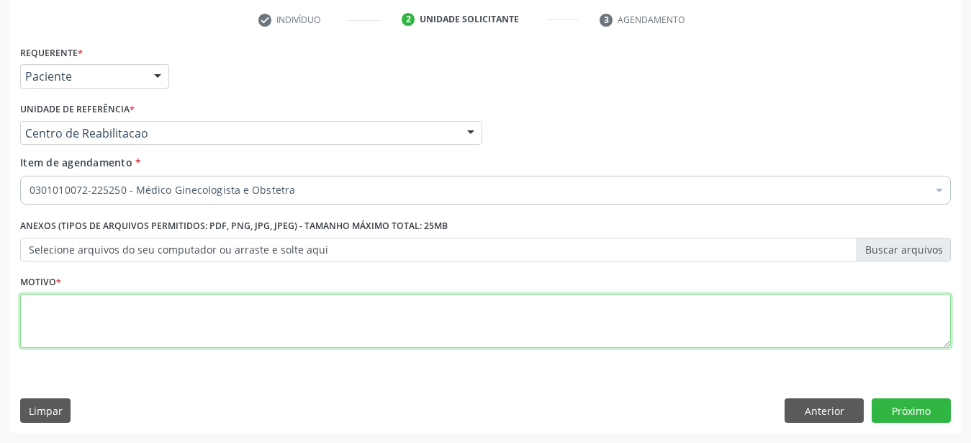
click at [273, 318] on textarea at bounding box center [485, 321] width 931 height 55
type textarea "...."
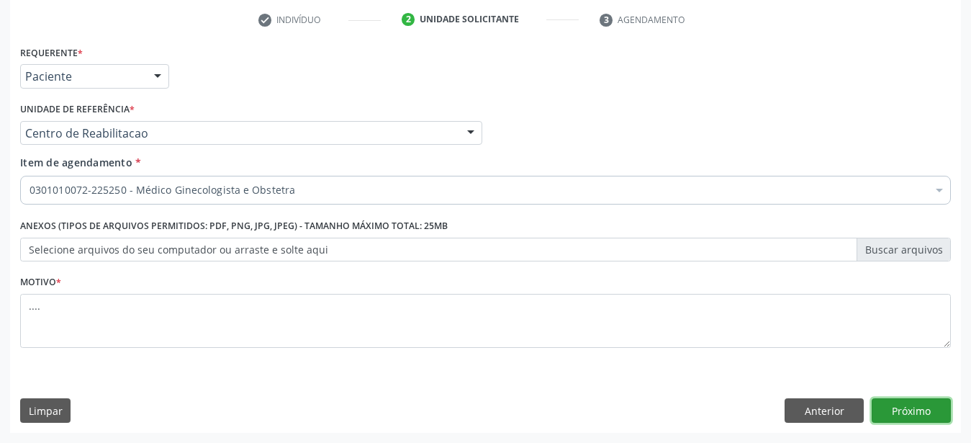
drag, startPoint x: 897, startPoint y: 411, endPoint x: 668, endPoint y: 392, distance: 229.8
click at [897, 410] on button "Próximo" at bounding box center [911, 410] width 79 height 24
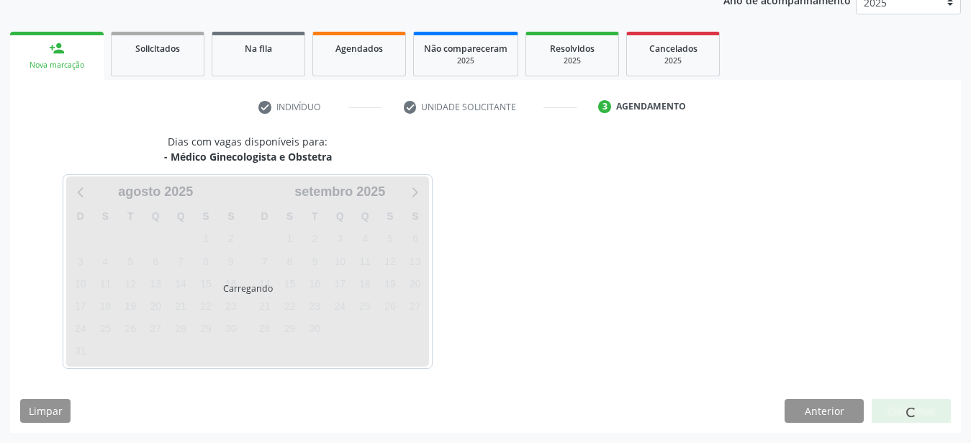
scroll to position [184, 0]
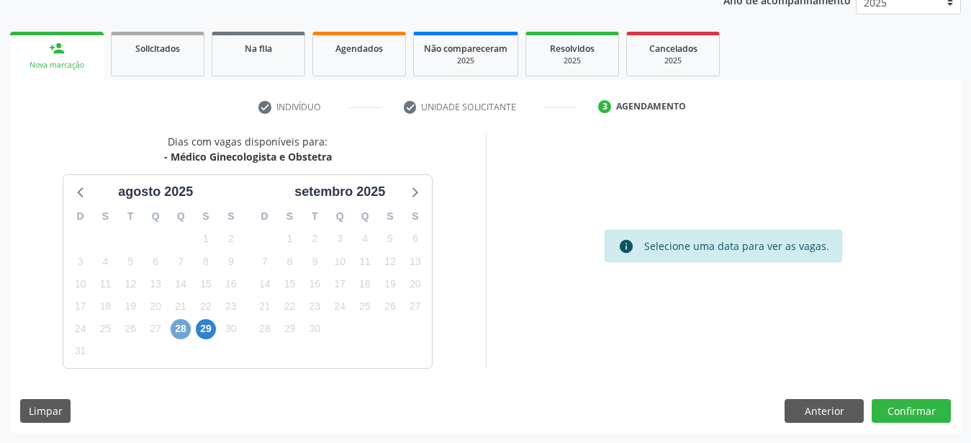
click at [187, 326] on span "28" at bounding box center [181, 329] width 20 height 20
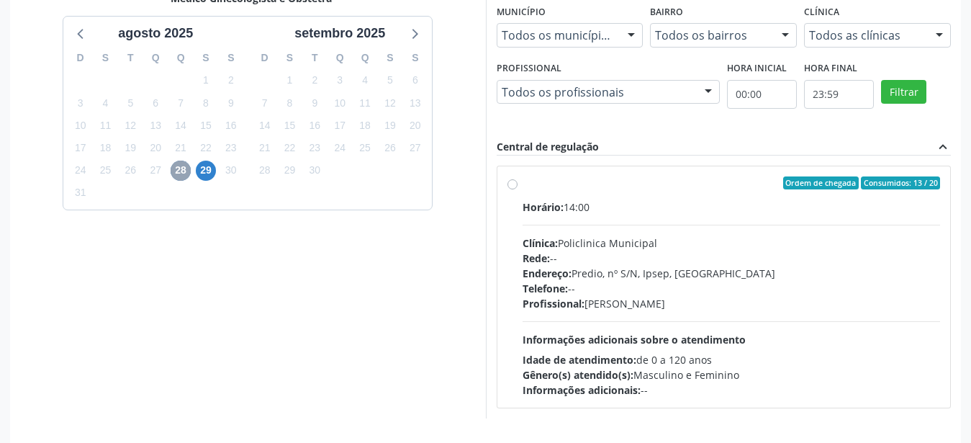
scroll to position [392, 0]
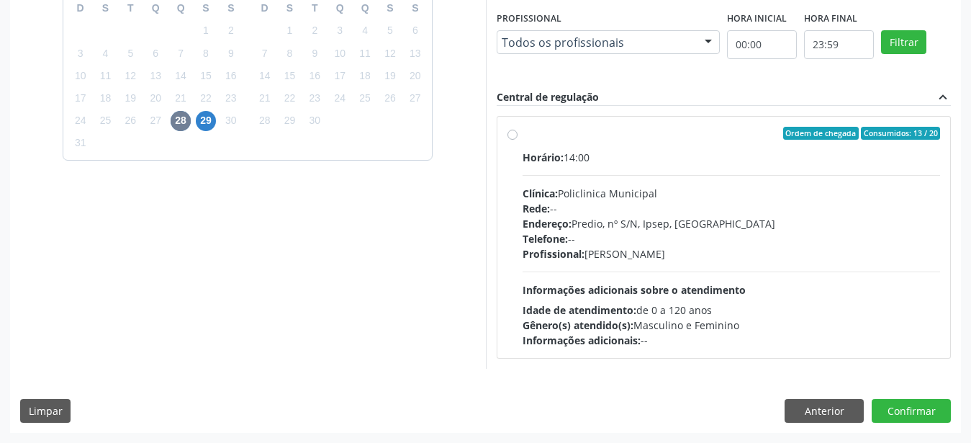
click at [523, 133] on label "Ordem de chegada Consumidos: 13 / 20 Horário: 14:00 Clínica: Policlinica Munici…" at bounding box center [732, 237] width 418 height 221
click at [510, 133] on input "Ordem de chegada Consumidos: 13 / 20 Horário: 14:00 Clínica: Policlinica Munici…" at bounding box center [513, 133] width 10 height 13
radio input "true"
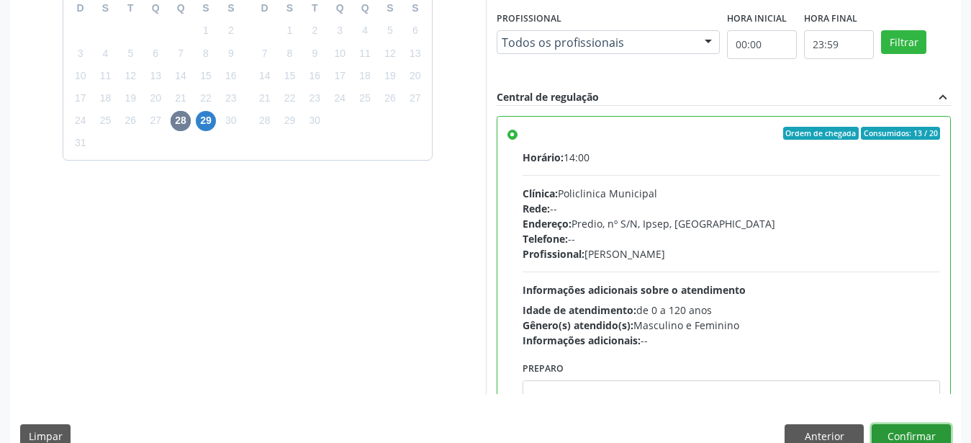
drag, startPoint x: 904, startPoint y: 441, endPoint x: 822, endPoint y: 420, distance: 85.4
click at [906, 441] on button "Confirmar" at bounding box center [911, 436] width 79 height 24
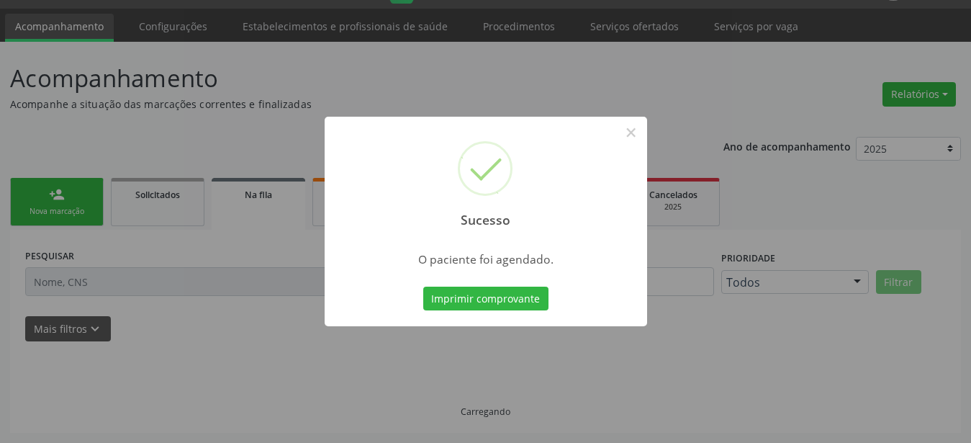
scroll to position [37, 0]
click at [482, 306] on button "Imprimir comprovante" at bounding box center [485, 299] width 125 height 24
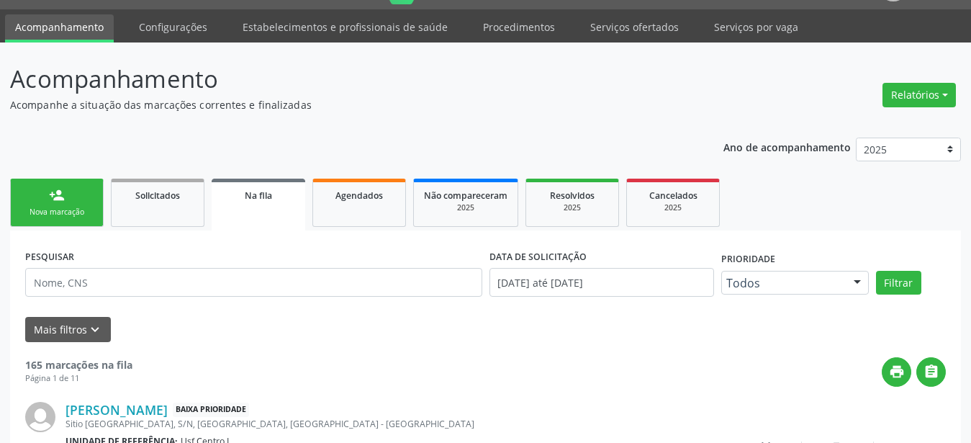
scroll to position [36, 0]
